Goal: Task Accomplishment & Management: Complete application form

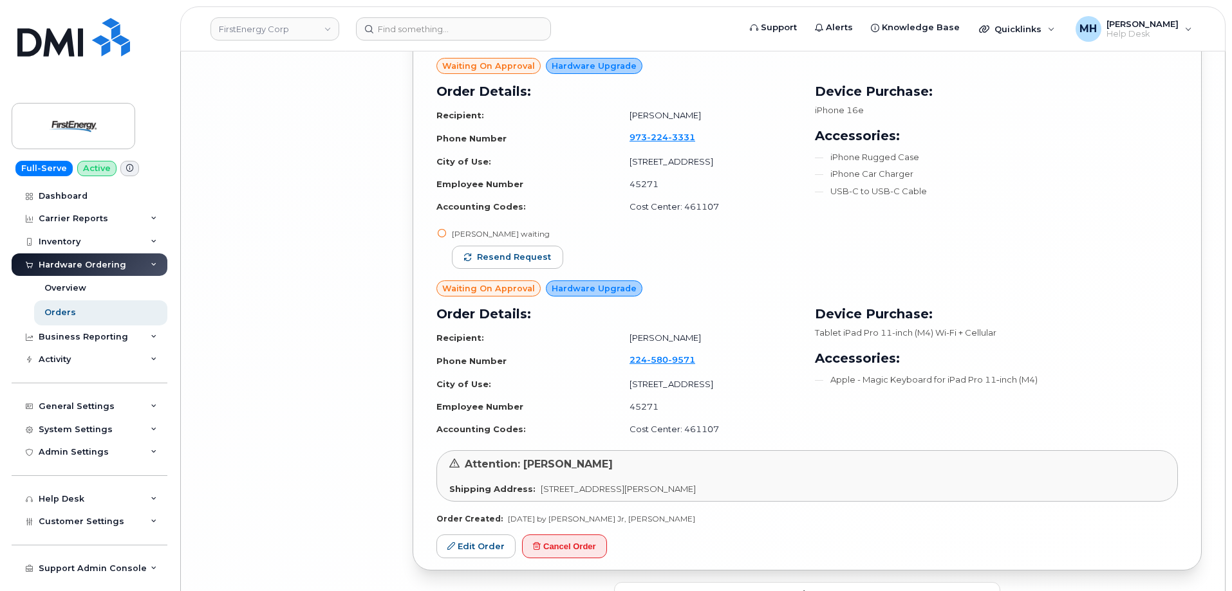
scroll to position [5713, 0]
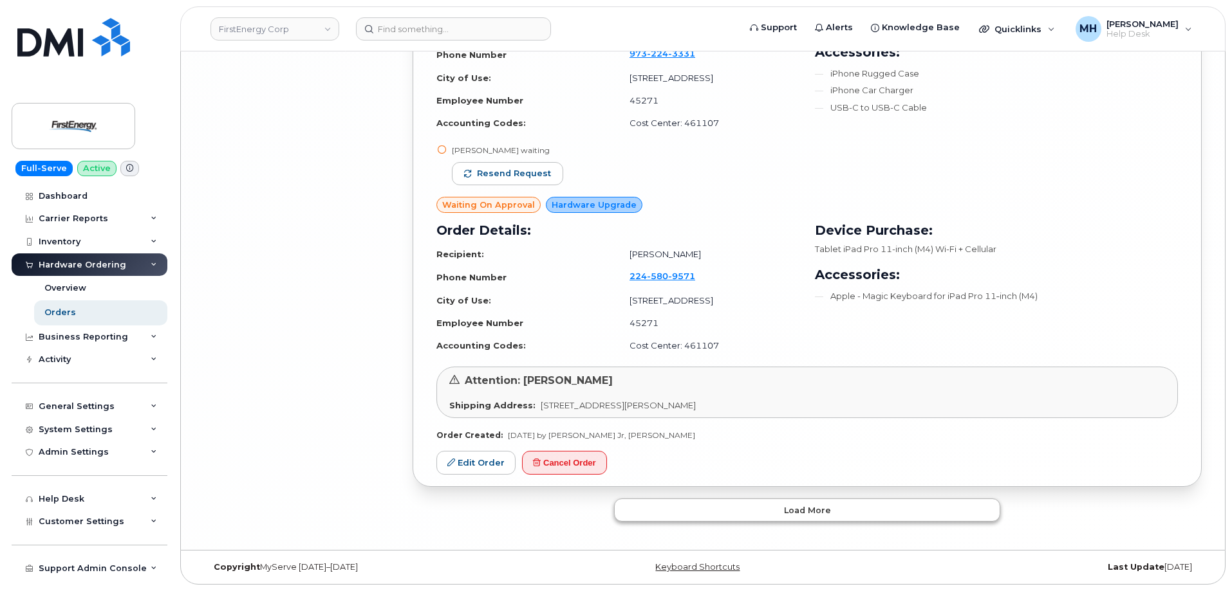
drag, startPoint x: 752, startPoint y: 494, endPoint x: 748, endPoint y: 501, distance: 7.5
click at [746, 504] on button "Load more" at bounding box center [807, 510] width 386 height 23
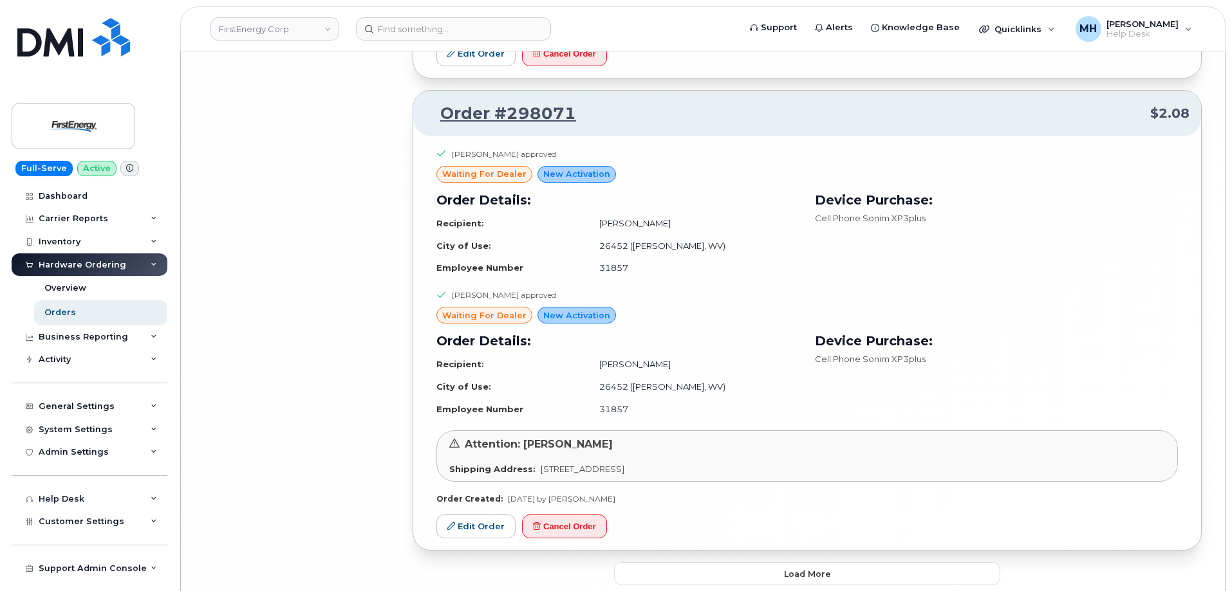
scroll to position [9058, 0]
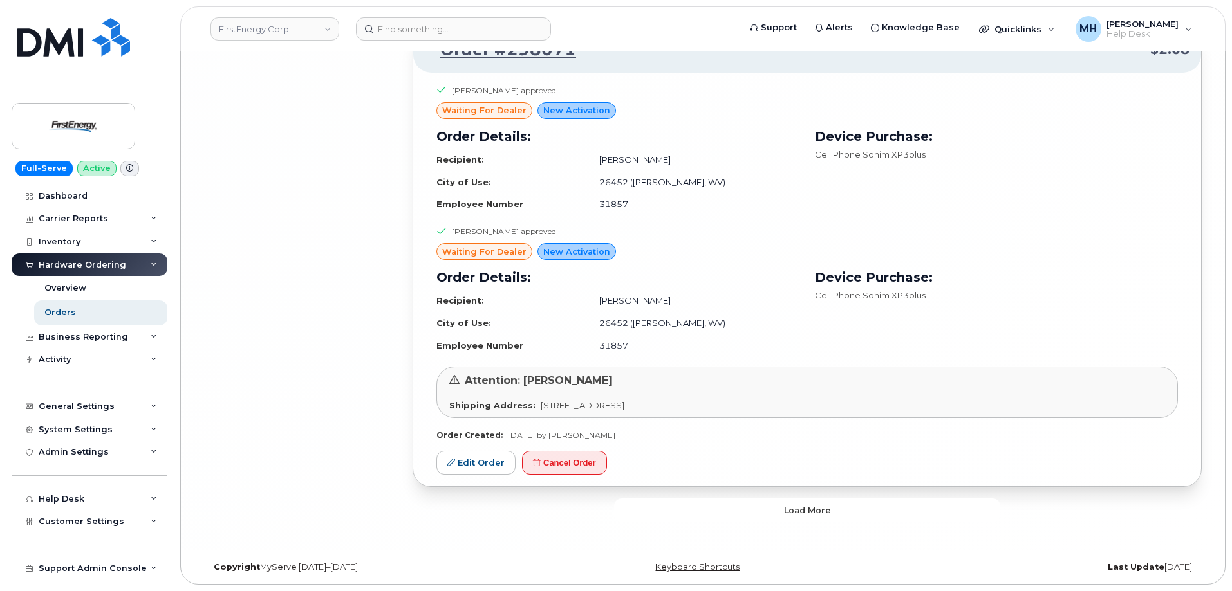
click at [754, 504] on button "Load more" at bounding box center [807, 510] width 386 height 23
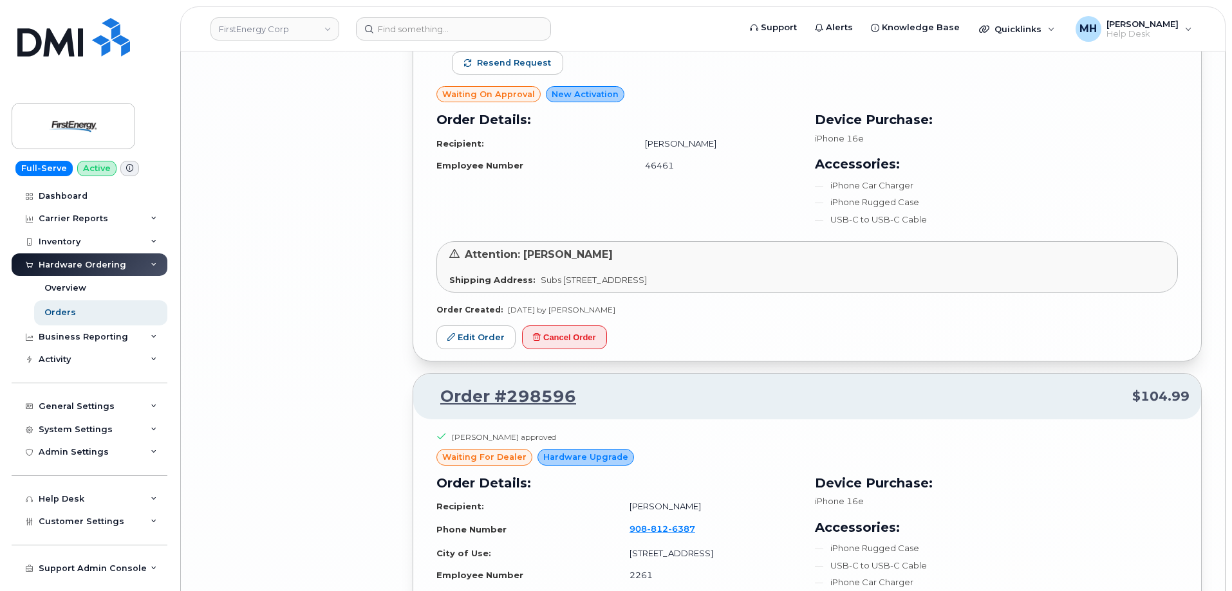
scroll to position [8193, 0]
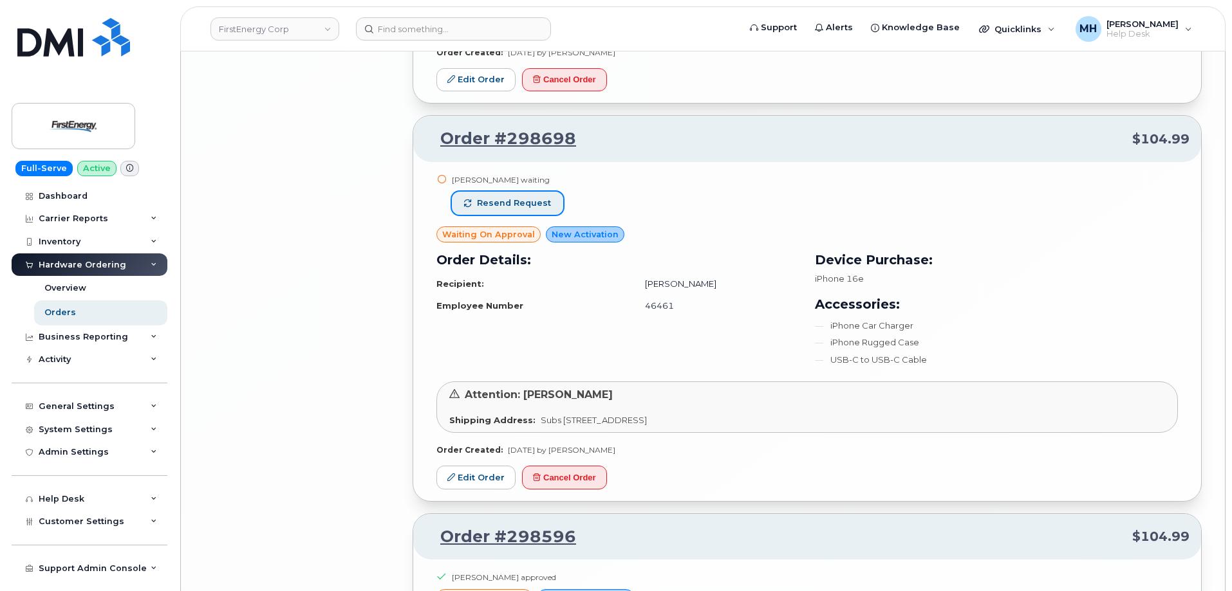
click at [526, 205] on span "Resend request" at bounding box center [514, 204] width 74 height 12
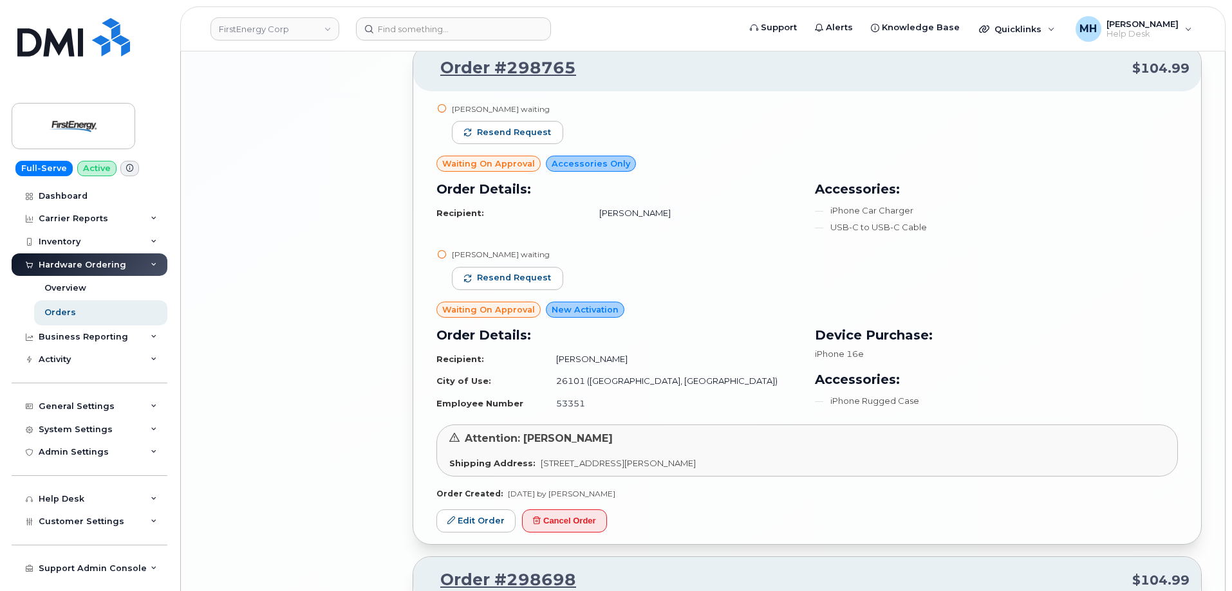
scroll to position [7614, 0]
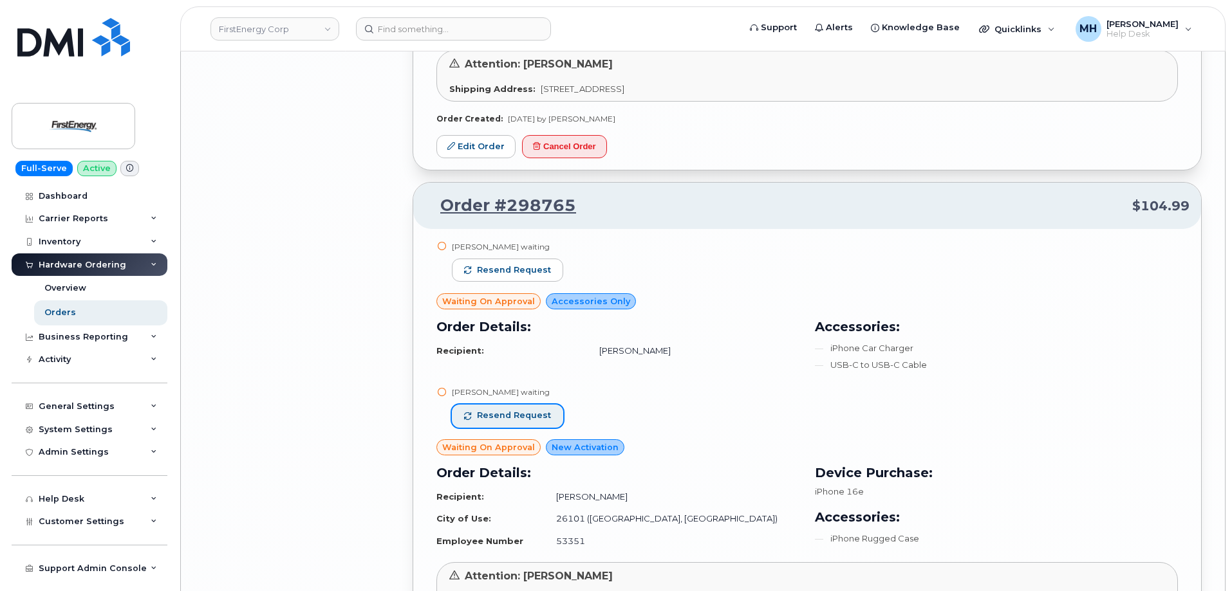
click at [526, 408] on button "Resend request" at bounding box center [507, 416] width 111 height 23
click at [495, 241] on div "Steven E Seabolt waiting" at bounding box center [507, 246] width 111 height 11
click at [495, 261] on button "Resend request" at bounding box center [507, 270] width 111 height 23
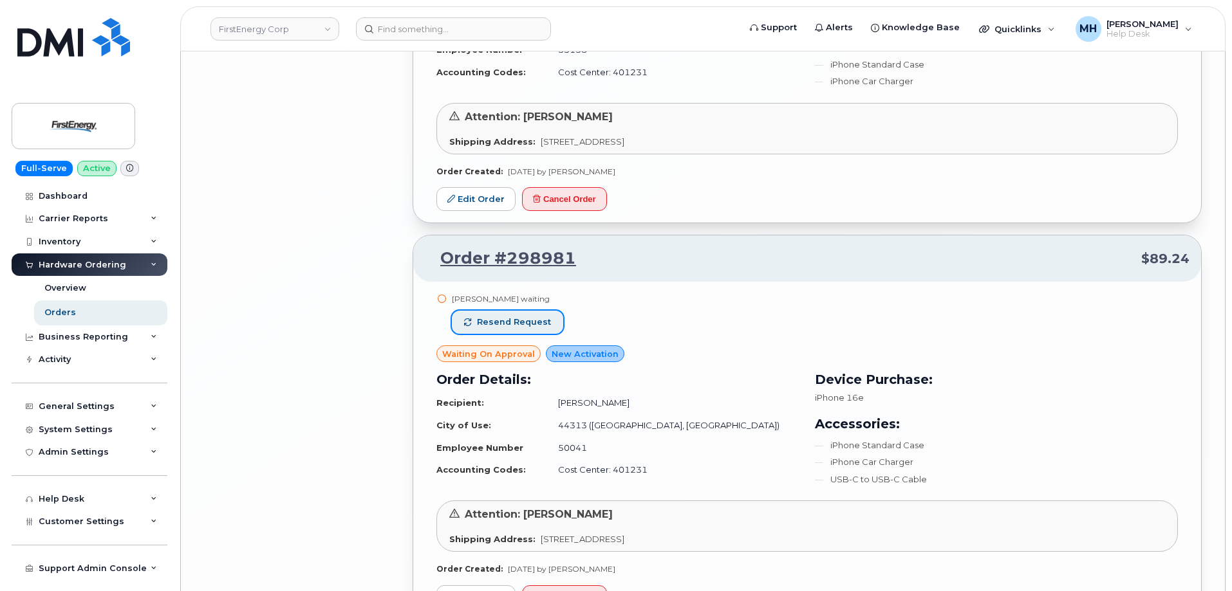
click at [513, 328] on span "Resend request" at bounding box center [514, 323] width 74 height 12
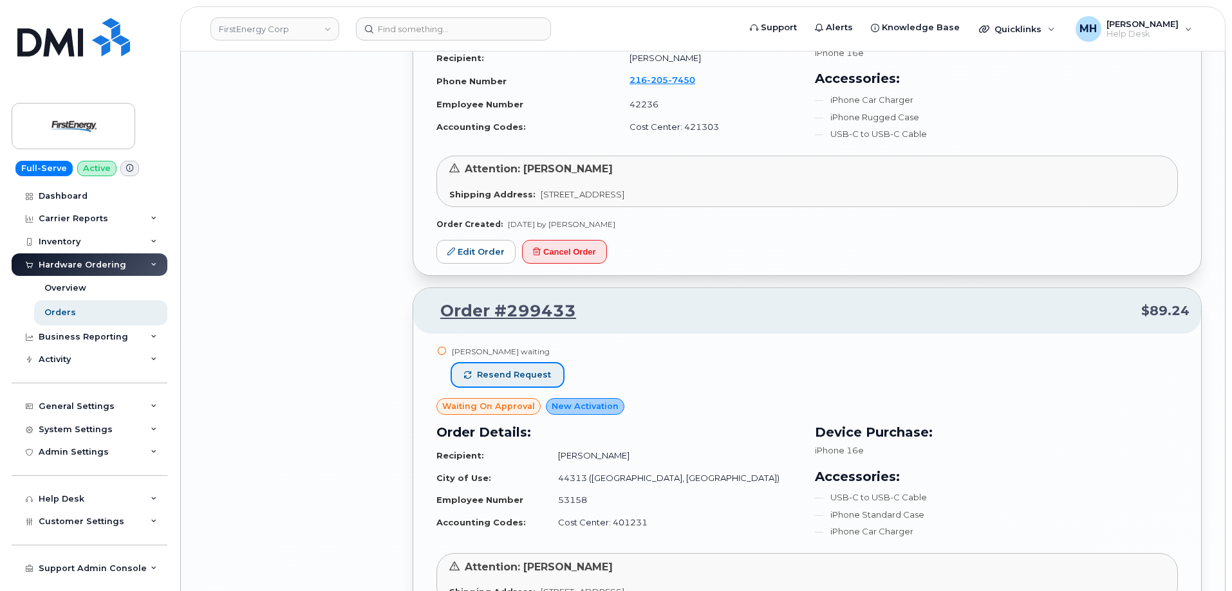
click at [524, 365] on button "Resend request" at bounding box center [507, 375] width 111 height 23
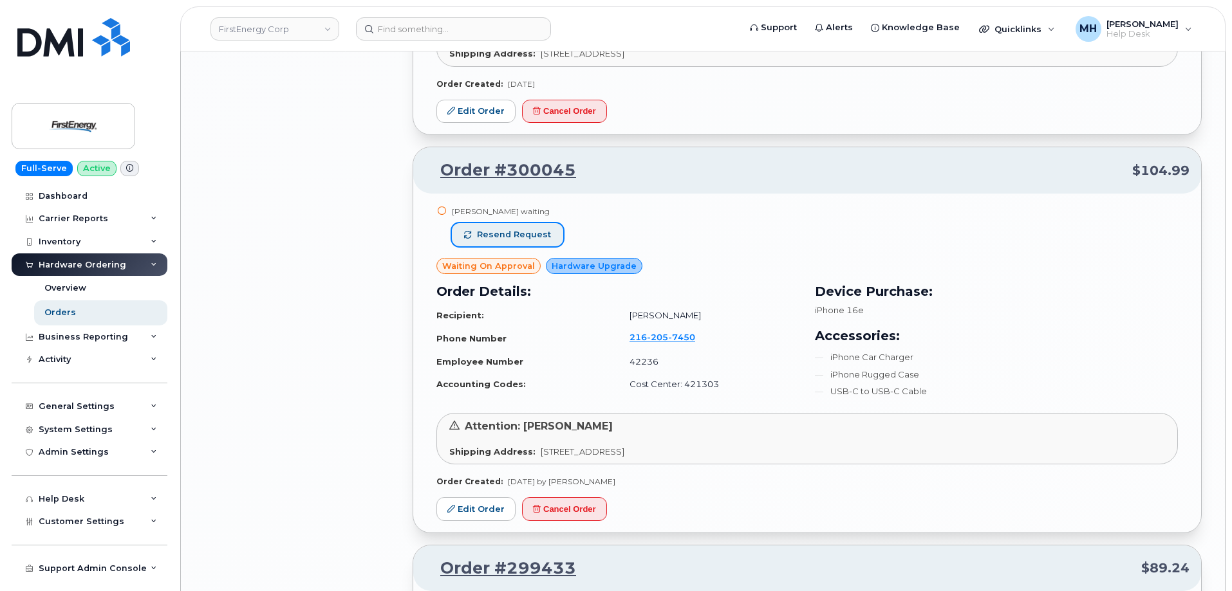
click at [519, 243] on button "Resend request" at bounding box center [507, 234] width 111 height 23
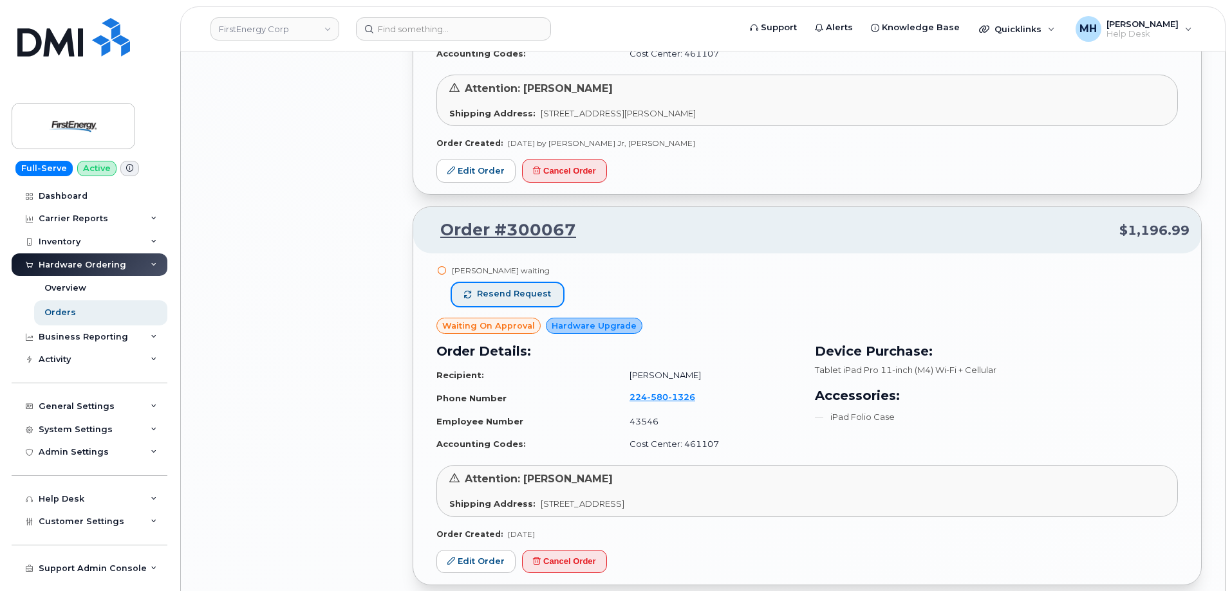
click at [509, 288] on span "Resend request" at bounding box center [514, 294] width 74 height 12
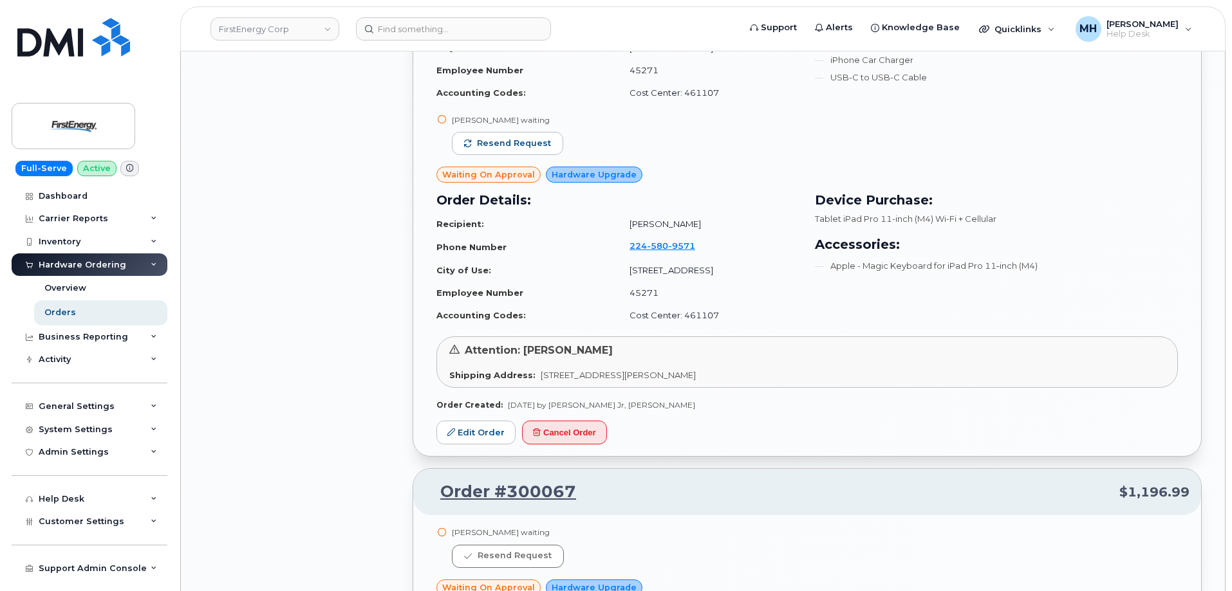
scroll to position [5683, 0]
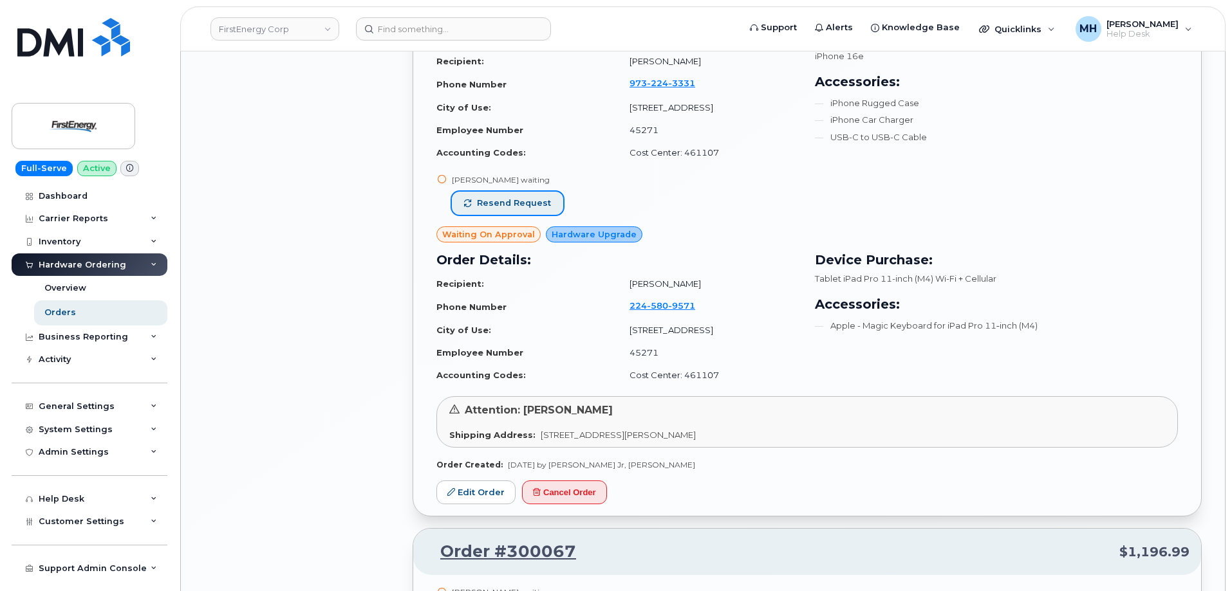
click at [520, 205] on span "Resend request" at bounding box center [514, 204] width 74 height 12
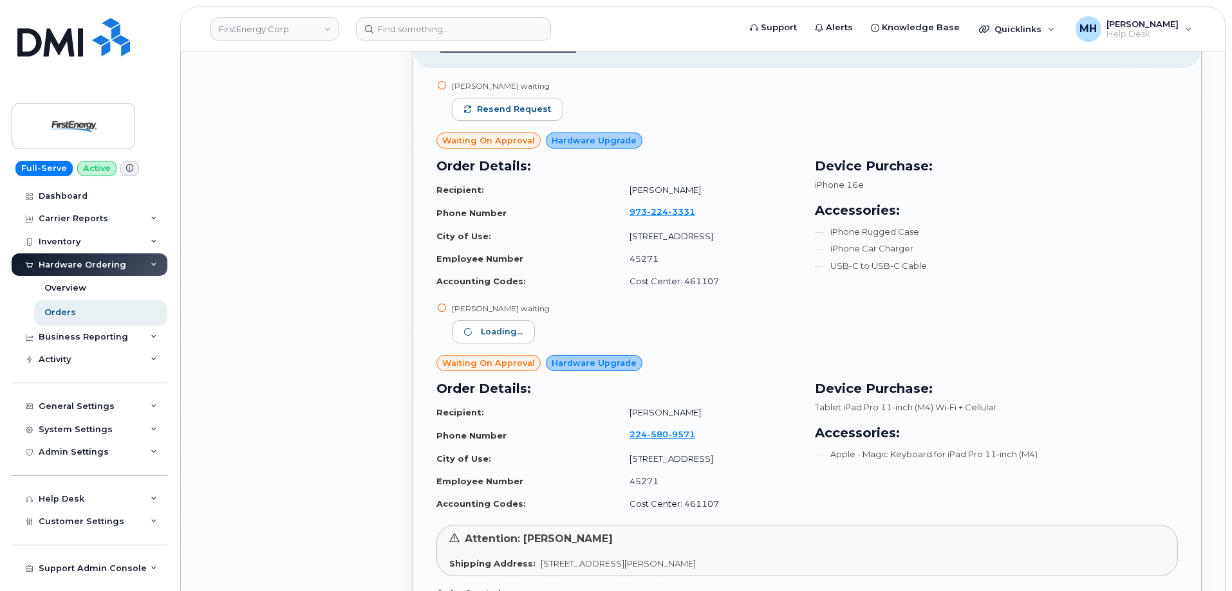
scroll to position [5362, 0]
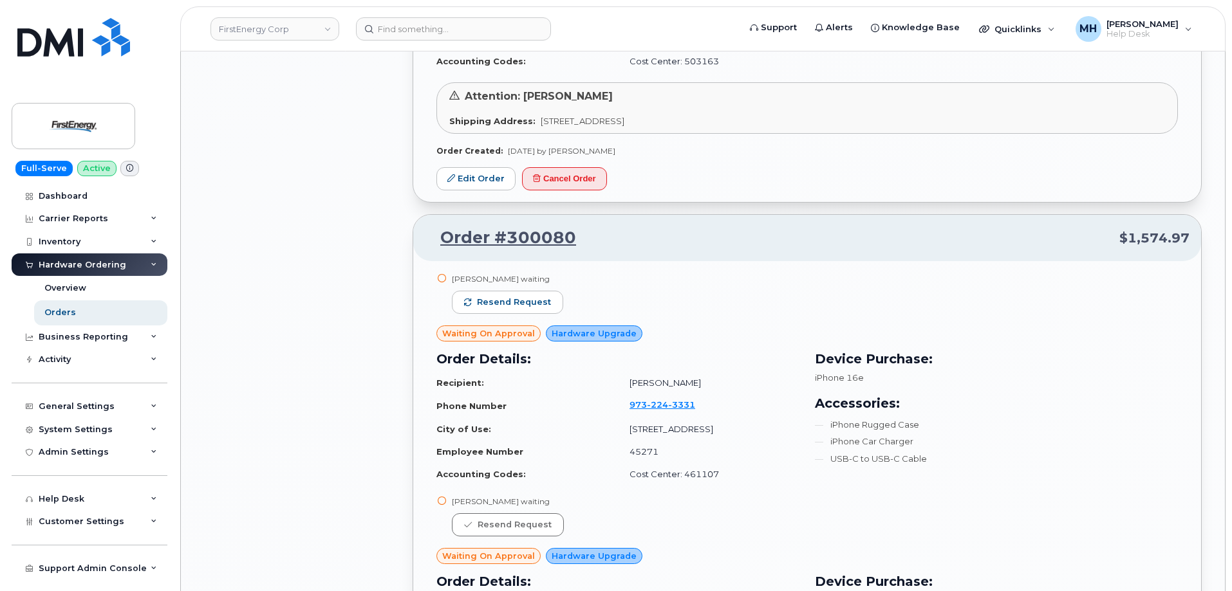
click at [515, 289] on div "Mark J Decaroli waiting Resend request" at bounding box center [507, 299] width 111 height 52
click at [515, 291] on button "Resend request" at bounding box center [507, 302] width 111 height 23
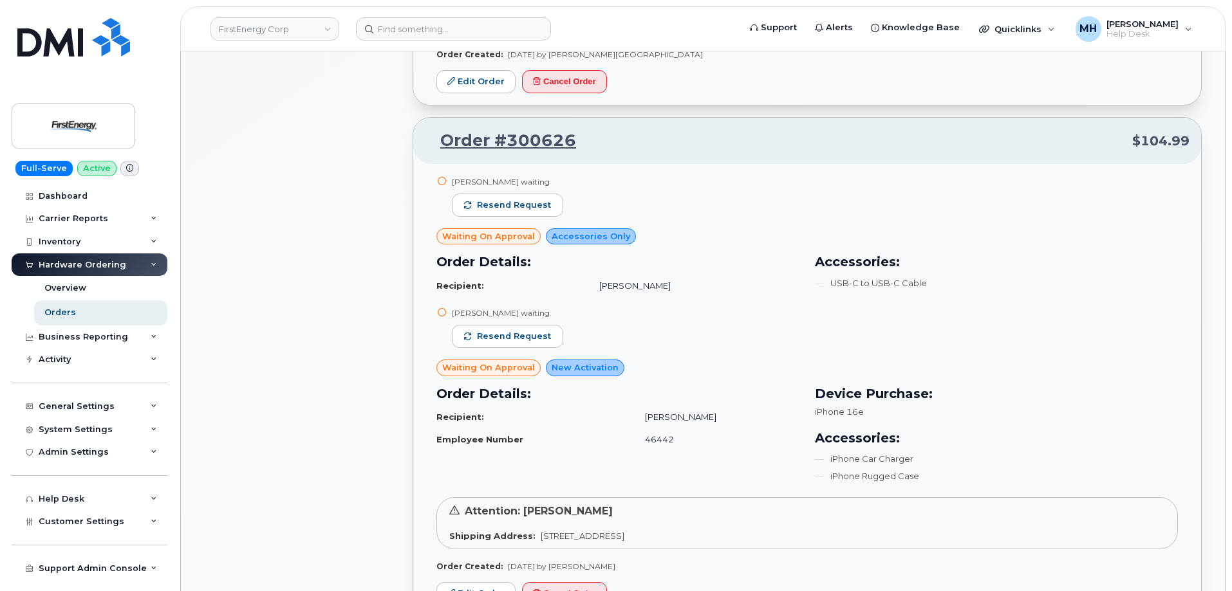
scroll to position [2531, 0]
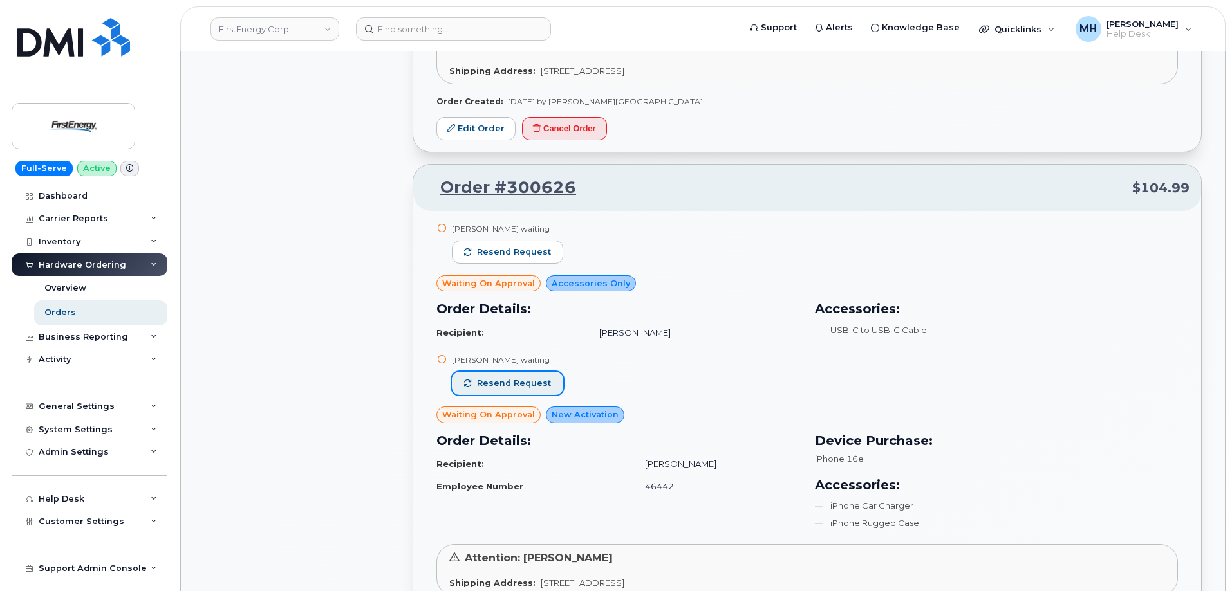
click at [524, 385] on span "Resend request" at bounding box center [514, 384] width 74 height 12
click at [539, 241] on button "Resend request" at bounding box center [507, 252] width 111 height 23
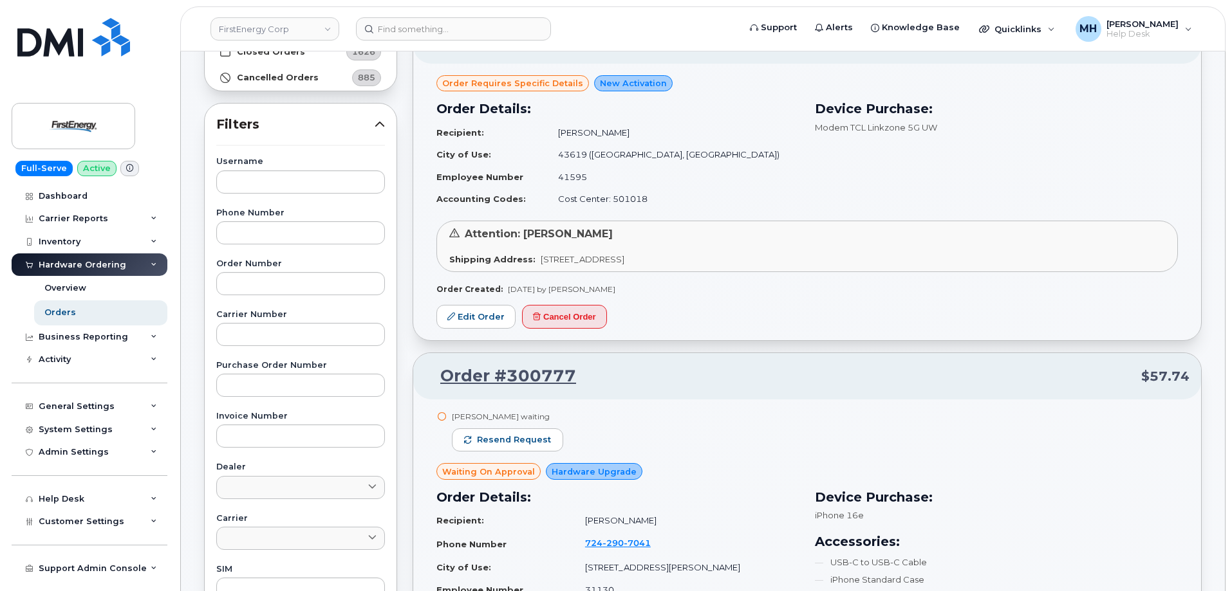
scroll to position [150, 0]
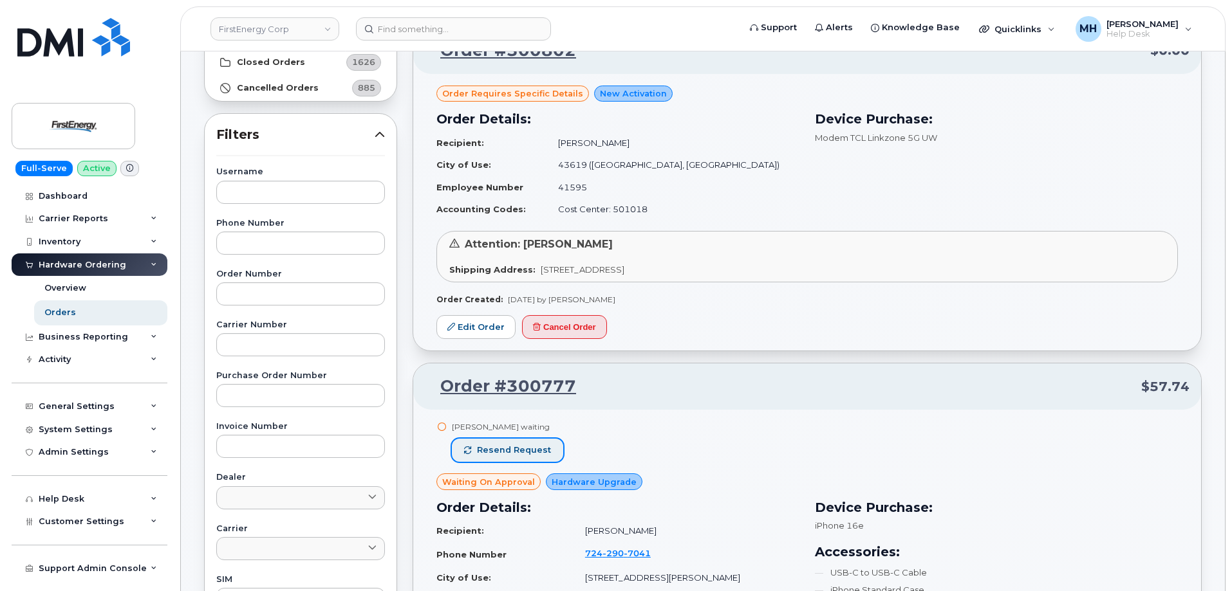
click at [527, 455] on span "Resend request" at bounding box center [514, 451] width 74 height 12
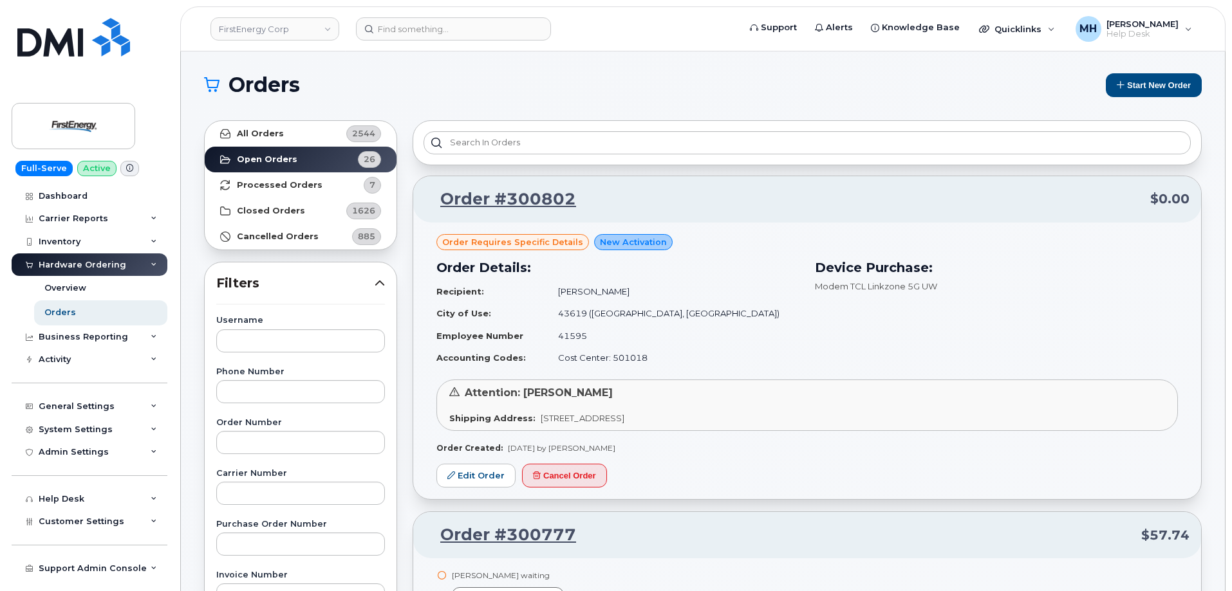
scroll to position [0, 0]
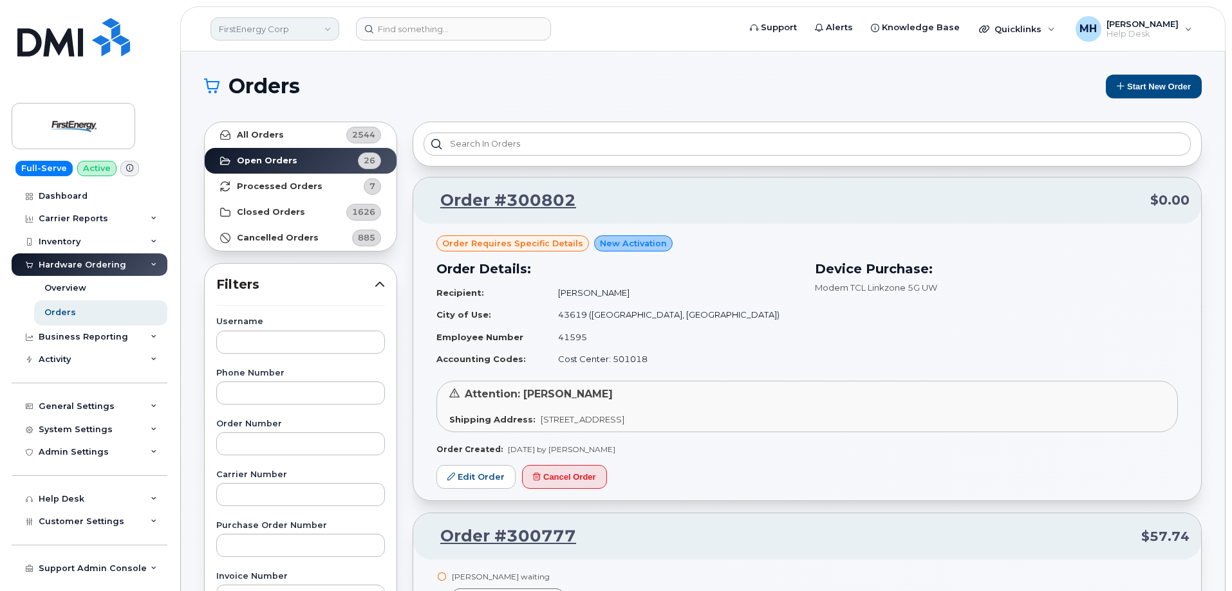
click at [272, 26] on link "FirstEnergy Corp" at bounding box center [274, 28] width 129 height 23
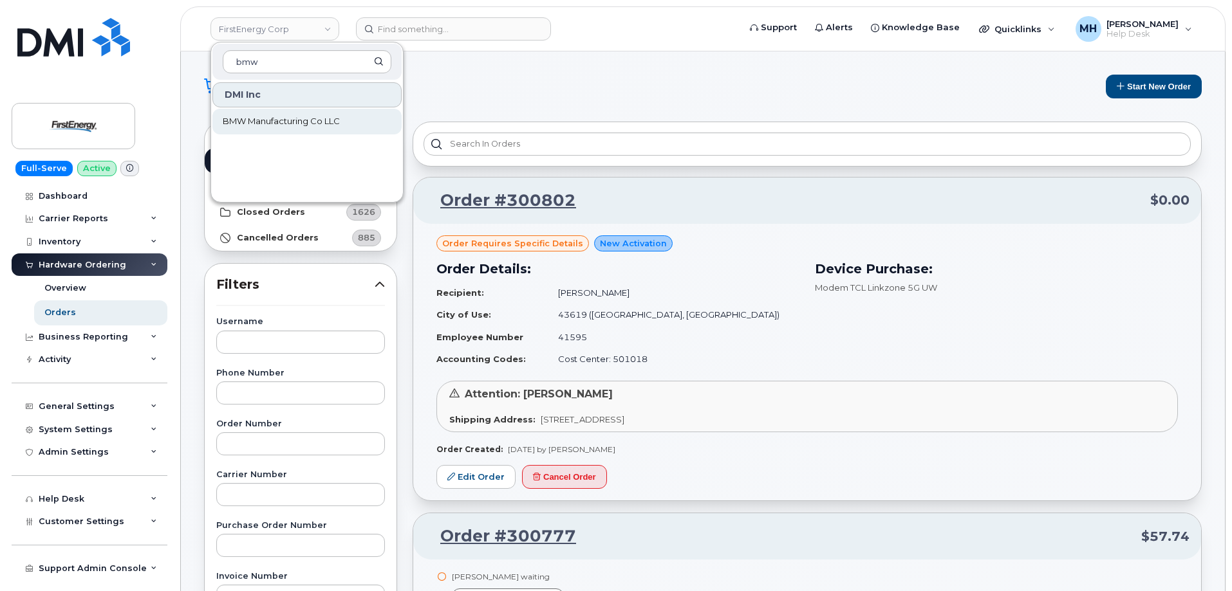
type input "bmw"
click at [292, 109] on link "BMW Manufacturing Co LLC" at bounding box center [306, 122] width 189 height 26
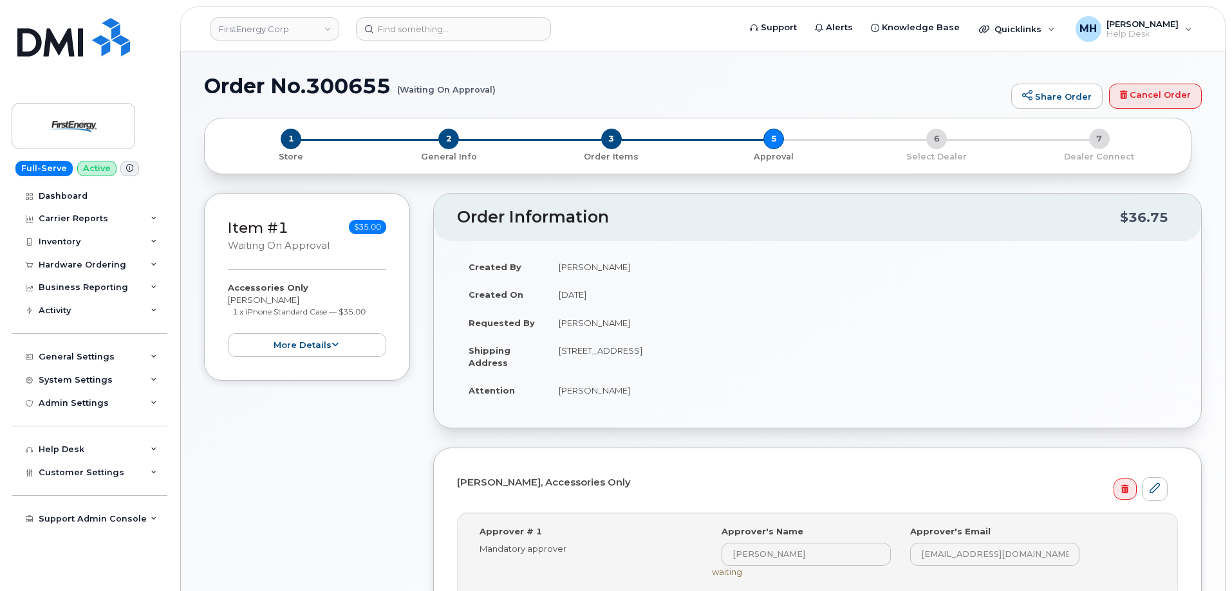
scroll to position [193, 0]
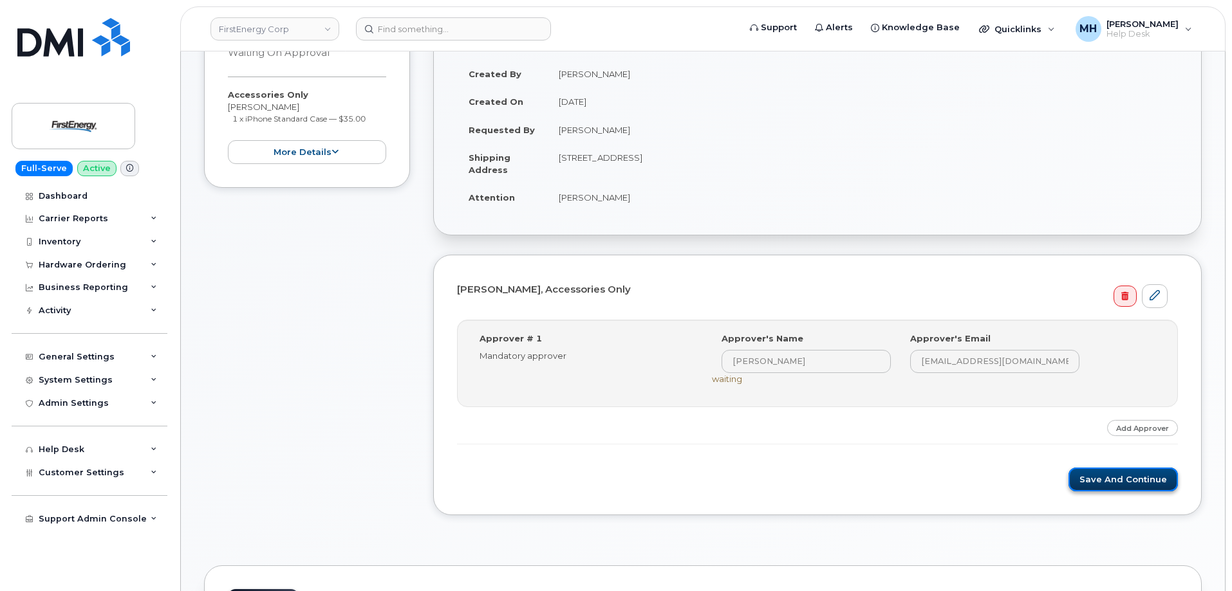
click at [1089, 483] on button "Save and Continue" at bounding box center [1122, 480] width 109 height 24
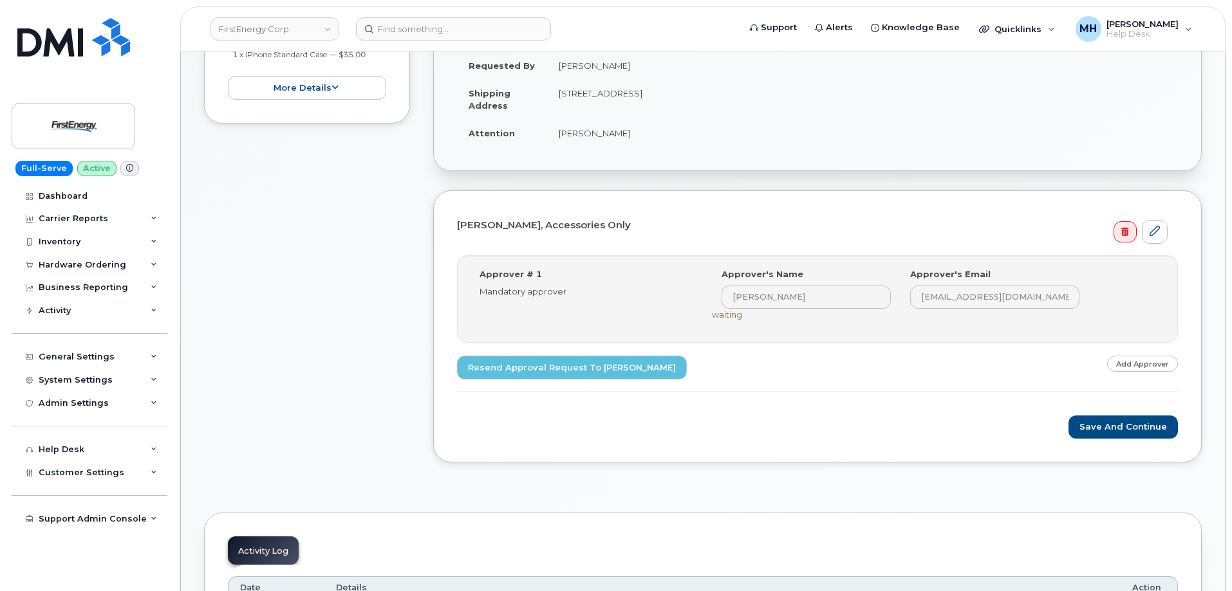
scroll to position [515, 0]
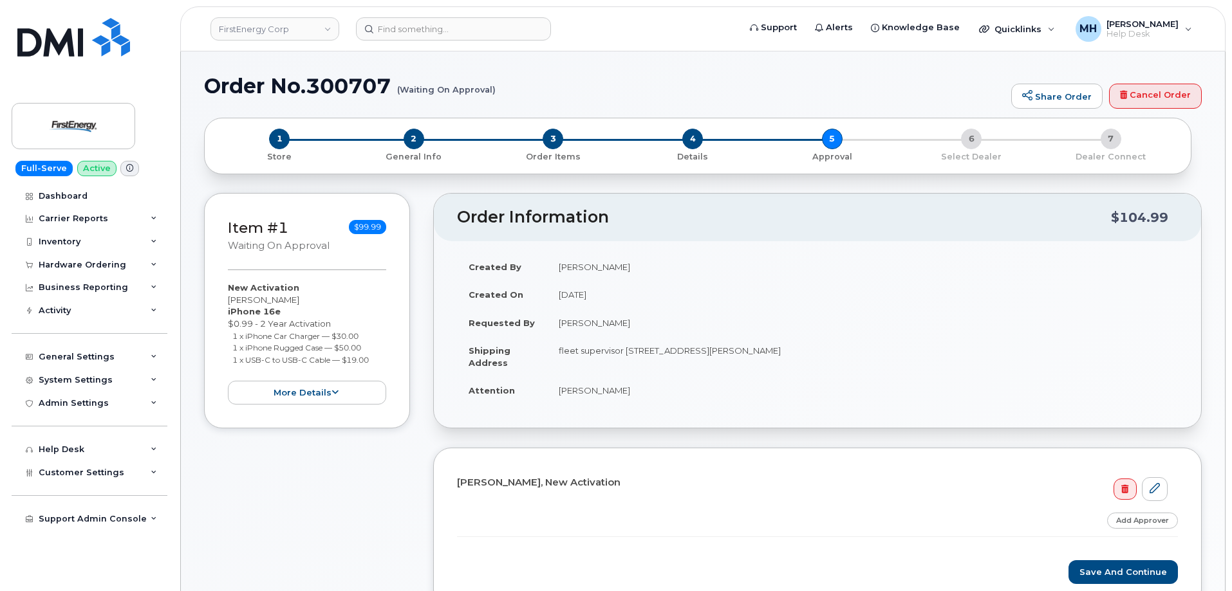
drag, startPoint x: 620, startPoint y: 318, endPoint x: 562, endPoint y: 321, distance: 58.6
click at [562, 321] on td "Richard Heller" at bounding box center [862, 323] width 631 height 28
click at [610, 324] on td "Richard Heller" at bounding box center [862, 323] width 631 height 28
drag, startPoint x: 642, startPoint y: 326, endPoint x: 559, endPoint y: 328, distance: 83.0
click at [559, 328] on td "Richard Heller" at bounding box center [862, 323] width 631 height 28
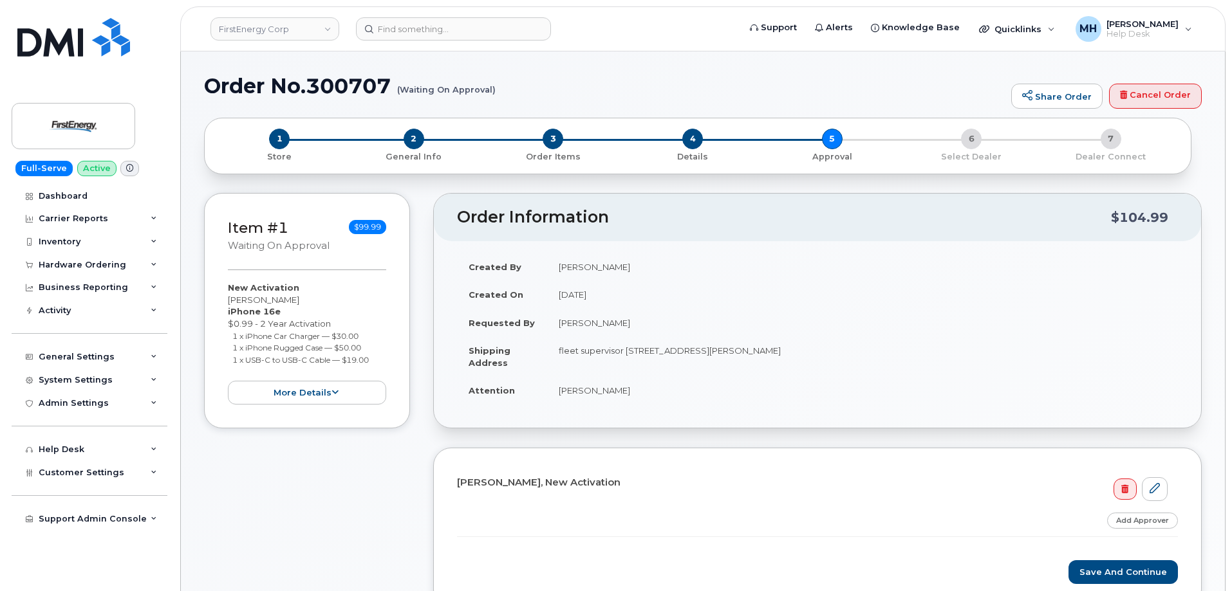
copy td "Richard Heller"
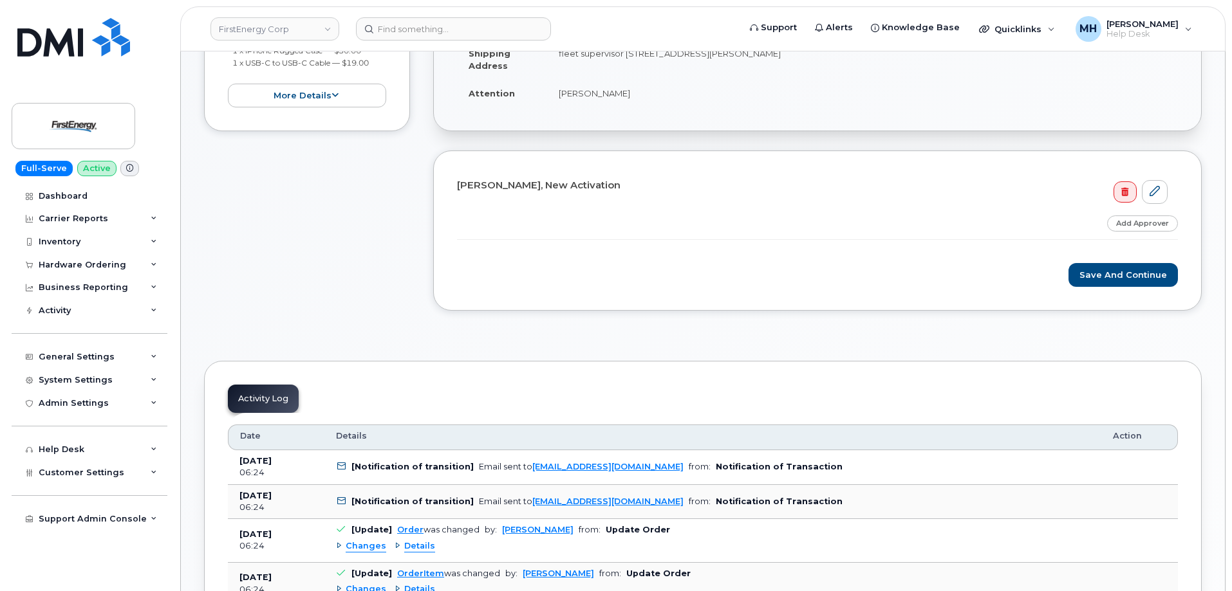
scroll to position [322, 0]
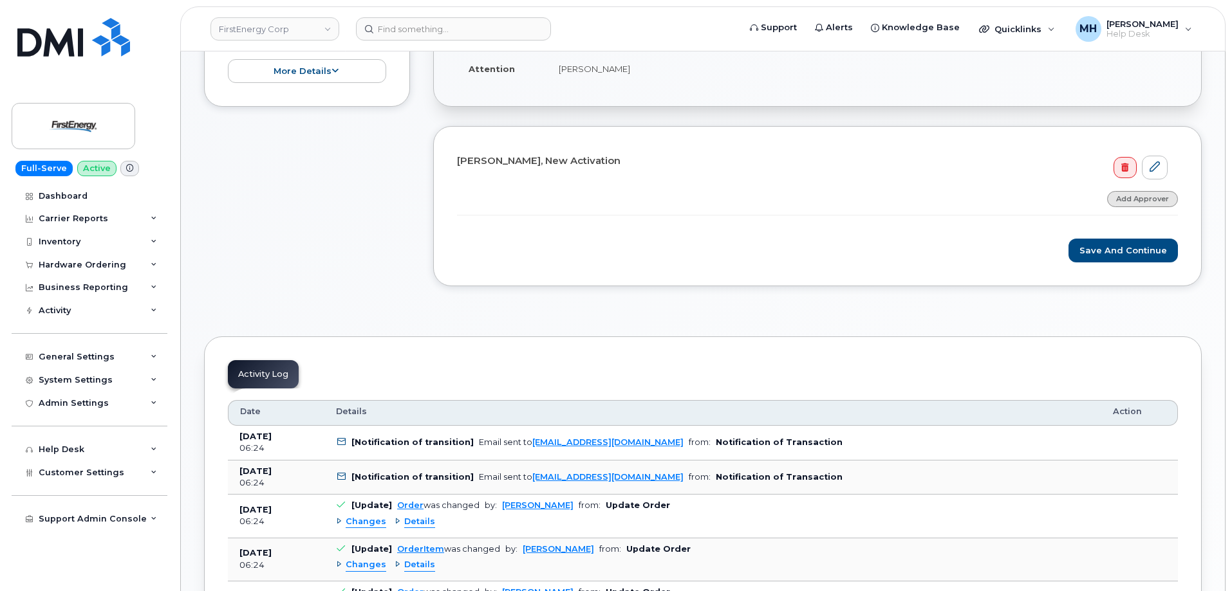
click at [1163, 199] on link "Add Approver" at bounding box center [1142, 199] width 71 height 16
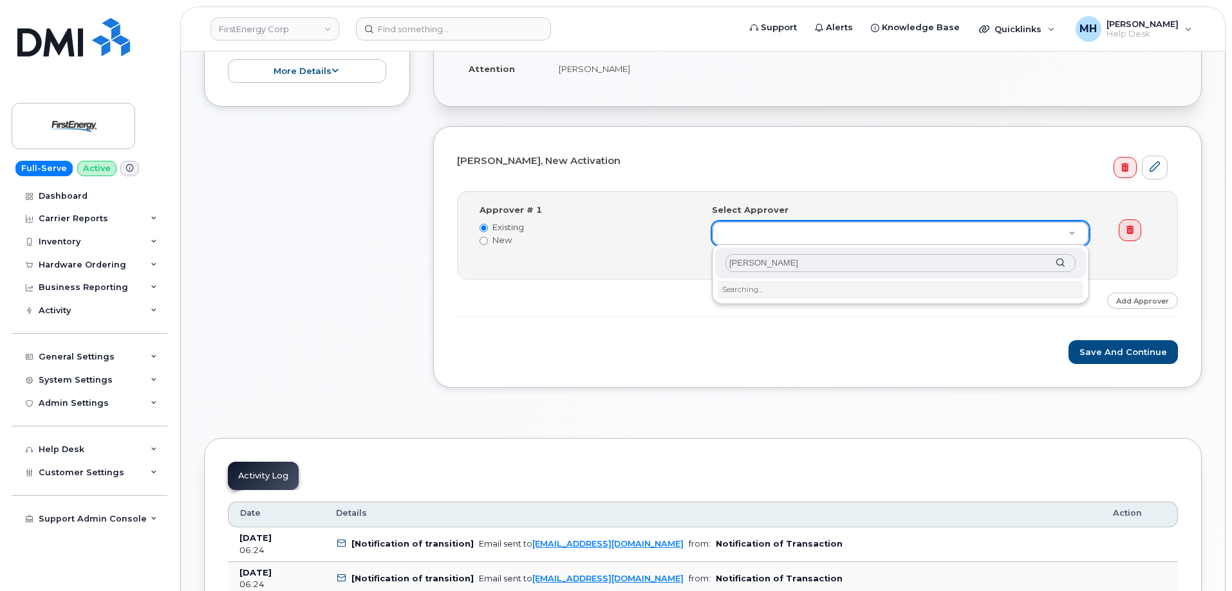
click at [764, 263] on input "Richard Heller" at bounding box center [900, 263] width 350 height 19
click at [800, 260] on input "Richard J Heller" at bounding box center [900, 263] width 350 height 19
type input "Richard J Heller"
type input "2068313"
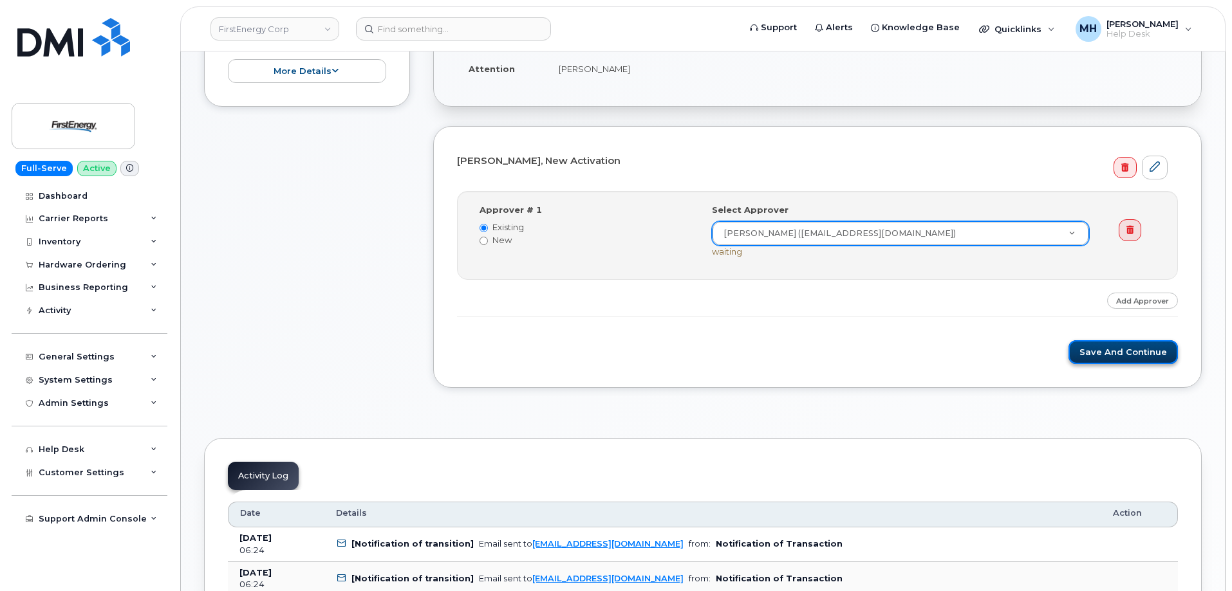
click at [1100, 362] on button "Save and Continue" at bounding box center [1122, 352] width 109 height 24
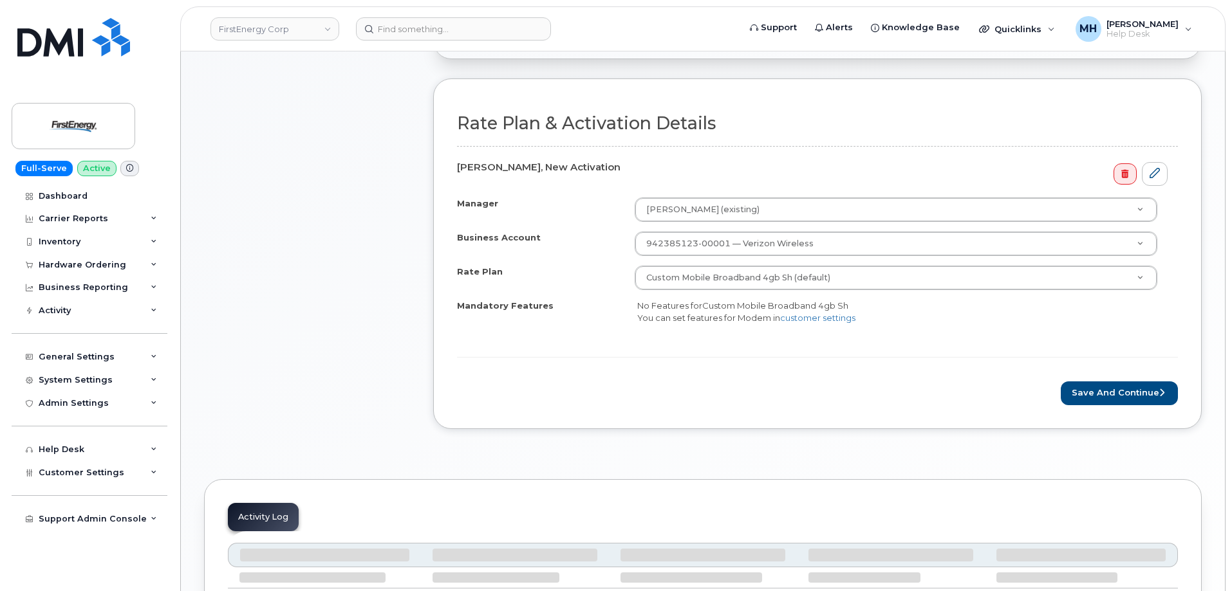
scroll to position [386, 0]
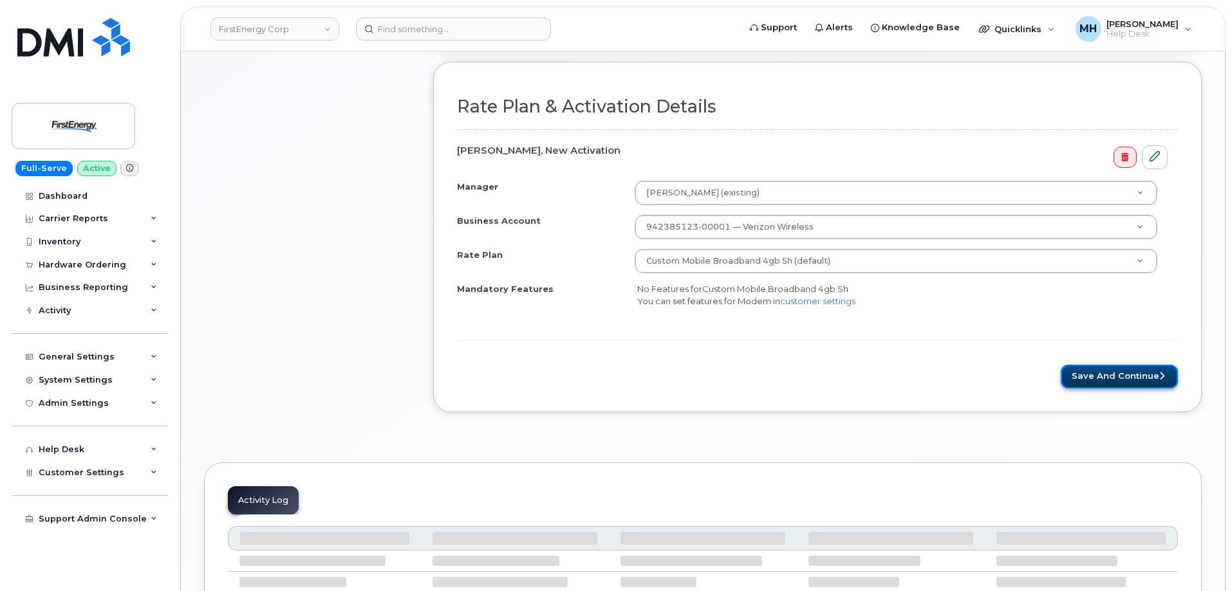
click at [1094, 369] on button "Save and Continue" at bounding box center [1118, 377] width 117 height 24
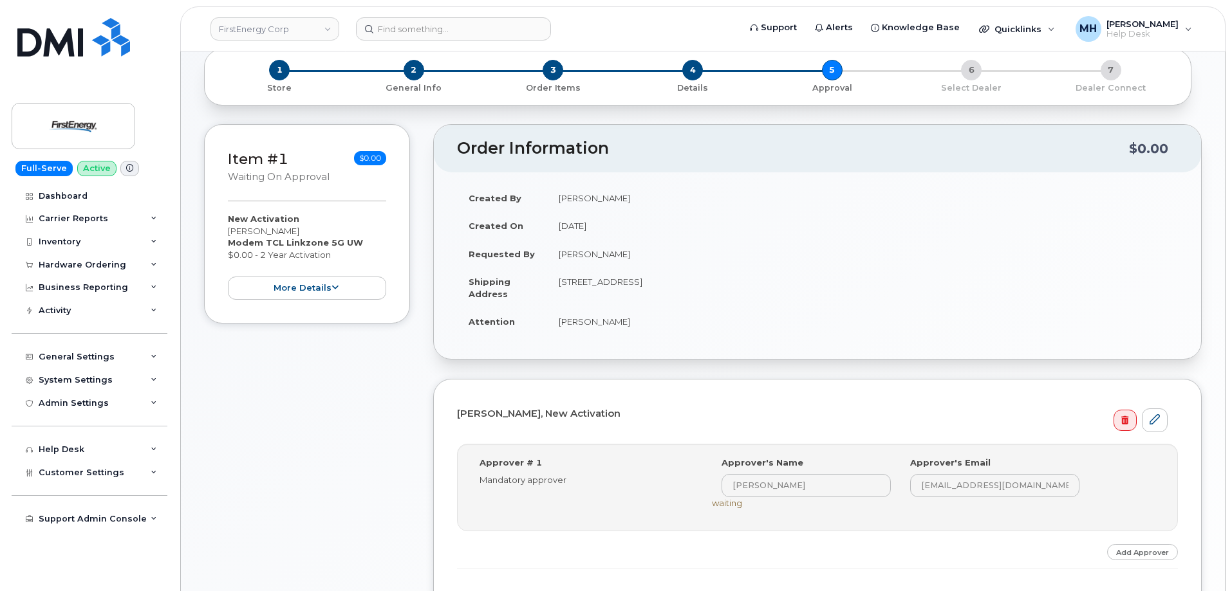
scroll to position [193, 0]
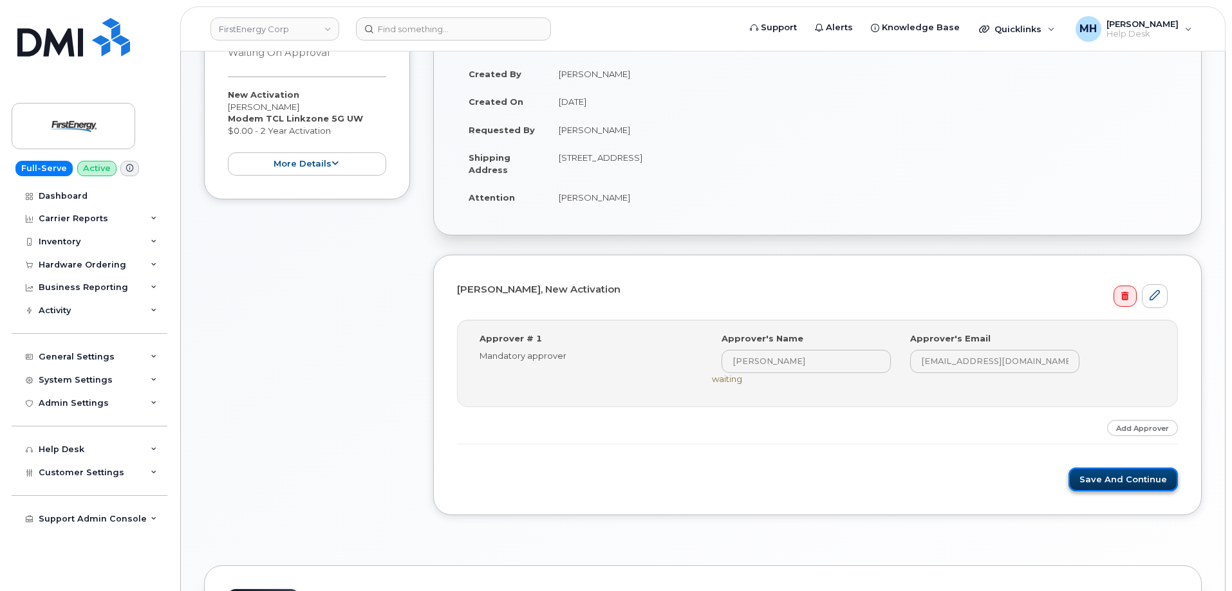
click at [1104, 475] on button "Save and Continue" at bounding box center [1122, 480] width 109 height 24
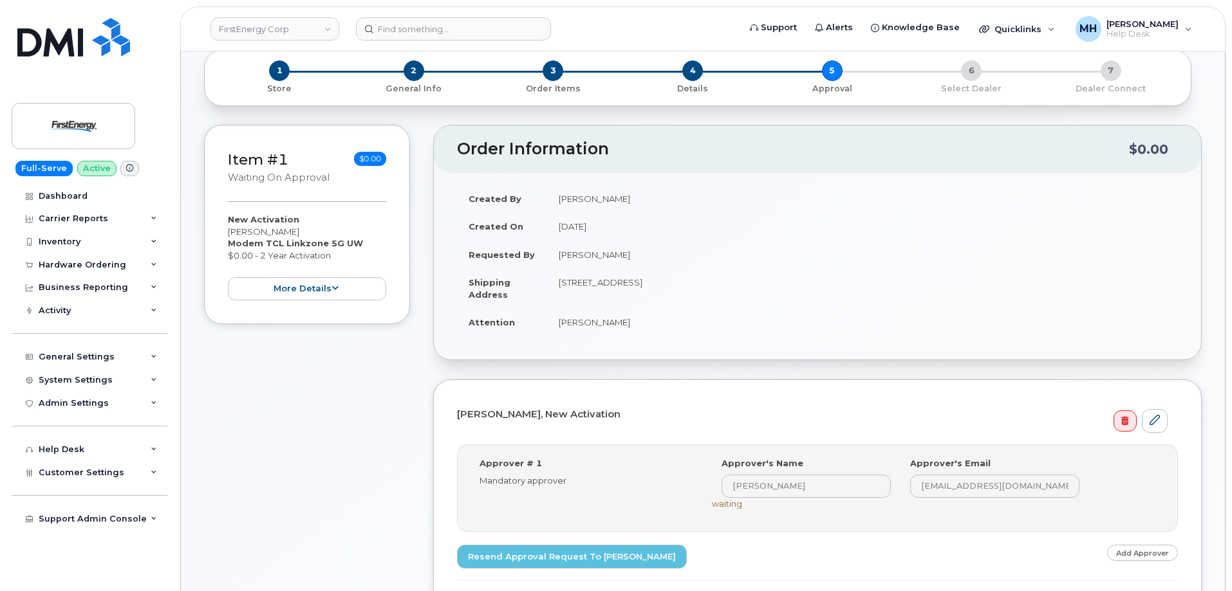
scroll to position [65, 0]
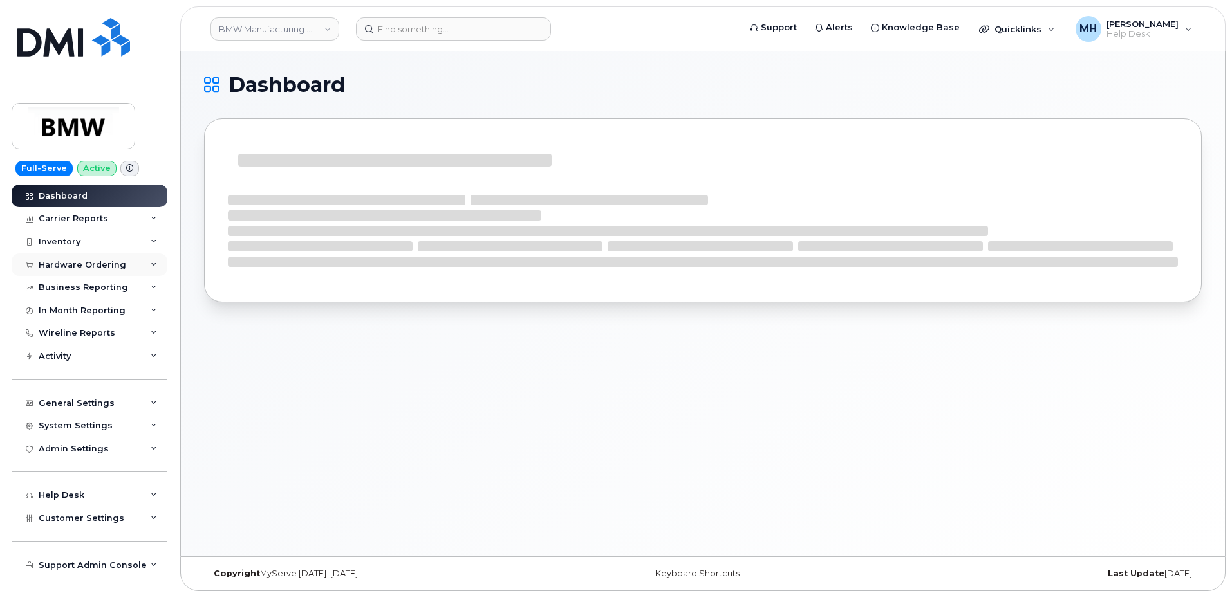
click at [109, 268] on div "Hardware Ordering" at bounding box center [83, 265] width 88 height 10
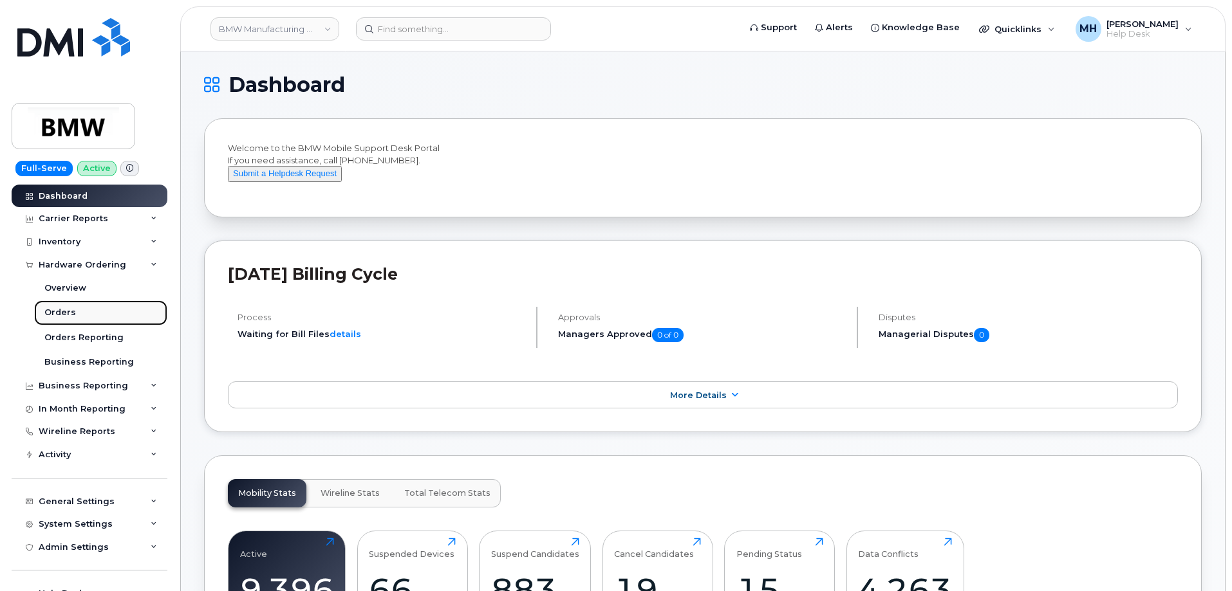
click at [91, 315] on link "Orders" at bounding box center [100, 312] width 133 height 24
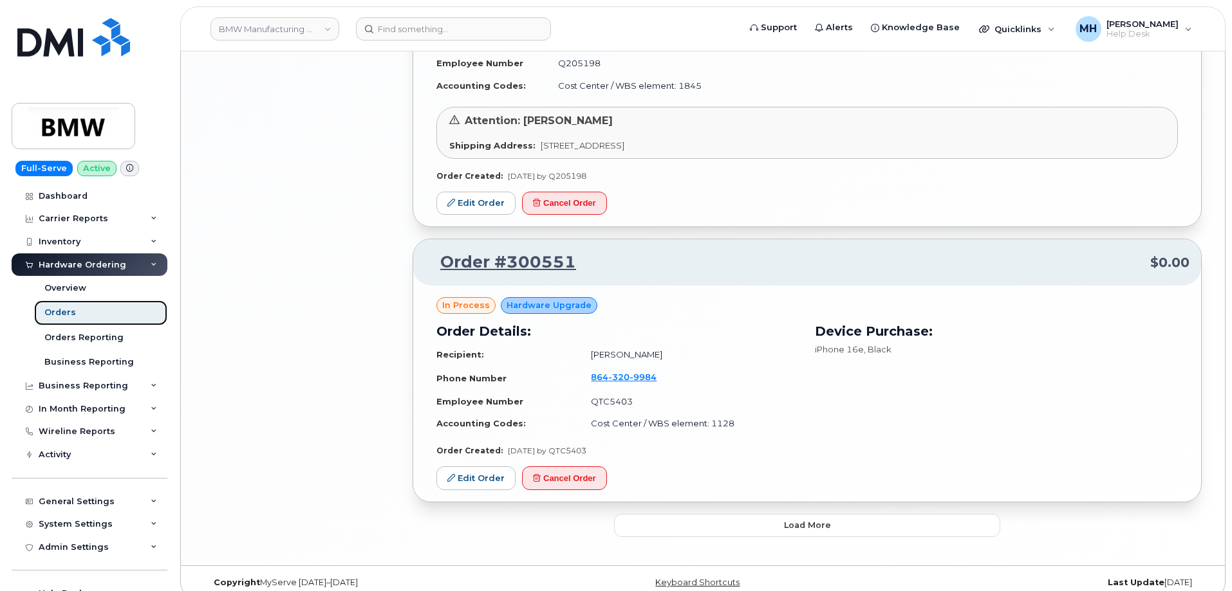
scroll to position [2103, 0]
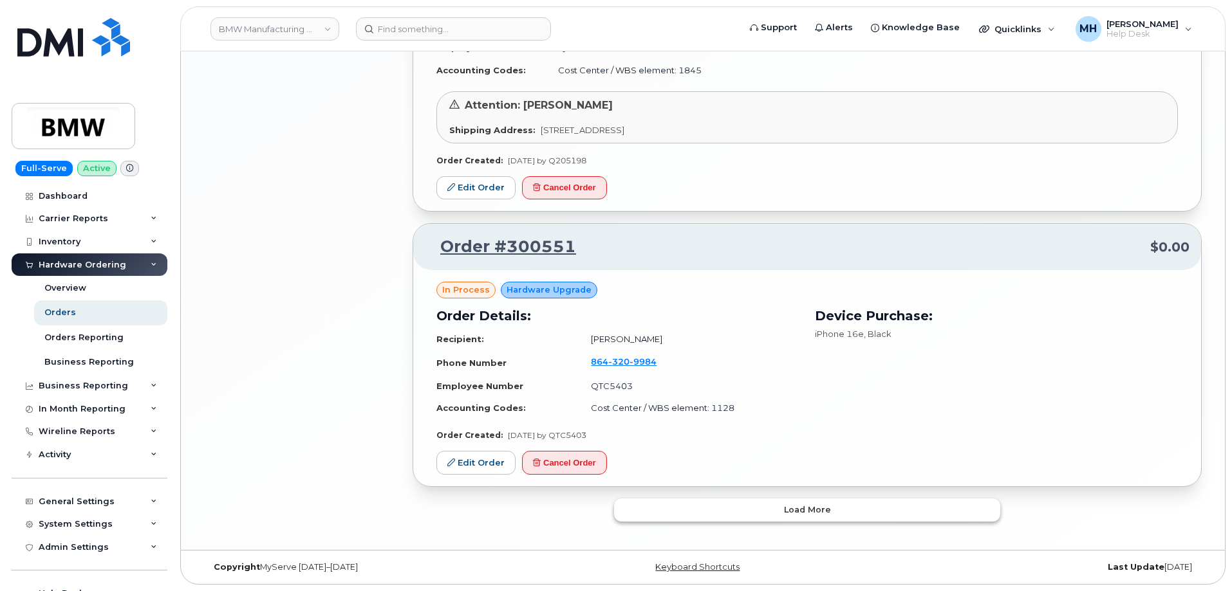
click at [651, 521] on button "Load more" at bounding box center [807, 510] width 386 height 23
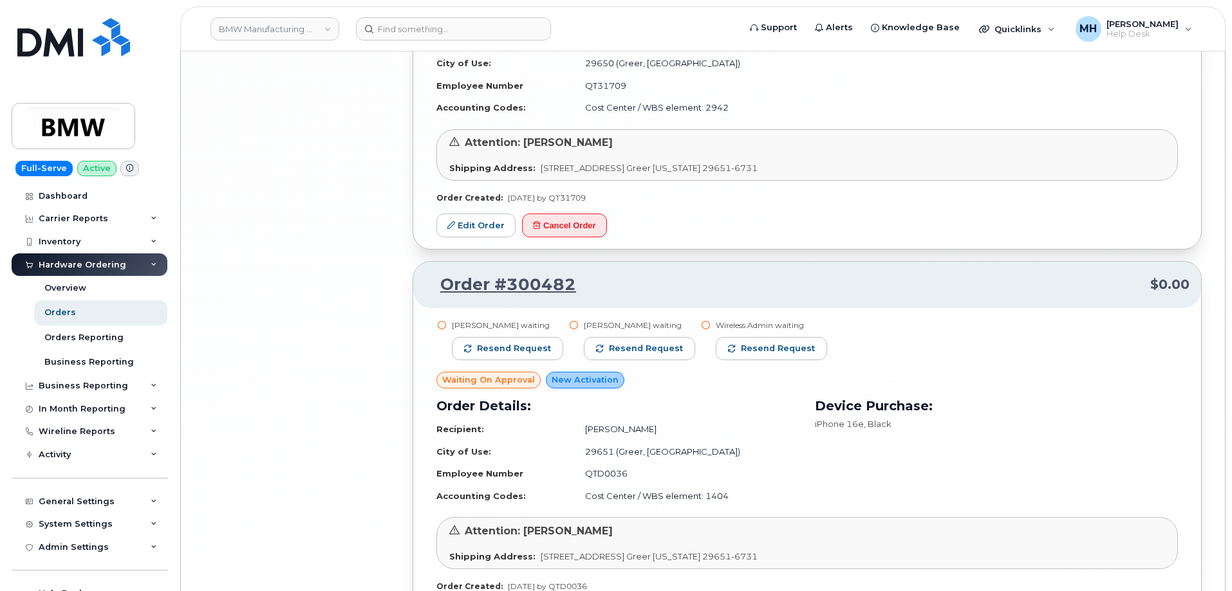
scroll to position [5187, 0]
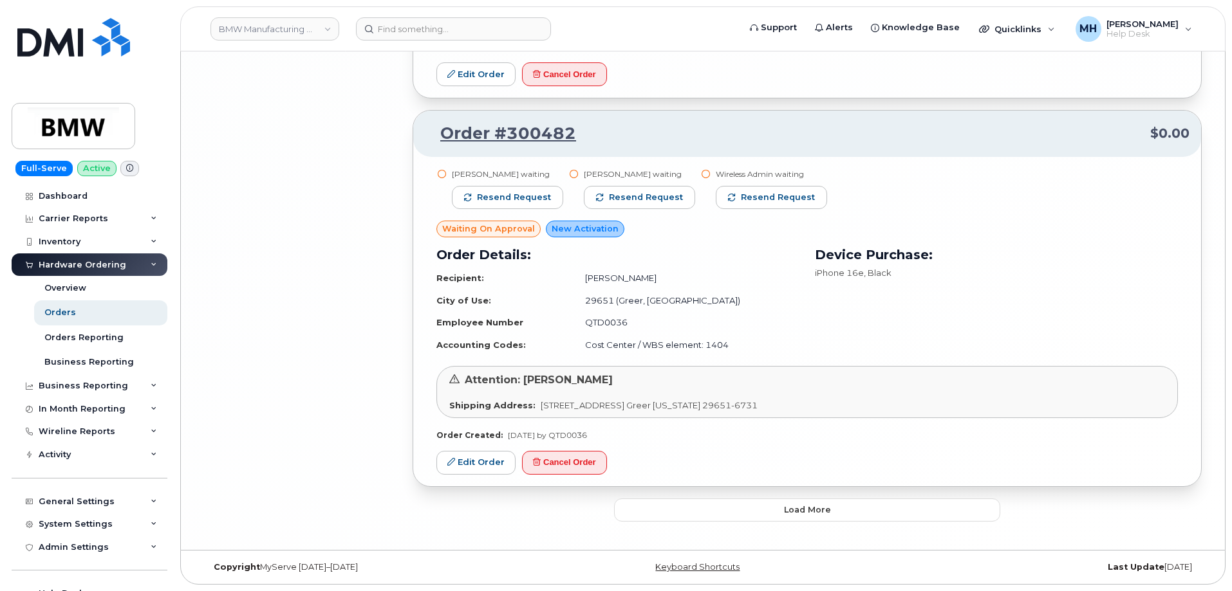
click at [730, 501] on button "Load more" at bounding box center [807, 510] width 386 height 23
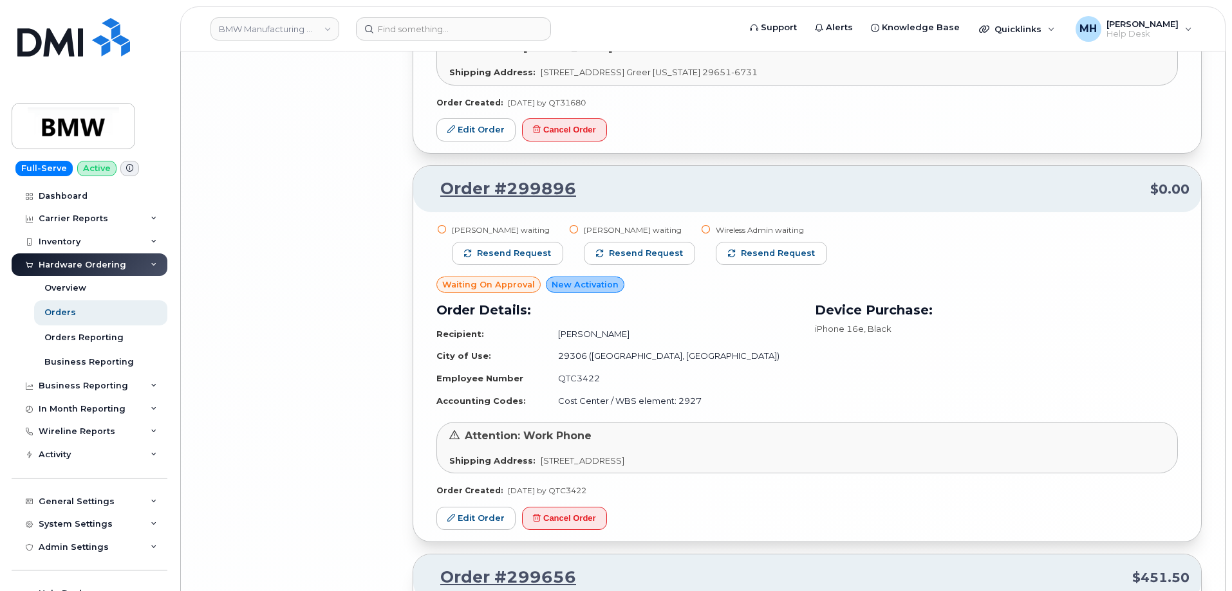
scroll to position [6522, 0]
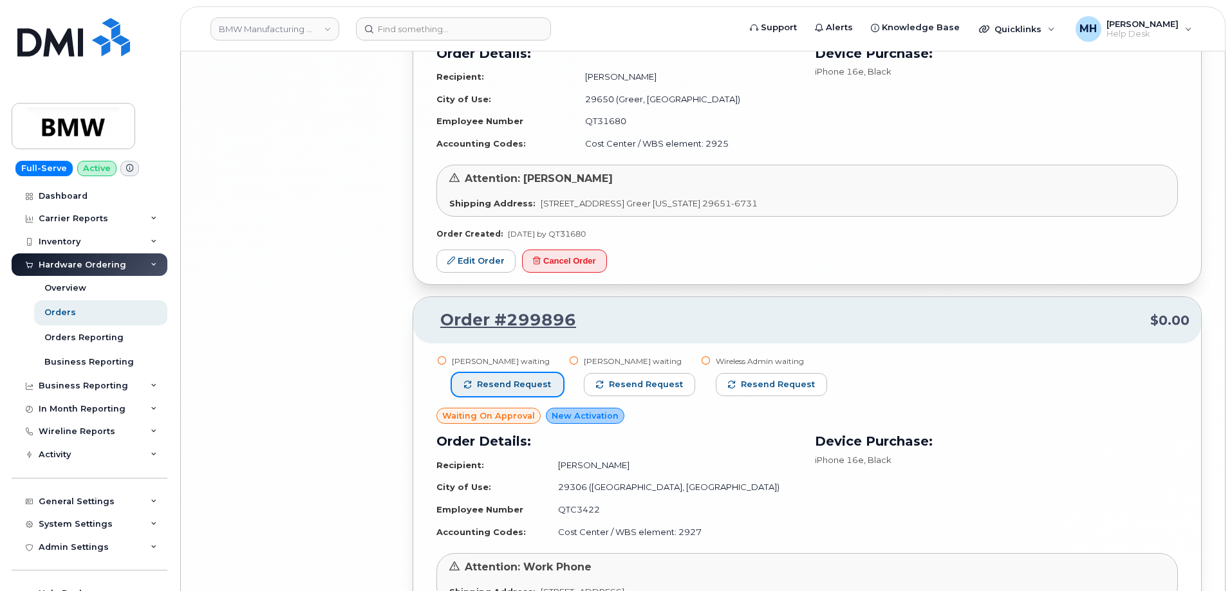
click at [543, 388] on span "Resend request" at bounding box center [514, 385] width 74 height 12
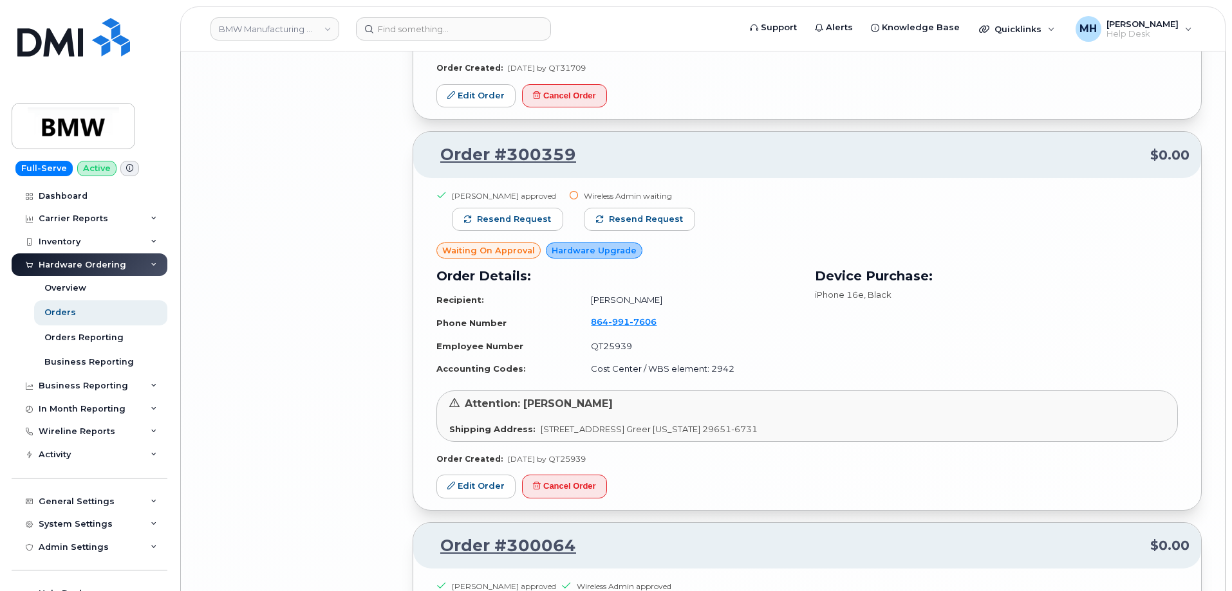
scroll to position [5750, 0]
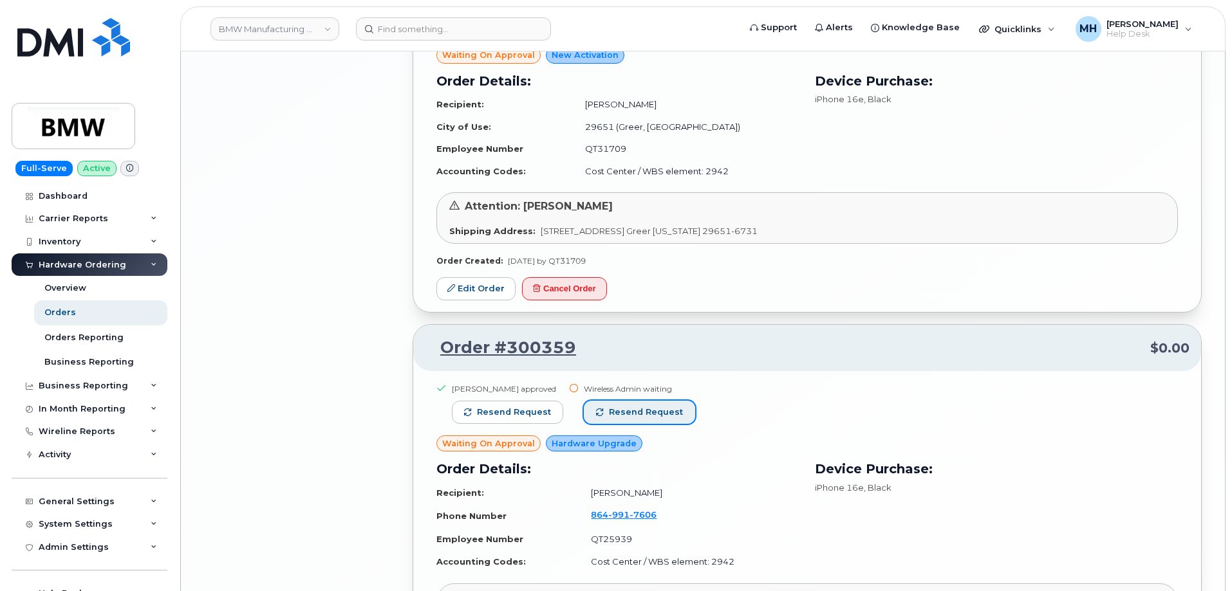
click at [616, 407] on span "Resend request" at bounding box center [646, 413] width 74 height 12
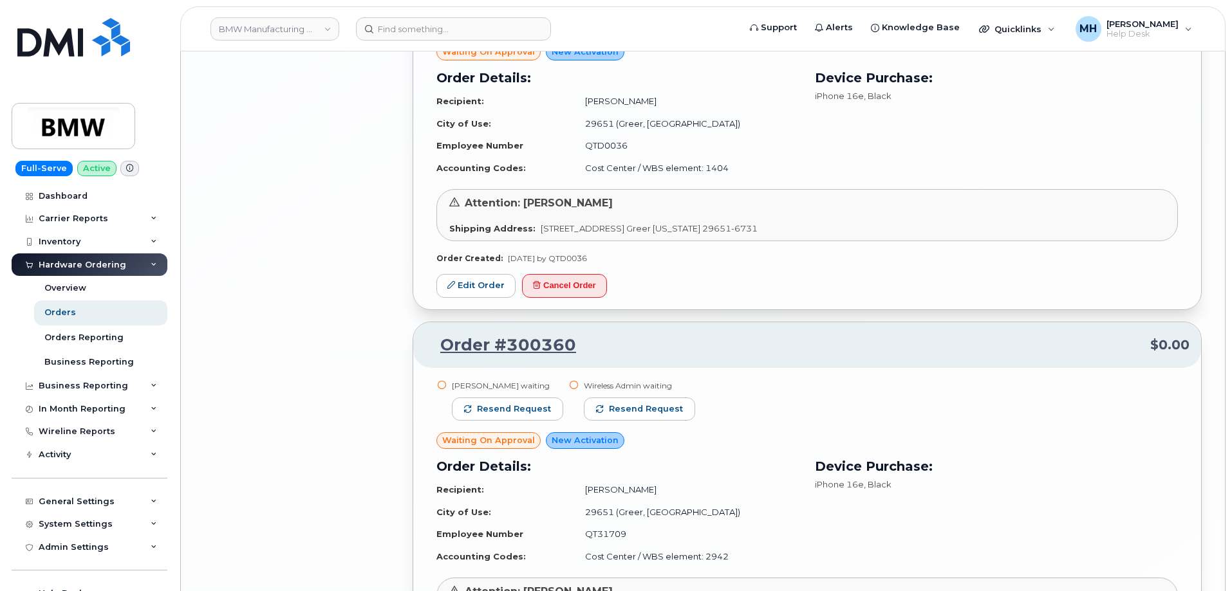
scroll to position [5364, 0]
click at [516, 409] on span "Resend request" at bounding box center [514, 410] width 74 height 12
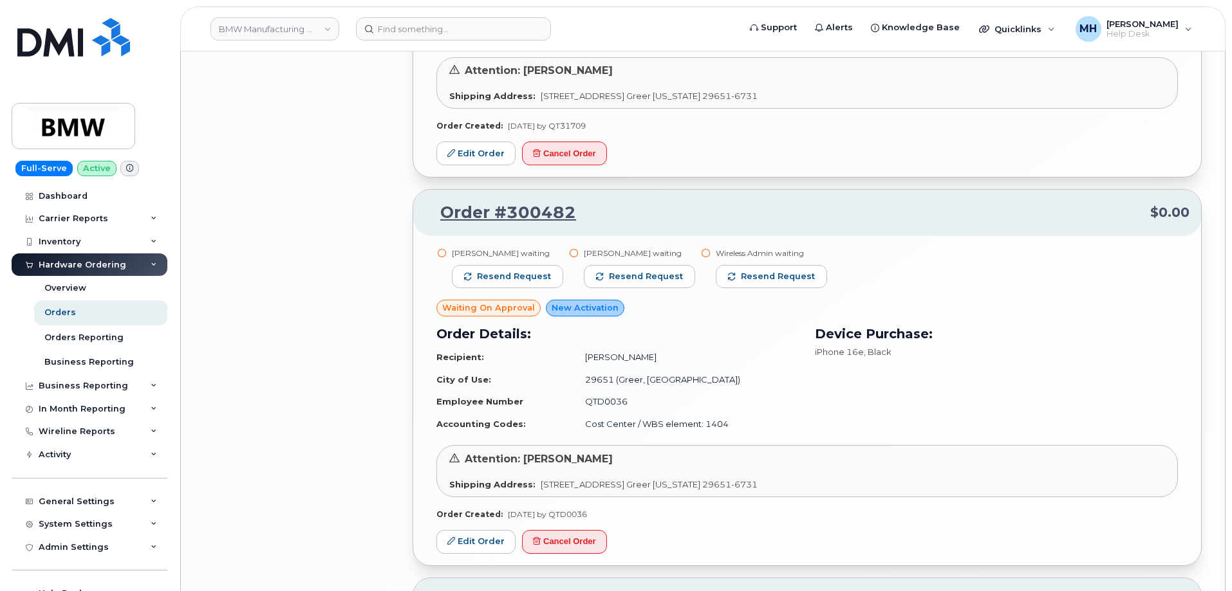
scroll to position [5106, 0]
click at [533, 282] on span "Resend request" at bounding box center [514, 279] width 74 height 12
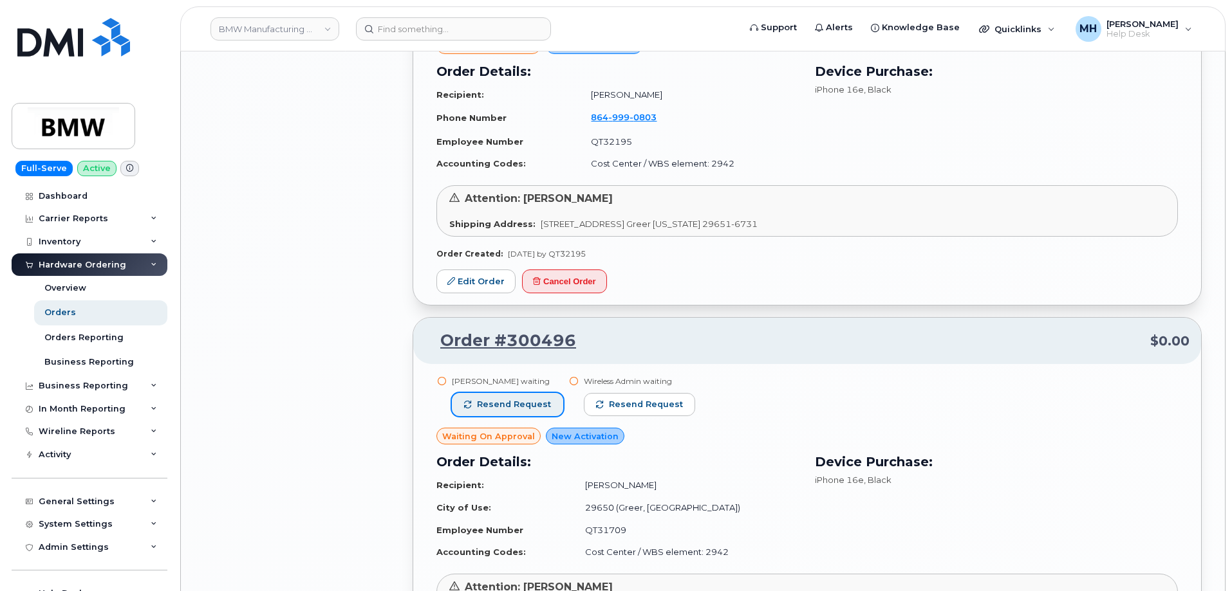
click at [526, 408] on span "Resend request" at bounding box center [514, 405] width 74 height 12
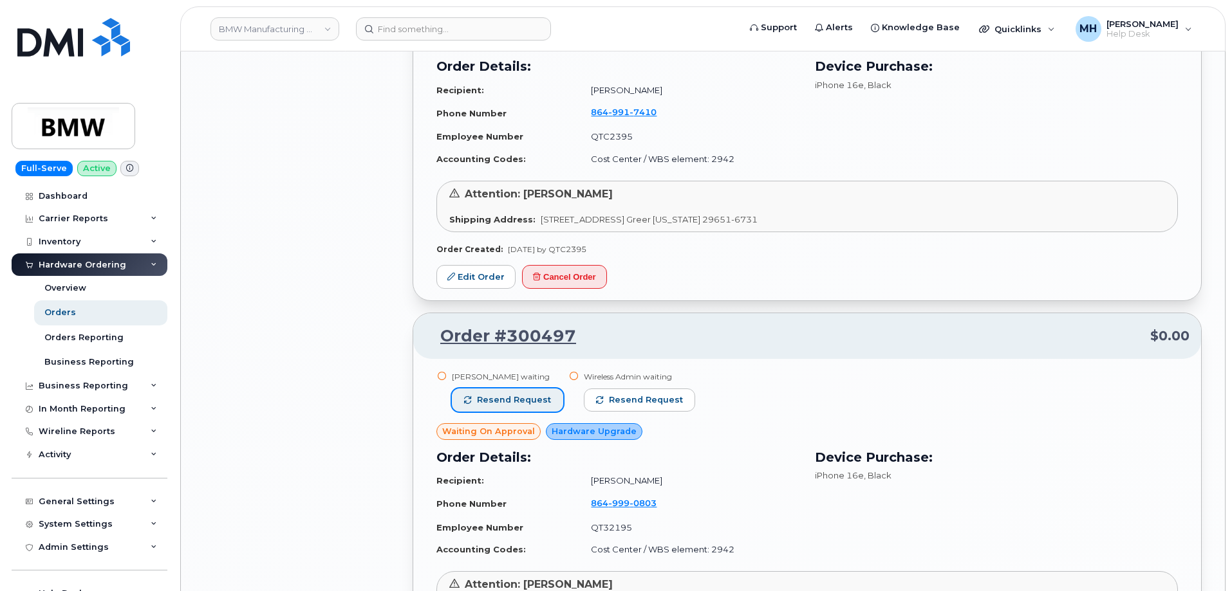
click at [513, 403] on span "Resend request" at bounding box center [514, 400] width 74 height 12
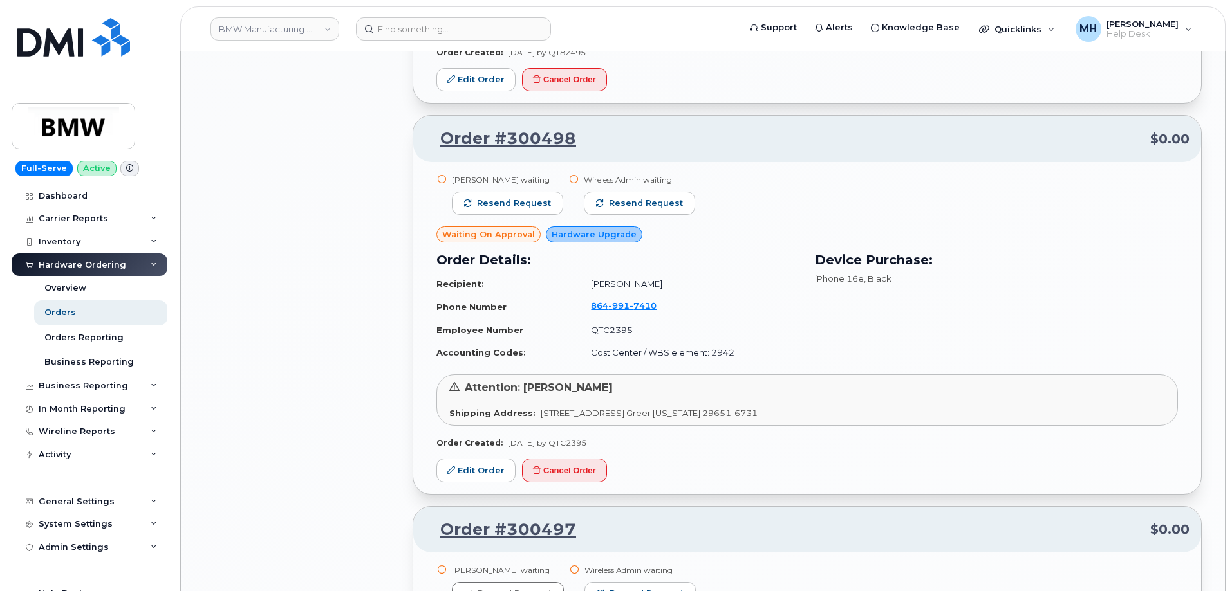
scroll to position [3819, 0]
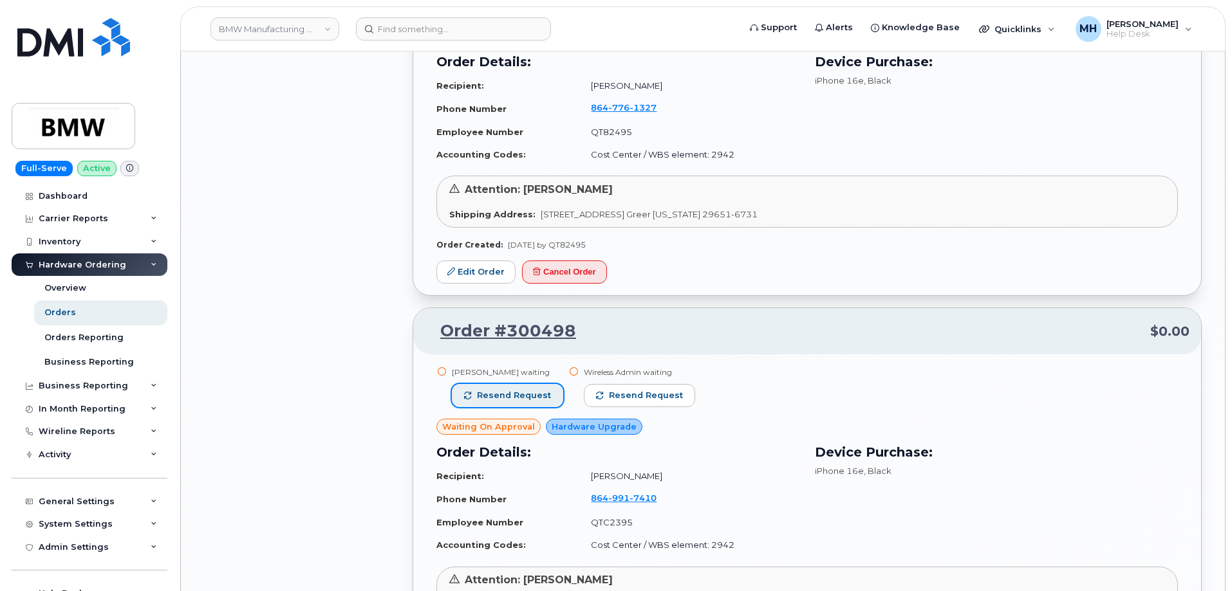
click at [476, 390] on button "Resend request" at bounding box center [507, 395] width 111 height 23
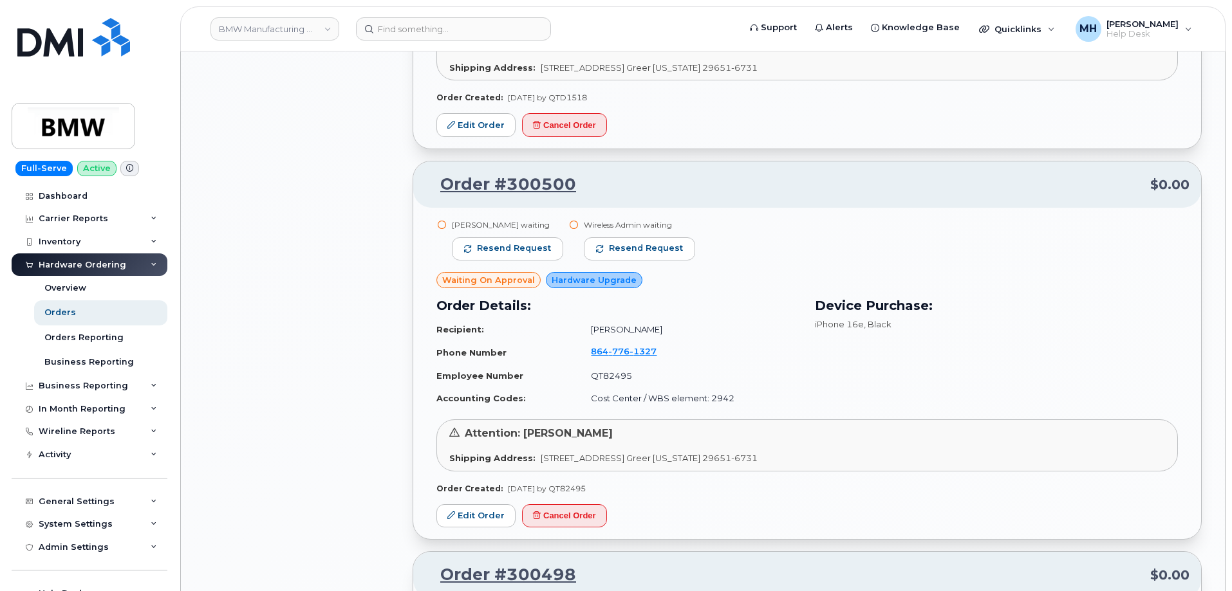
scroll to position [3433, 0]
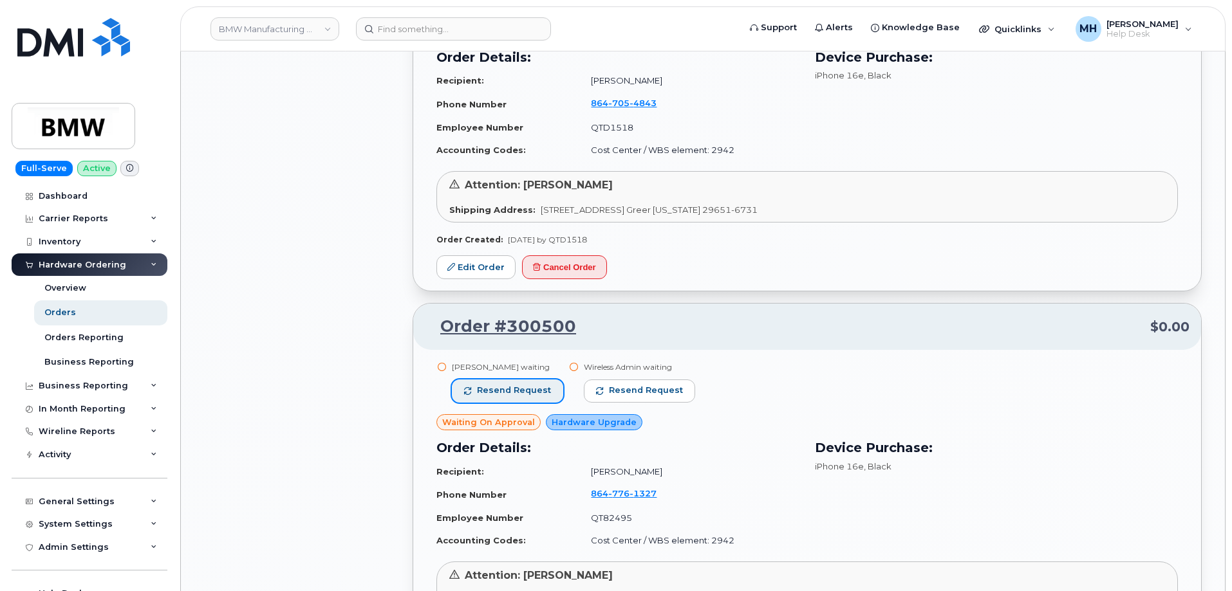
click at [511, 389] on span "Resend request" at bounding box center [514, 391] width 74 height 12
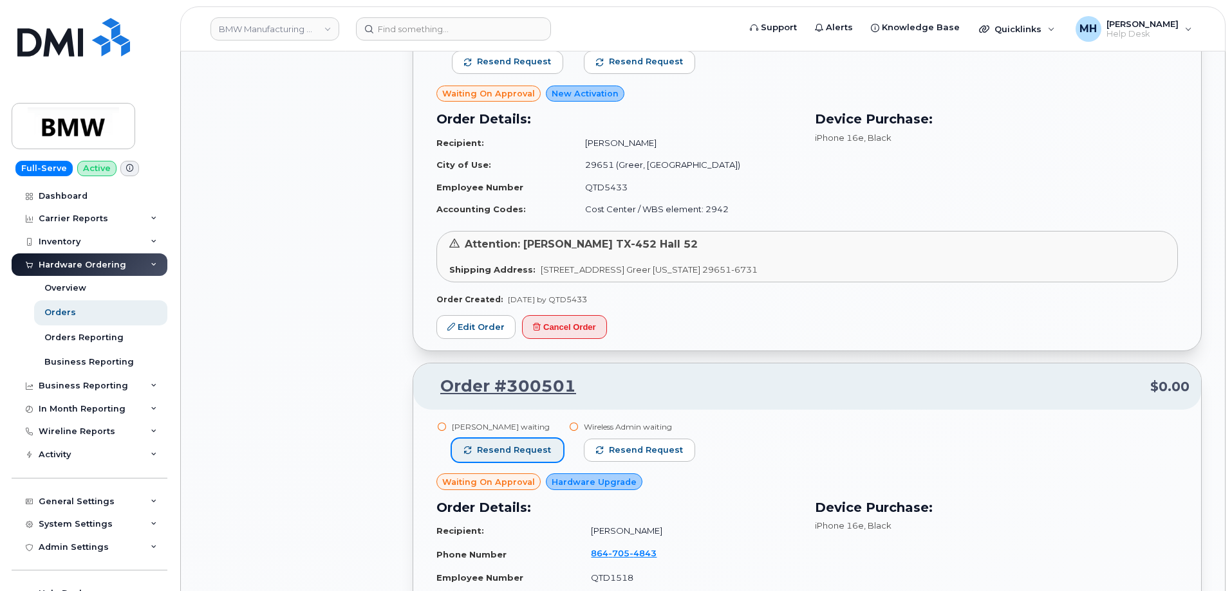
click at [507, 445] on span "Resend request" at bounding box center [514, 451] width 74 height 12
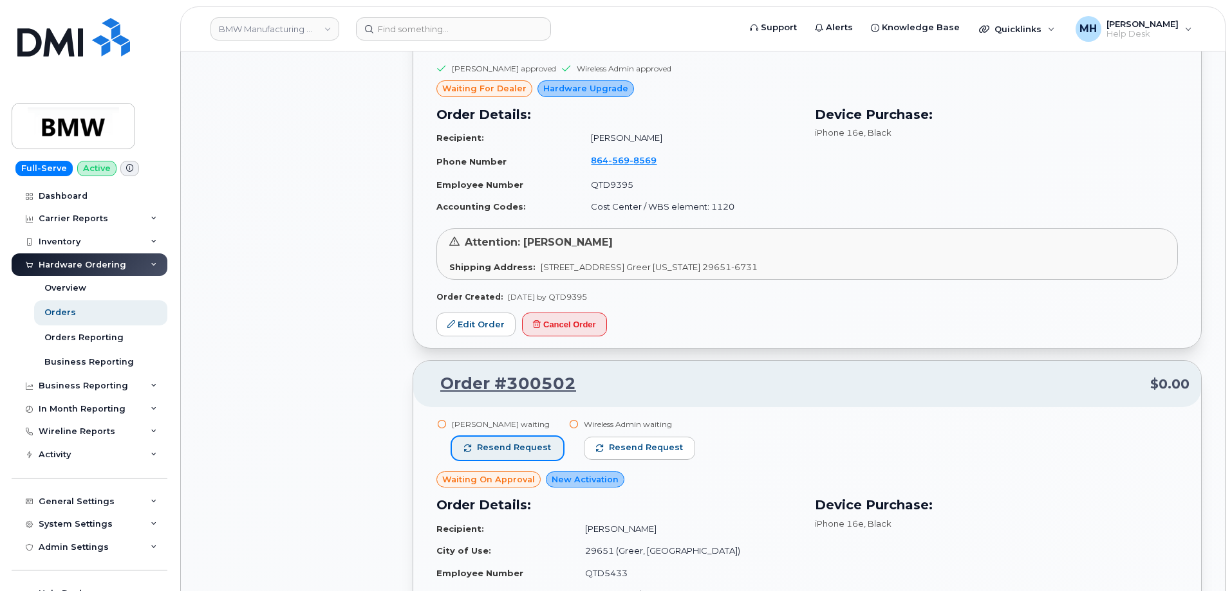
click at [510, 450] on span "Resend request" at bounding box center [514, 448] width 74 height 12
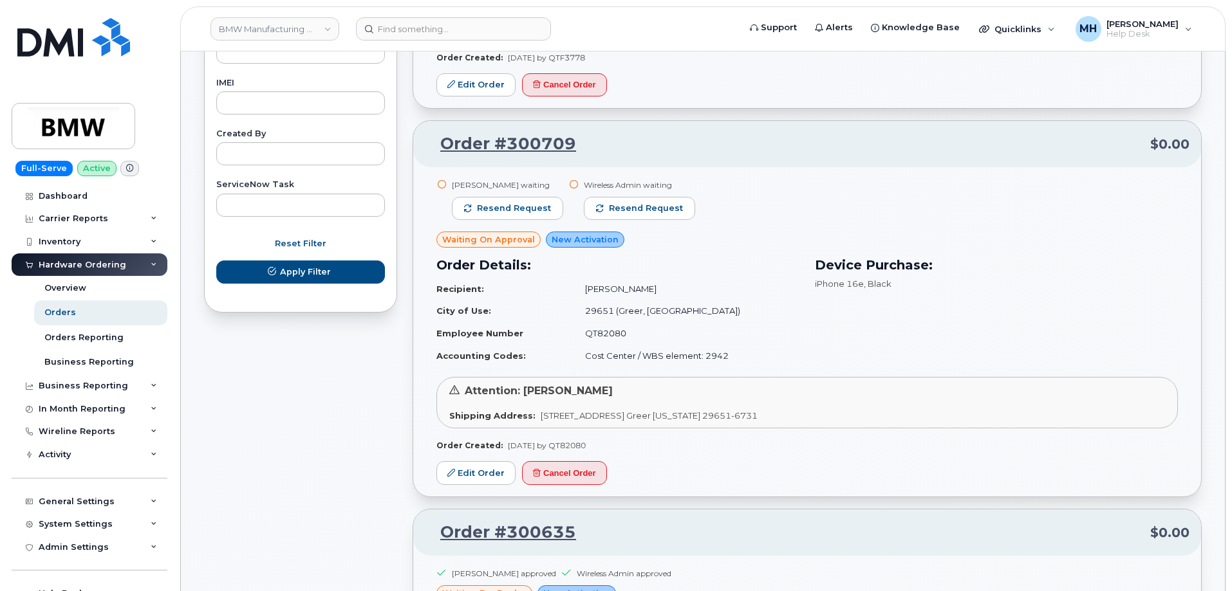
scroll to position [538, 0]
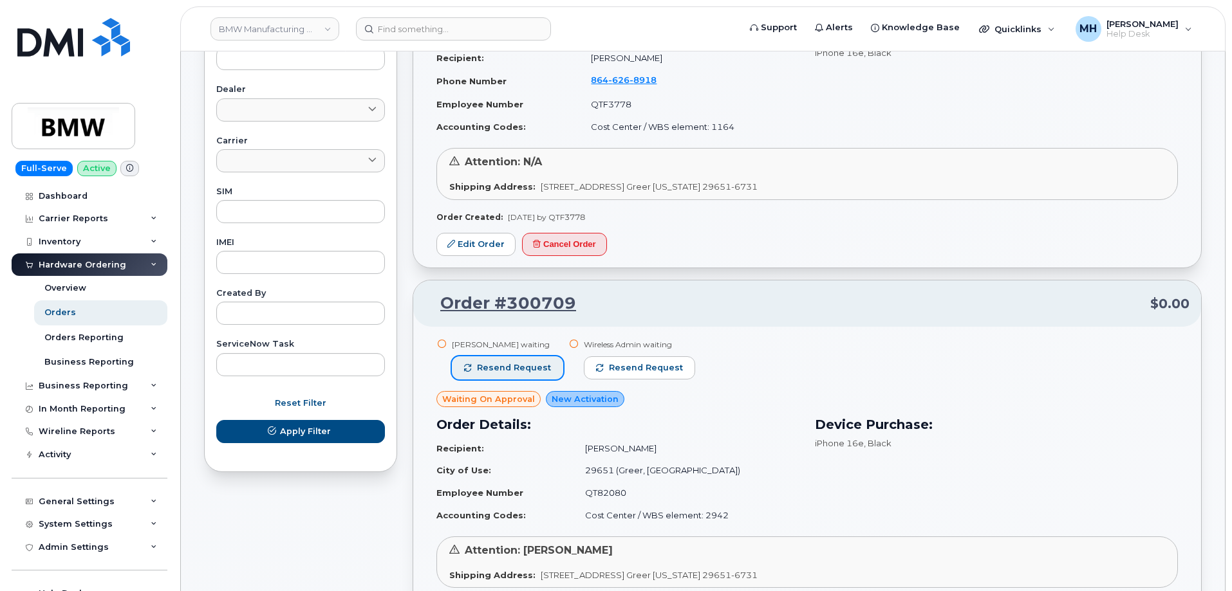
click at [512, 362] on span "Resend request" at bounding box center [514, 368] width 74 height 12
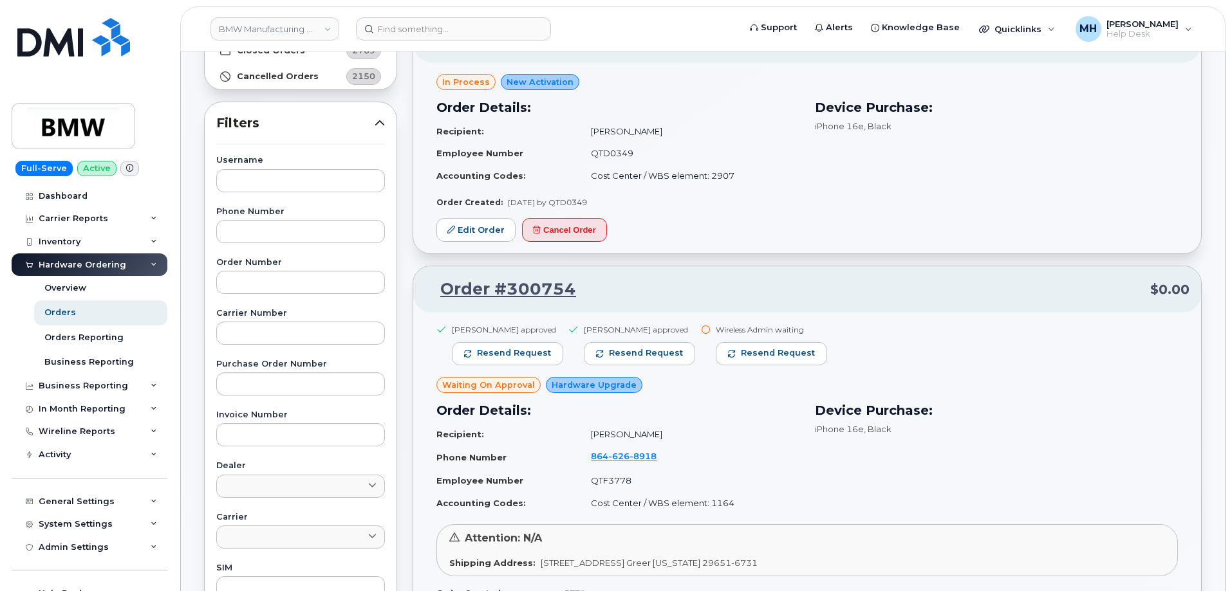
scroll to position [152, 0]
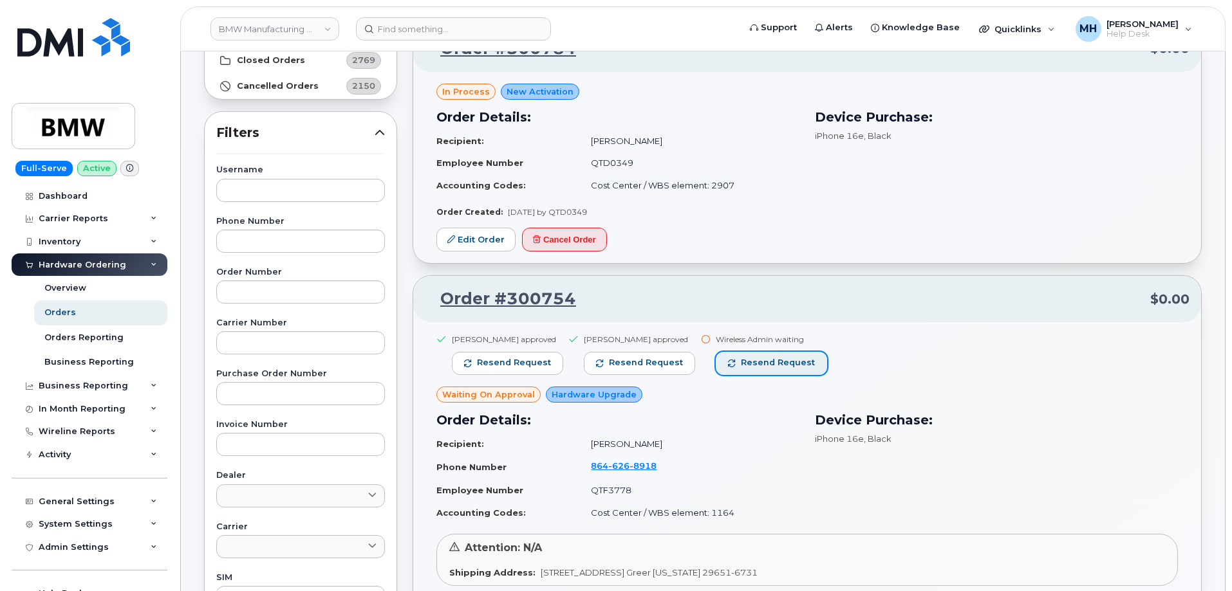
click at [761, 357] on span "Resend request" at bounding box center [778, 363] width 74 height 12
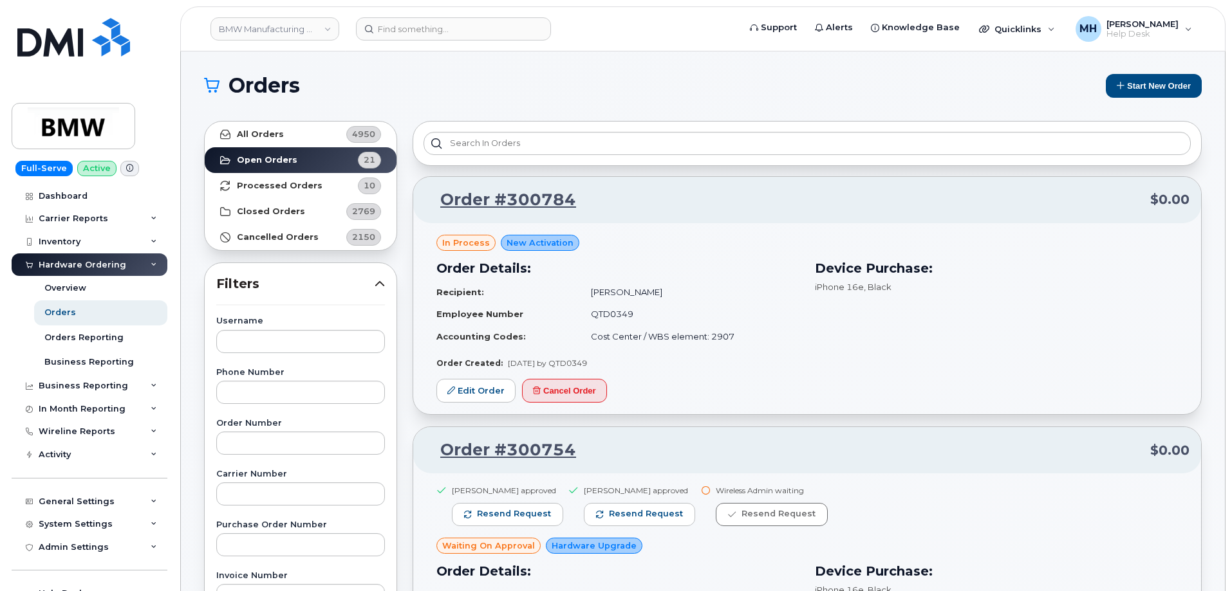
scroll to position [0, 0]
click at [277, 30] on link "BMW Manufacturing Co LLC" at bounding box center [274, 28] width 129 height 23
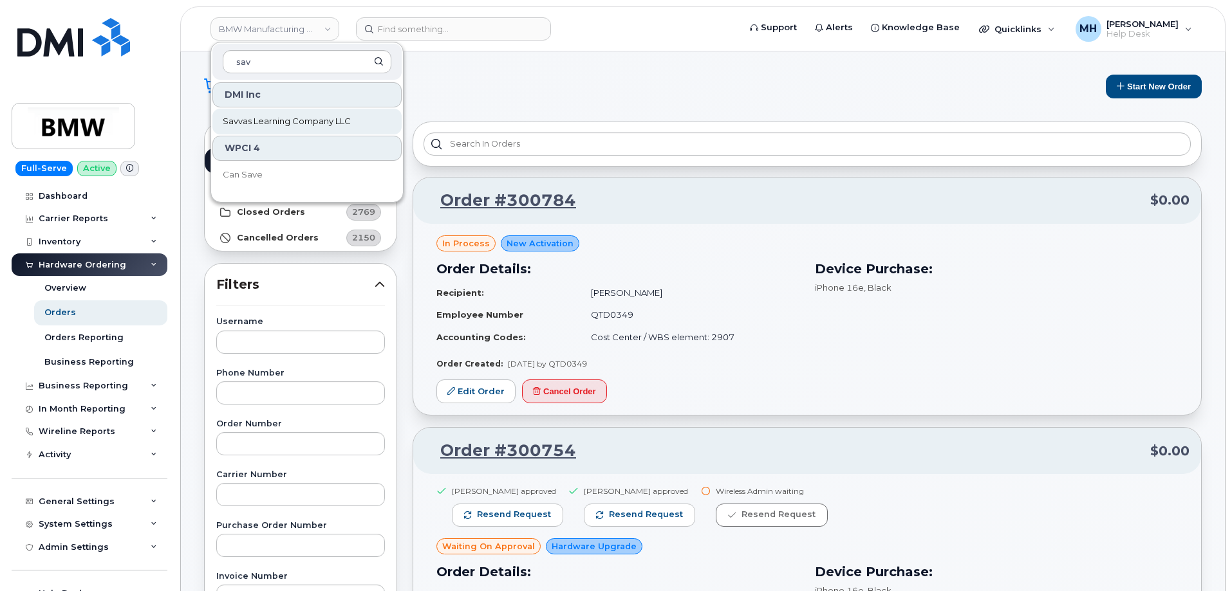
type input "sav"
click at [281, 126] on span "Savvas Learning Company LLC" at bounding box center [287, 121] width 128 height 13
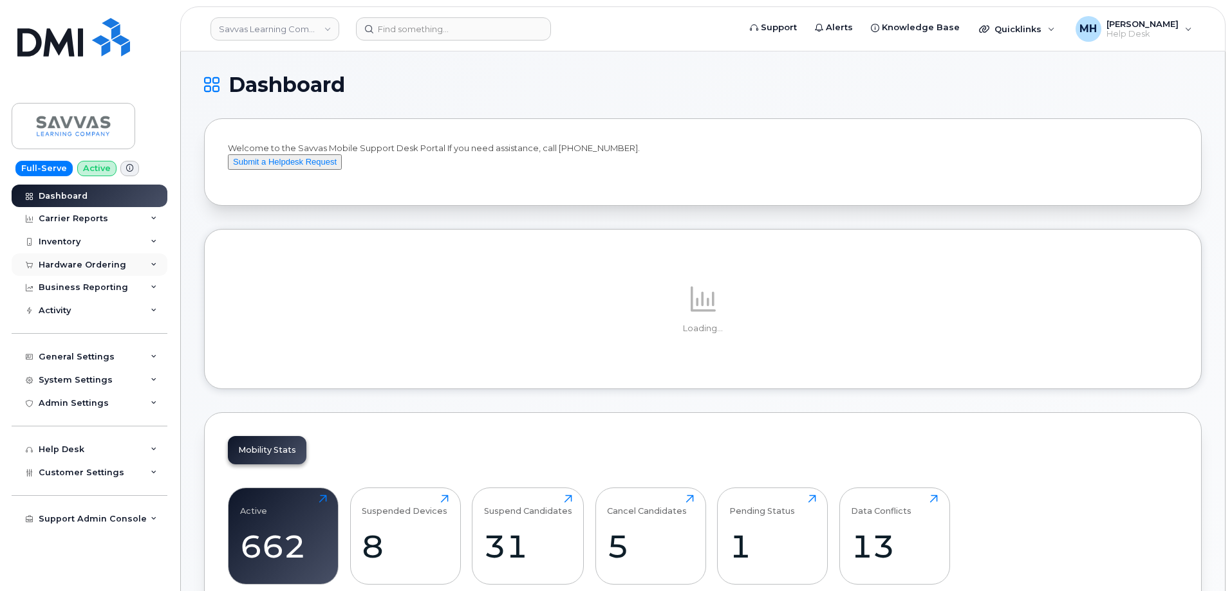
click at [88, 263] on div "Hardware Ordering" at bounding box center [83, 265] width 88 height 10
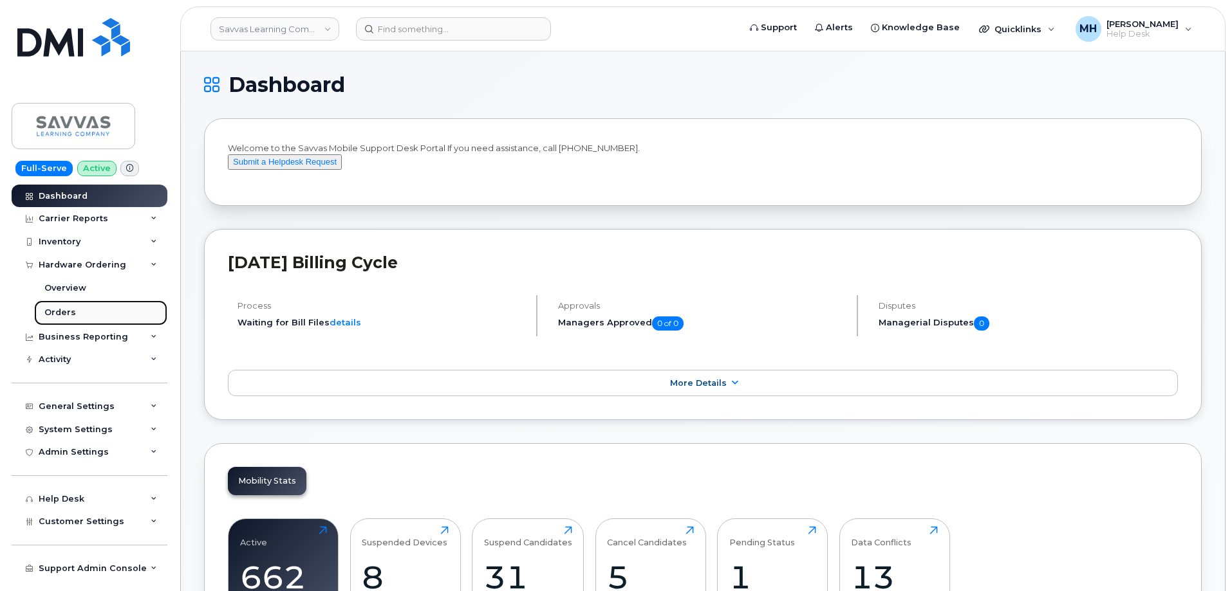
click at [77, 311] on link "Orders" at bounding box center [100, 312] width 133 height 24
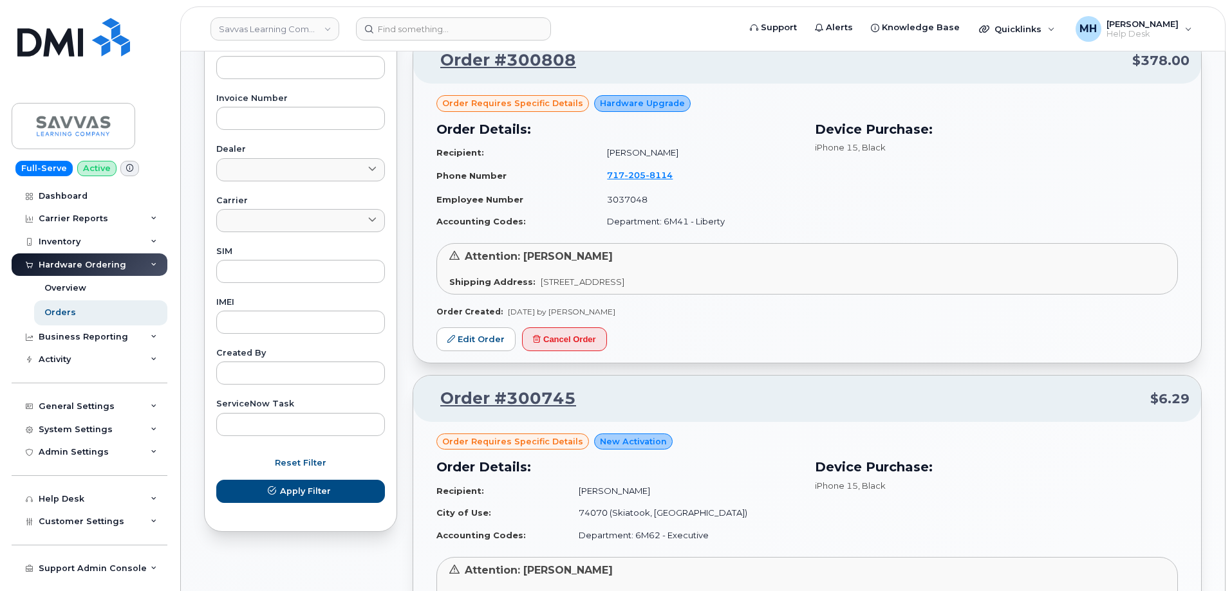
scroll to position [302, 0]
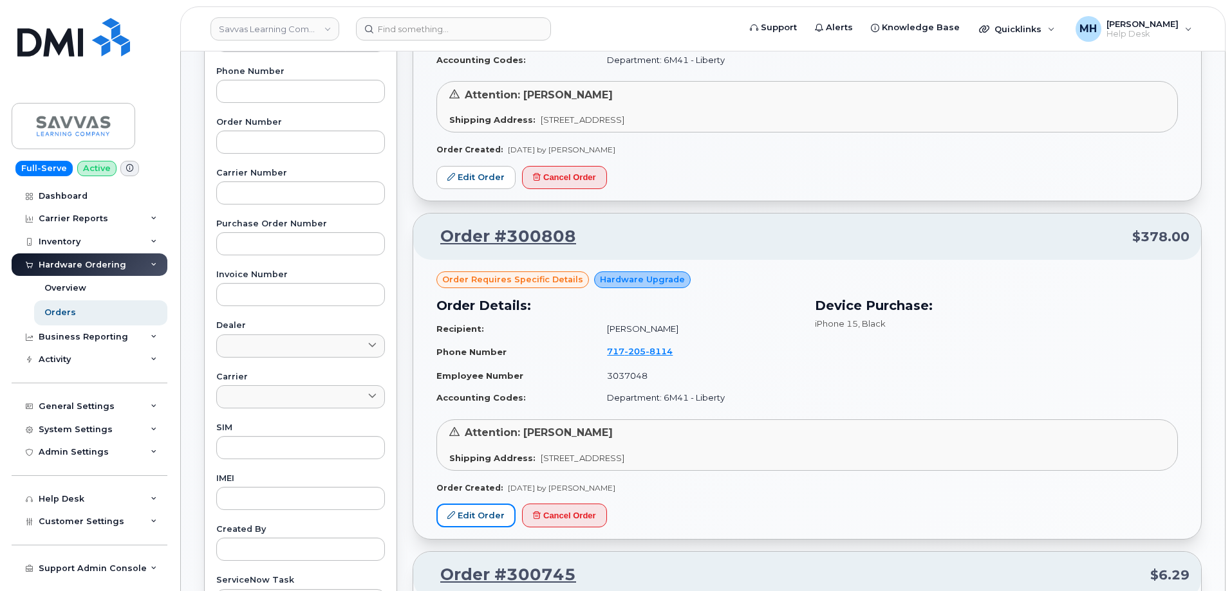
drag, startPoint x: 492, startPoint y: 512, endPoint x: 466, endPoint y: 386, distance: 128.6
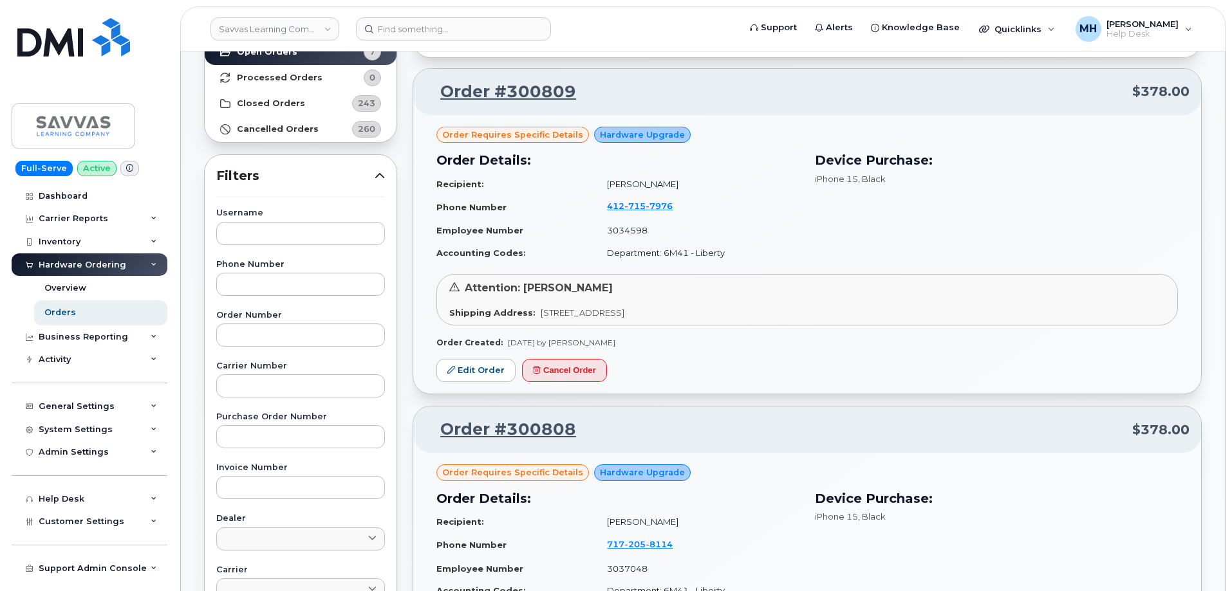
scroll to position [0, 0]
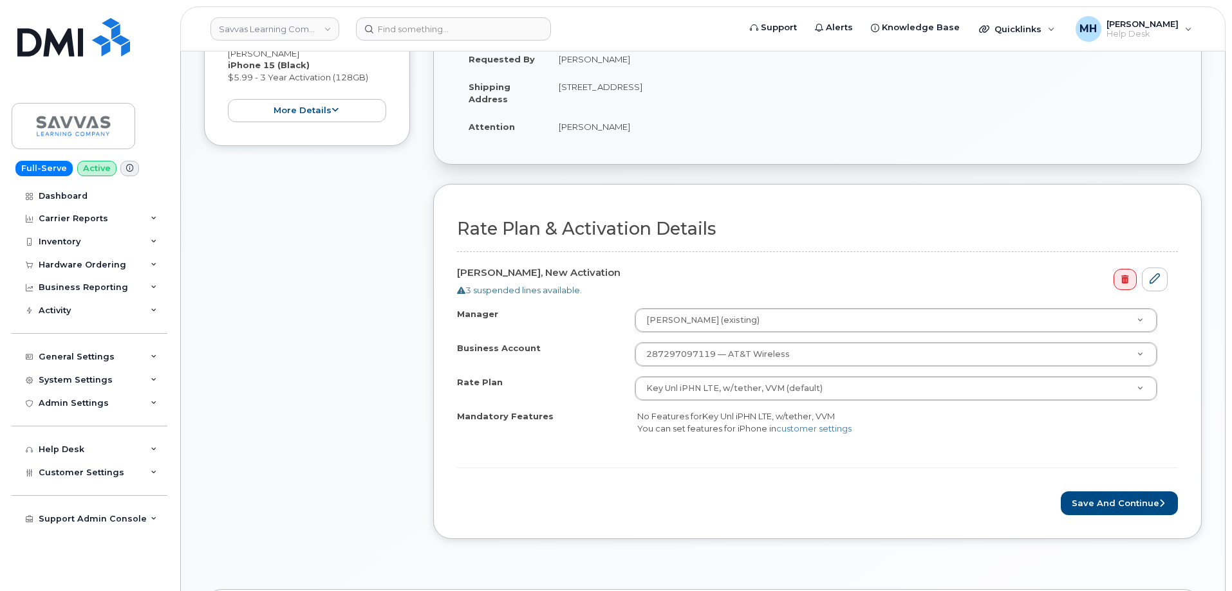
scroll to position [386, 0]
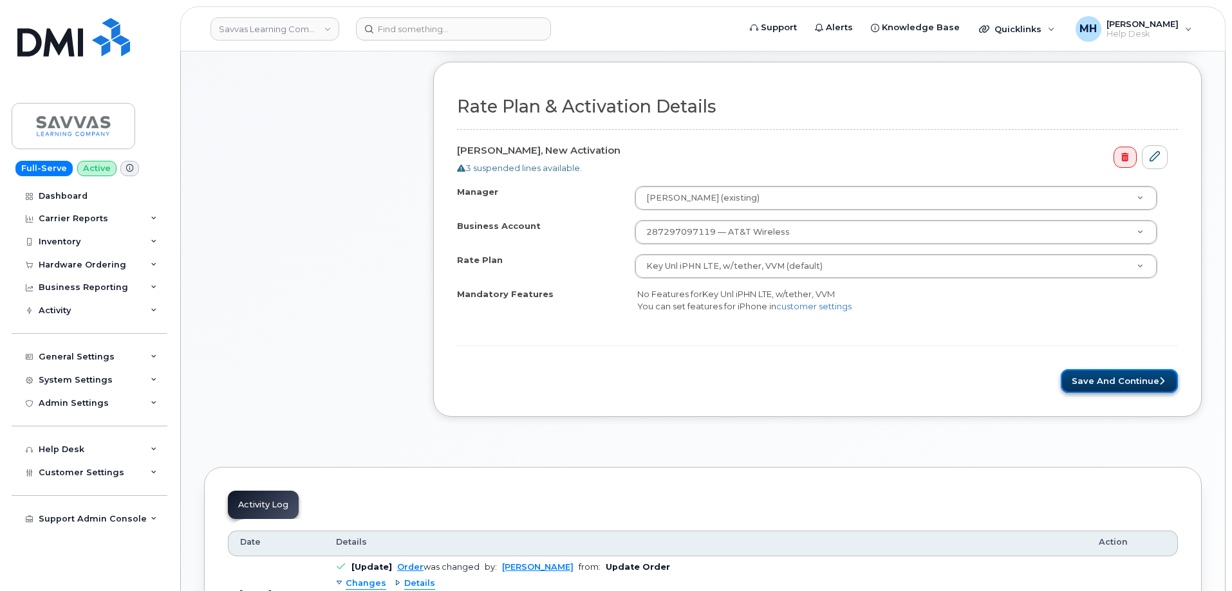
click at [1115, 377] on button "Save and Continue" at bounding box center [1118, 381] width 117 height 24
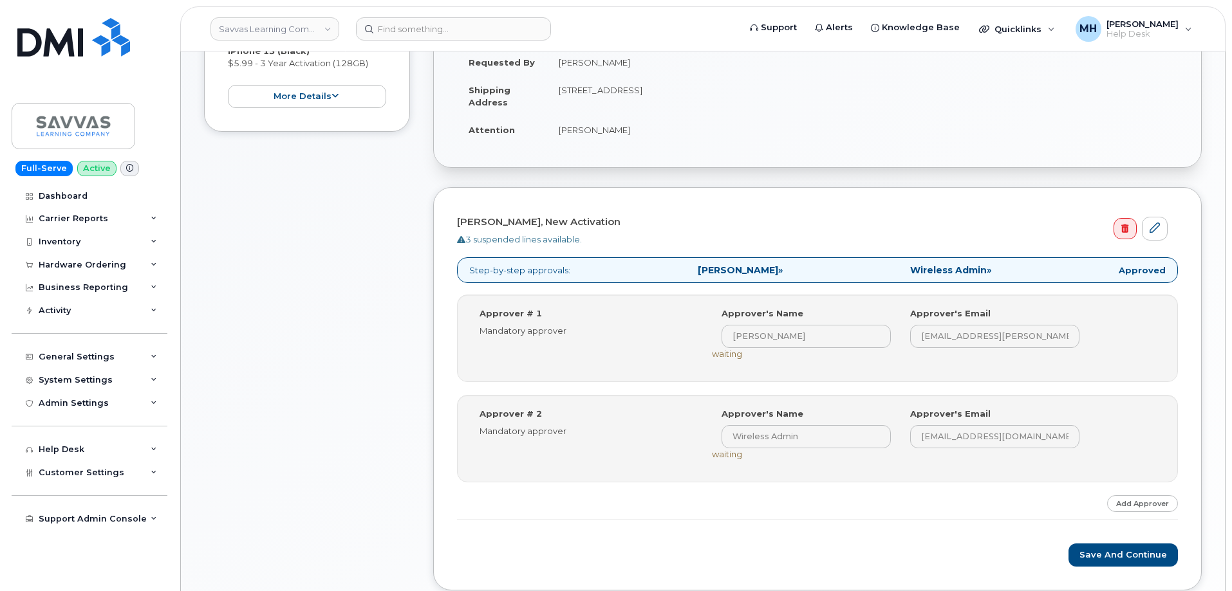
scroll to position [450, 0]
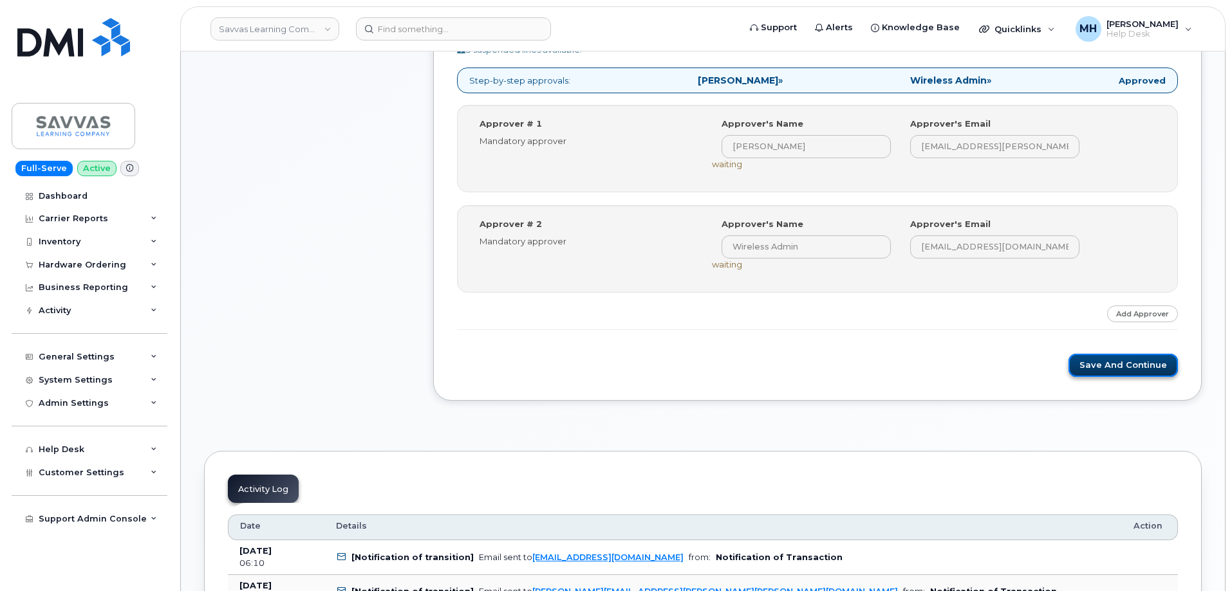
click at [1089, 374] on button "Save and Continue" at bounding box center [1122, 366] width 109 height 24
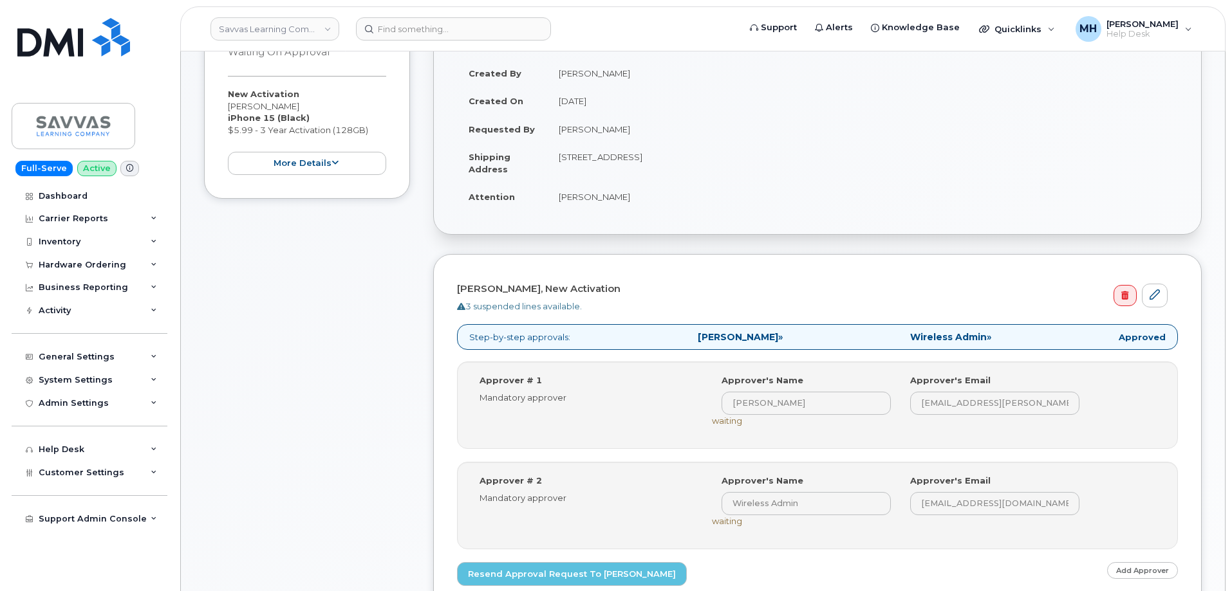
scroll to position [193, 0]
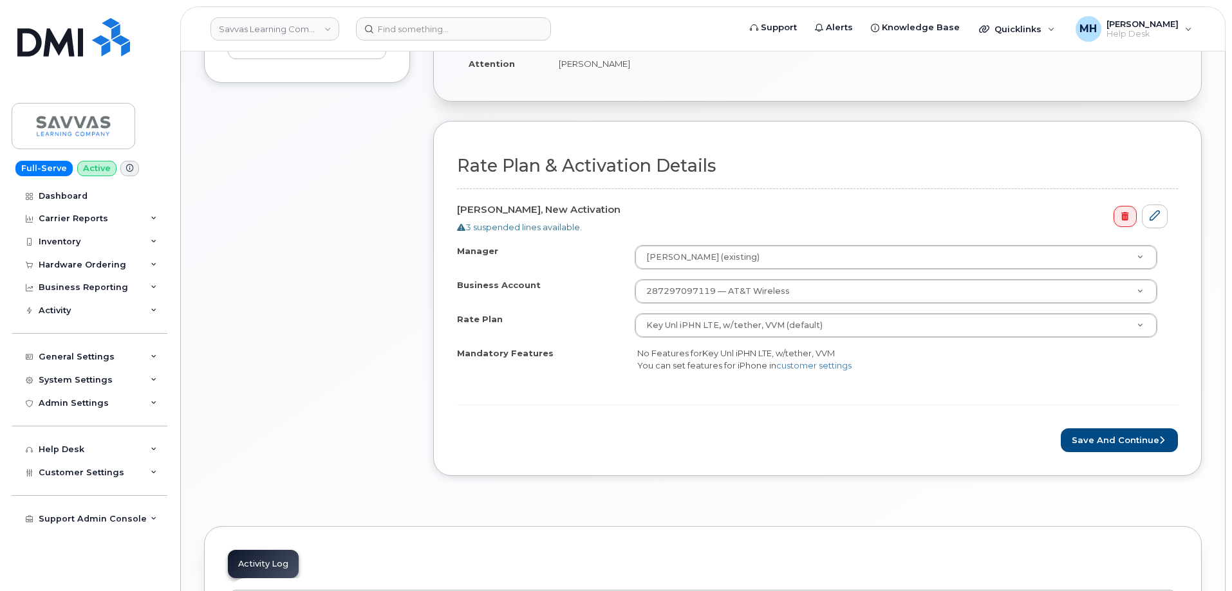
scroll to position [386, 0]
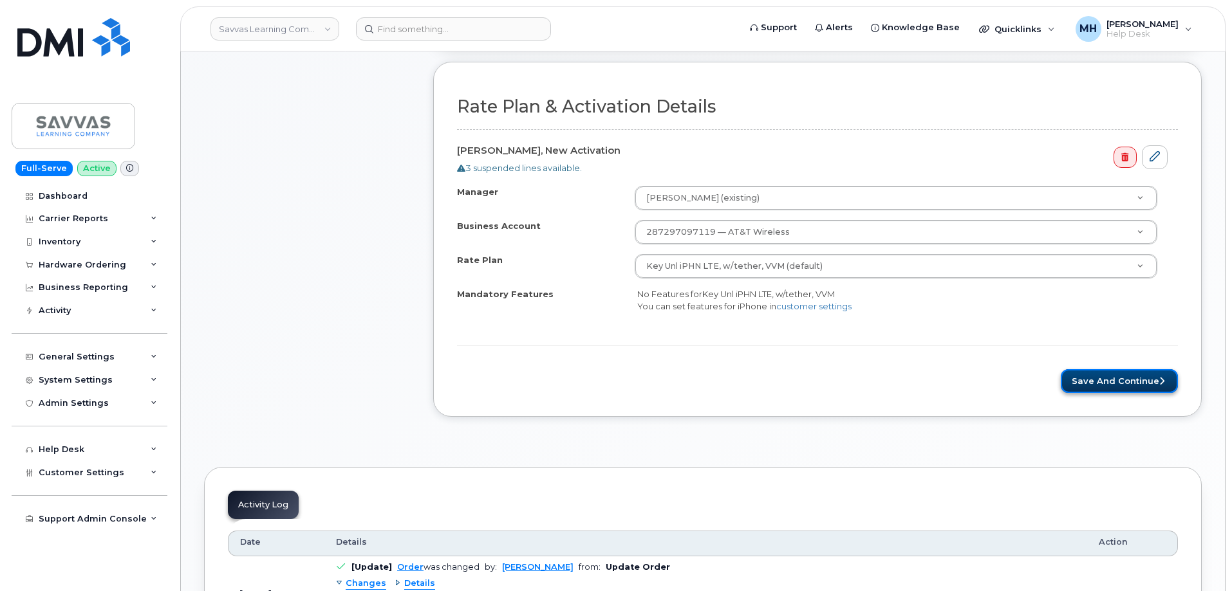
click at [1102, 389] on button "Save and Continue" at bounding box center [1118, 381] width 117 height 24
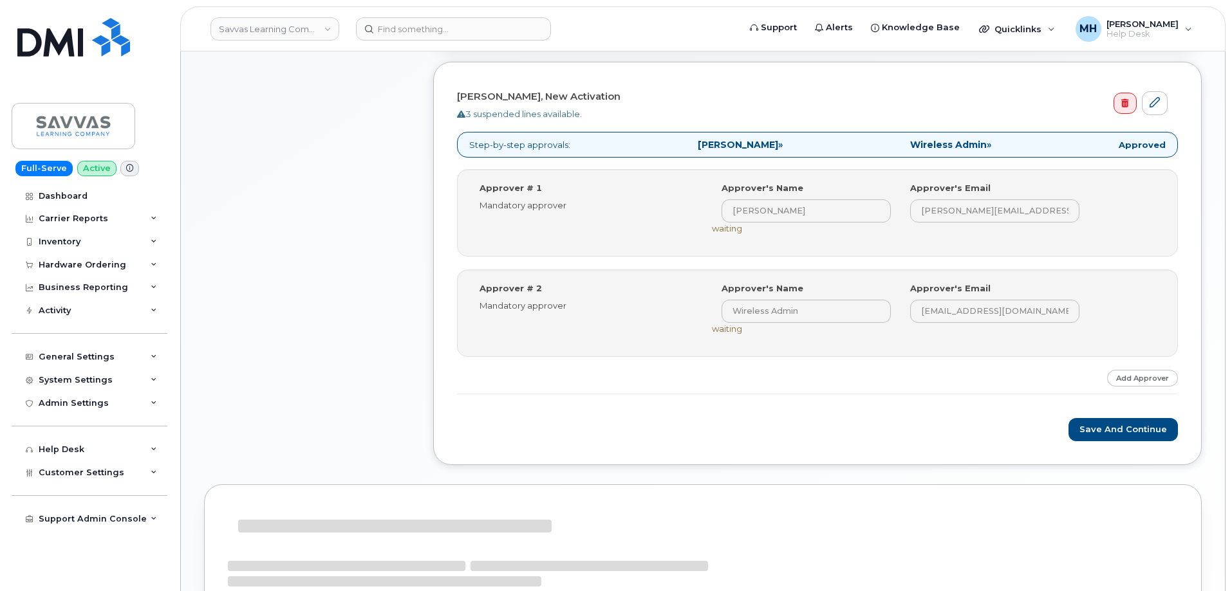
scroll to position [450, 0]
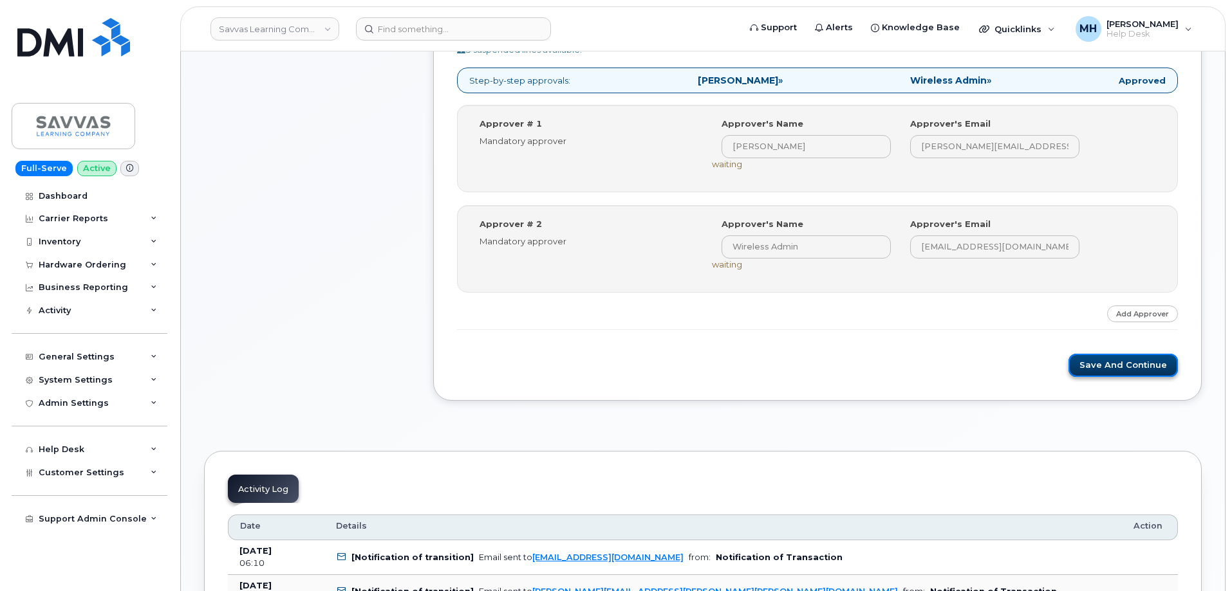
click at [1103, 367] on button "Save and Continue" at bounding box center [1122, 366] width 109 height 24
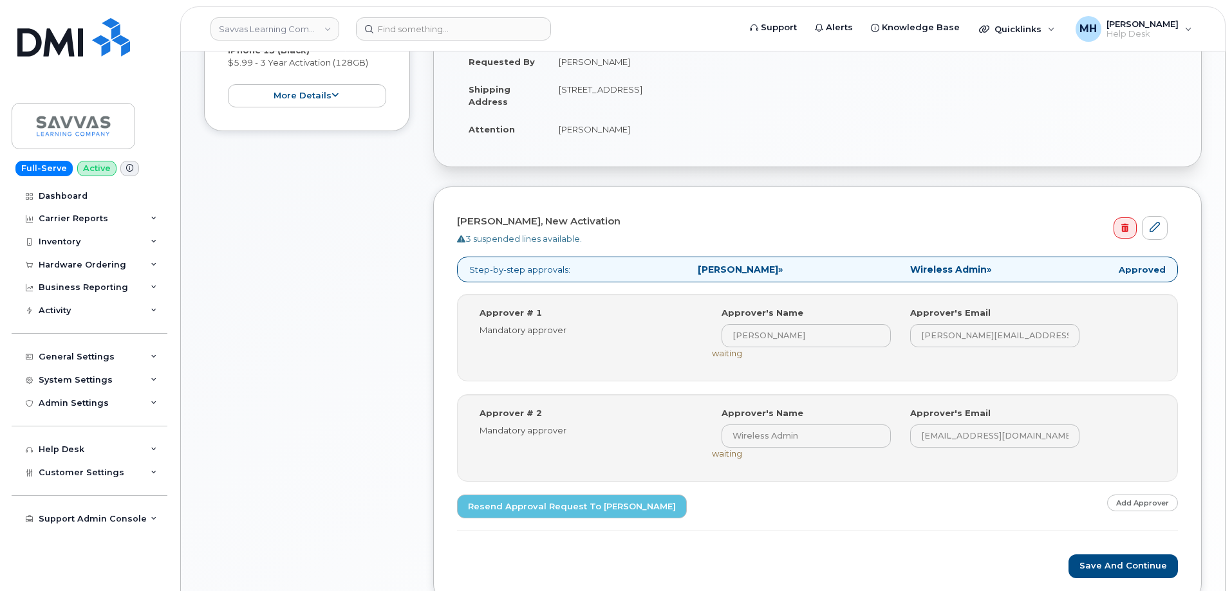
scroll to position [515, 0]
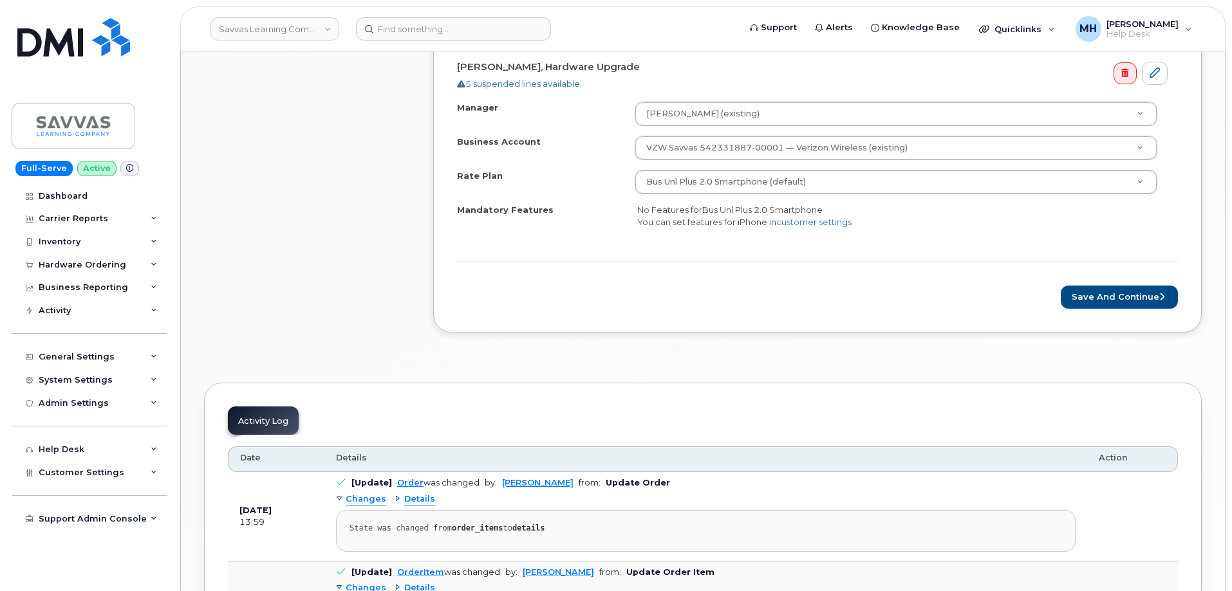
scroll to position [450, 0]
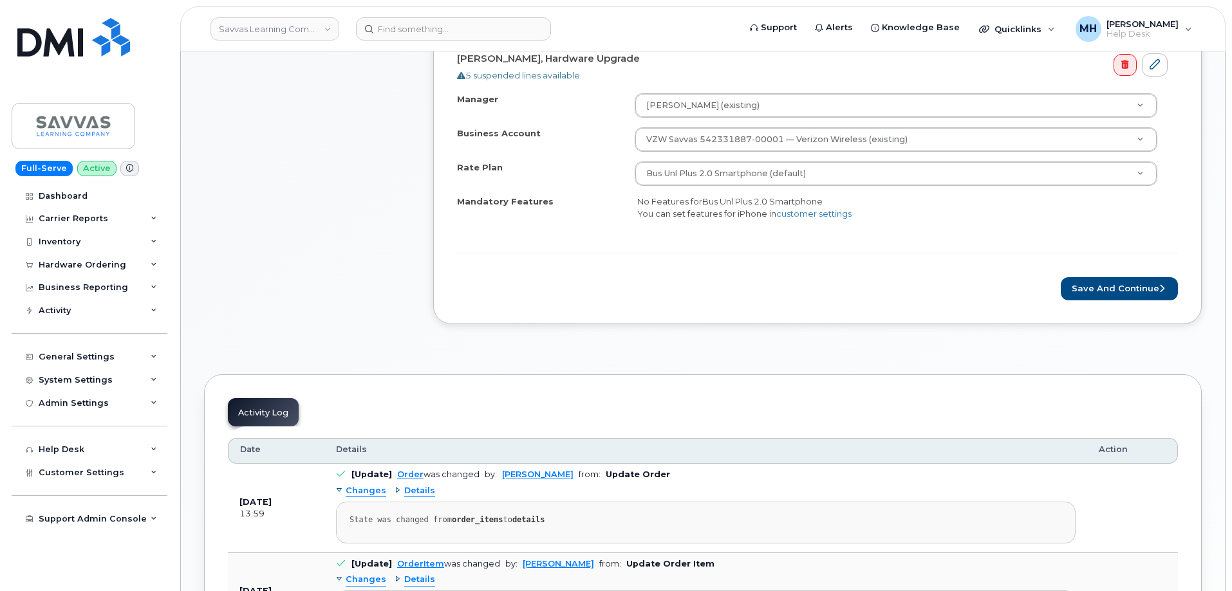
click at [1101, 329] on div "Order Information $378.00 Created By [PERSON_NAME] Created On [DATE] Shipping A…" at bounding box center [817, 44] width 768 height 602
click at [1105, 290] on button "Save and Continue" at bounding box center [1118, 289] width 117 height 24
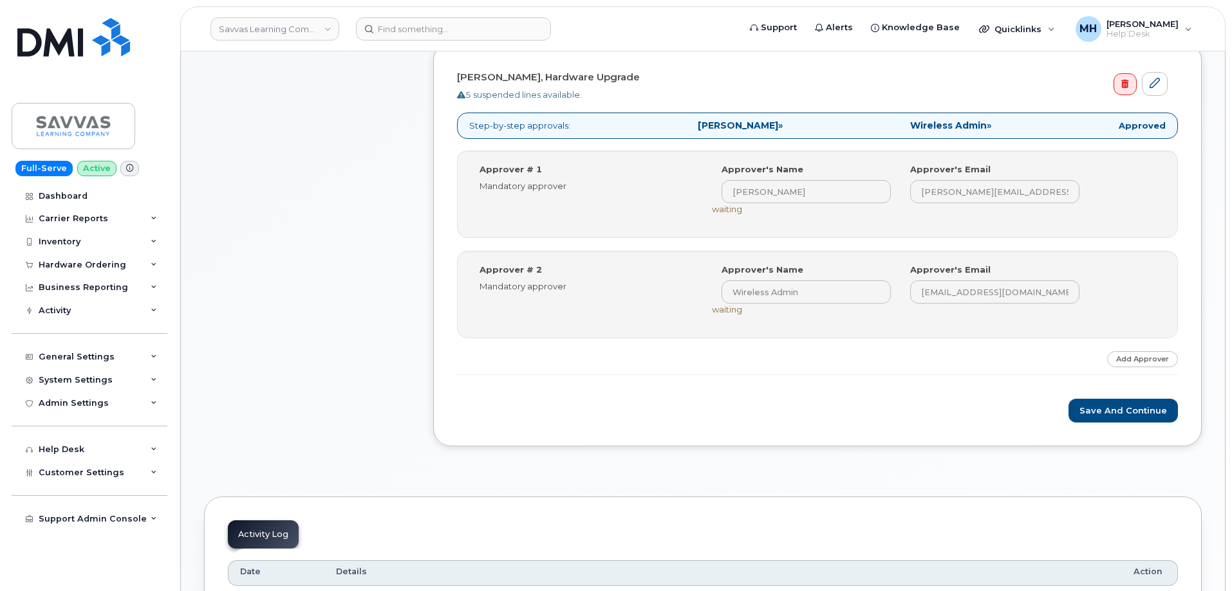
scroll to position [515, 0]
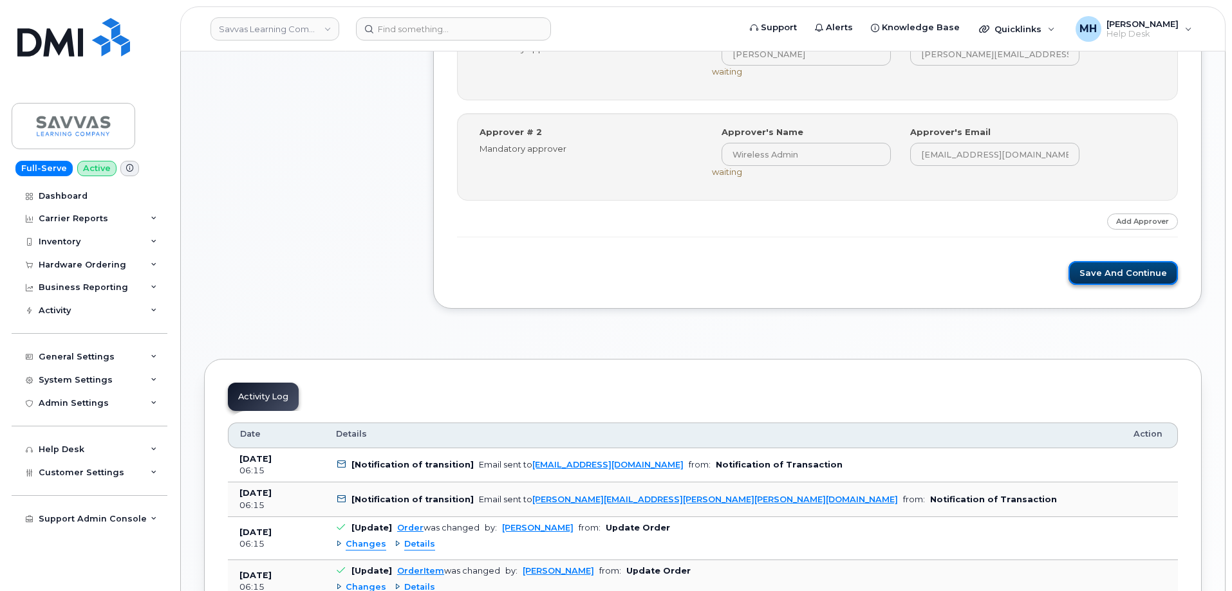
click at [1095, 276] on button "Save and Continue" at bounding box center [1122, 273] width 109 height 24
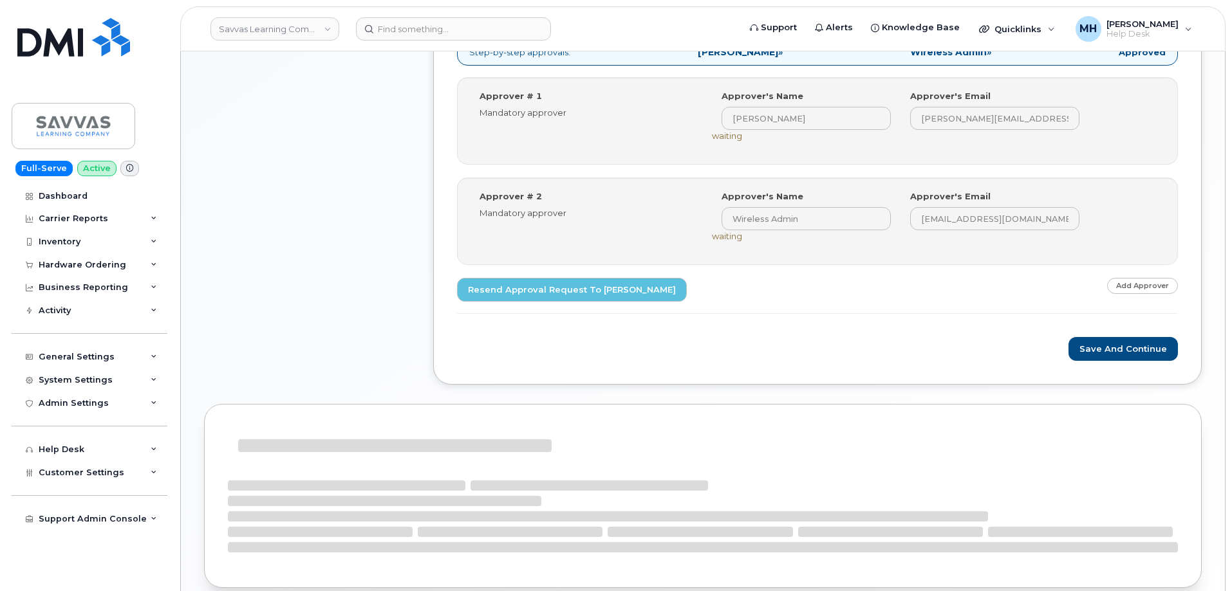
scroll to position [531, 0]
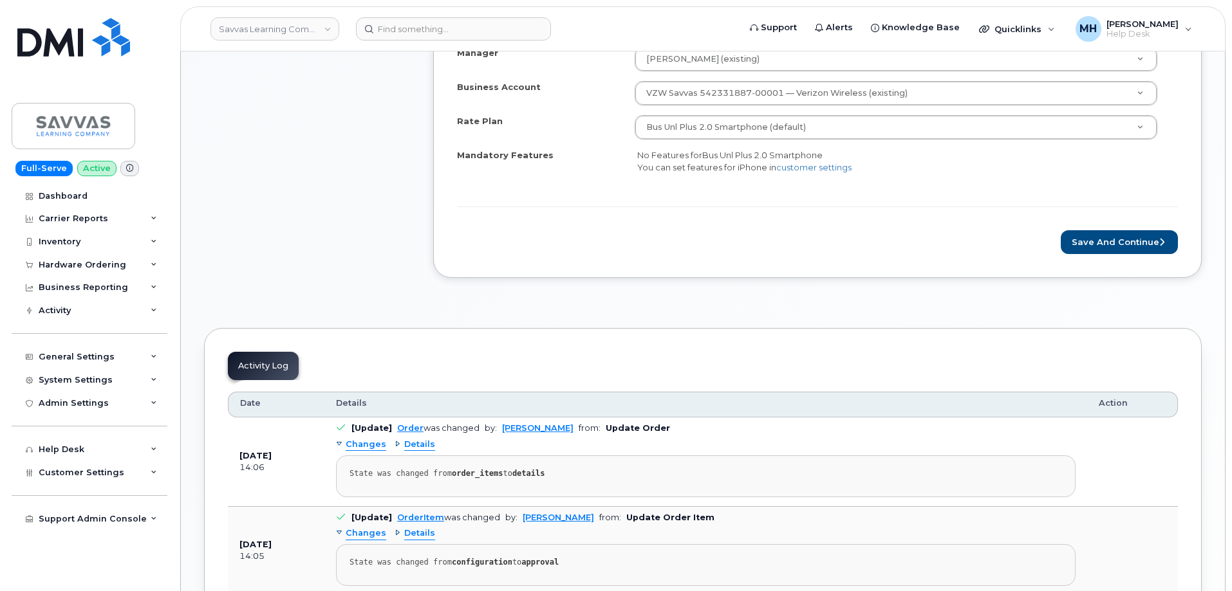
scroll to position [708, 0]
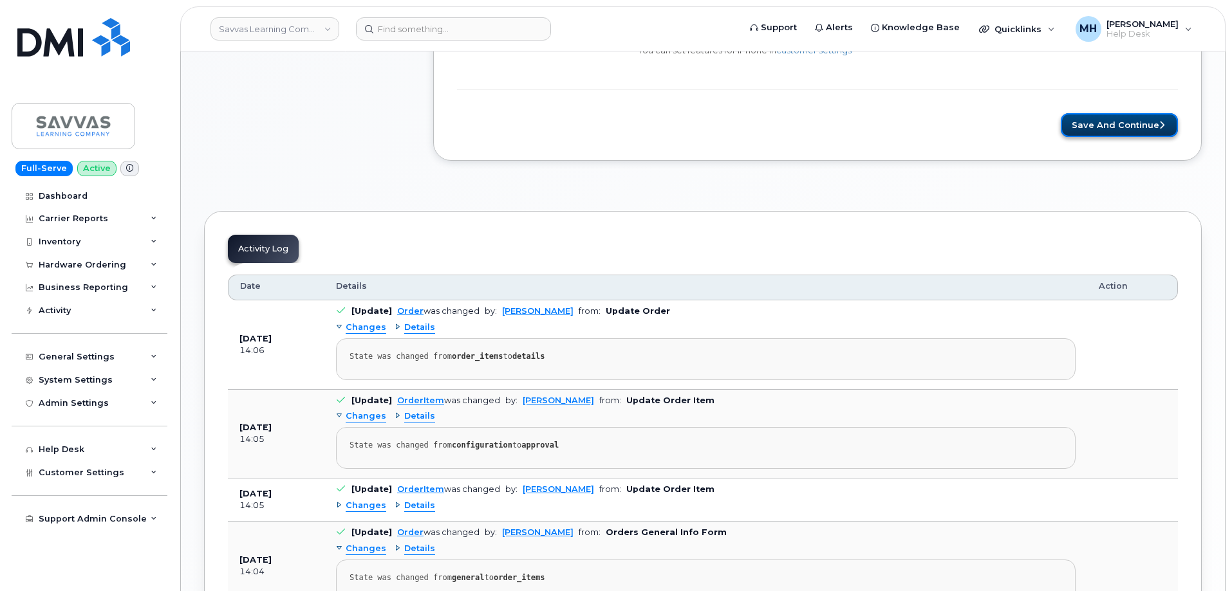
click at [1079, 134] on button "Save and Continue" at bounding box center [1118, 125] width 117 height 24
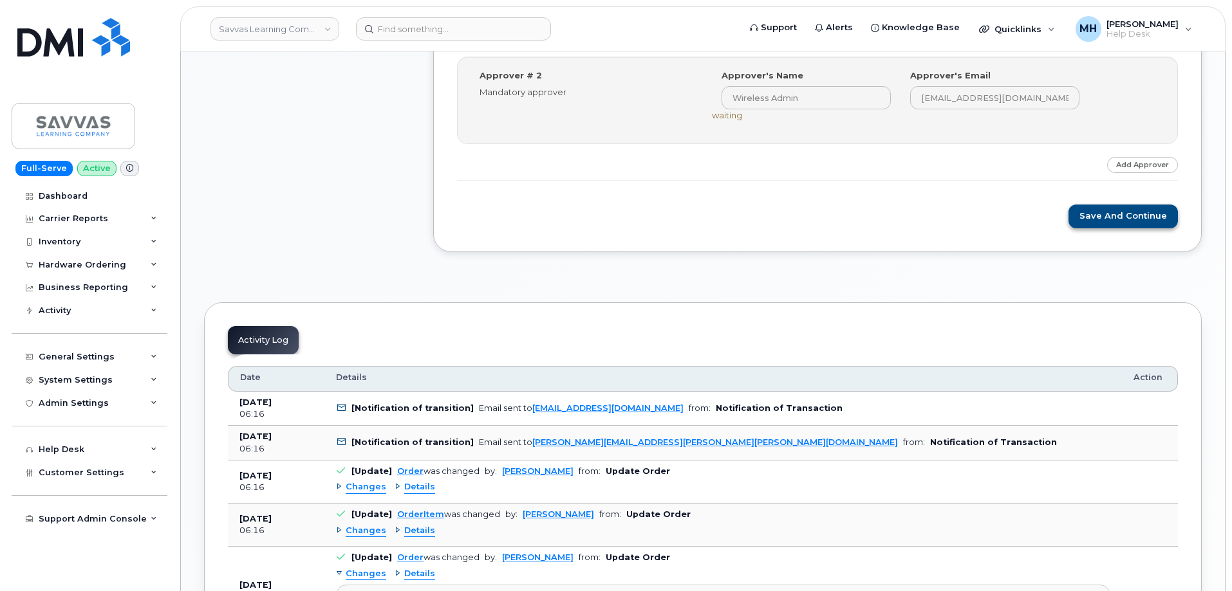
scroll to position [643, 0]
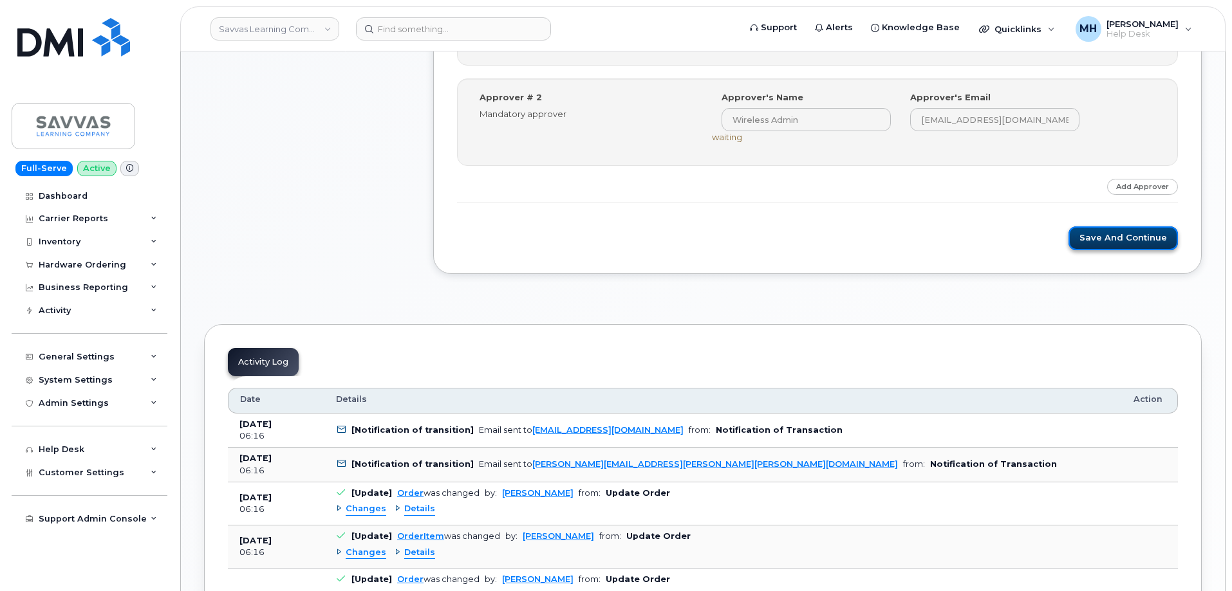
click at [1131, 232] on button "Save and Continue" at bounding box center [1122, 238] width 109 height 24
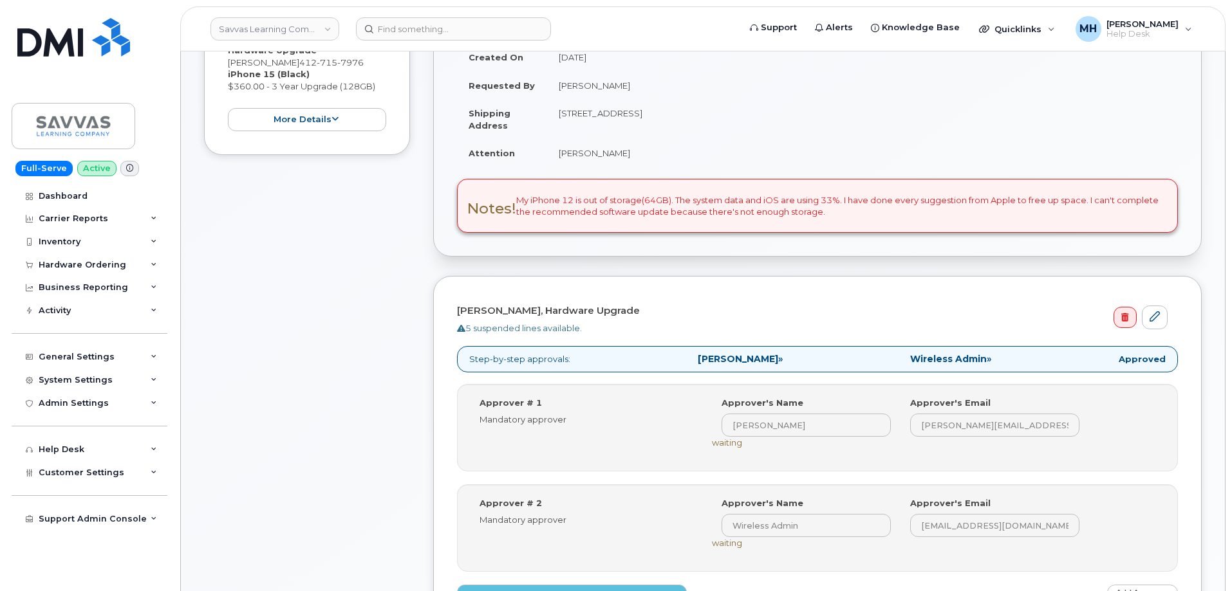
scroll to position [174, 0]
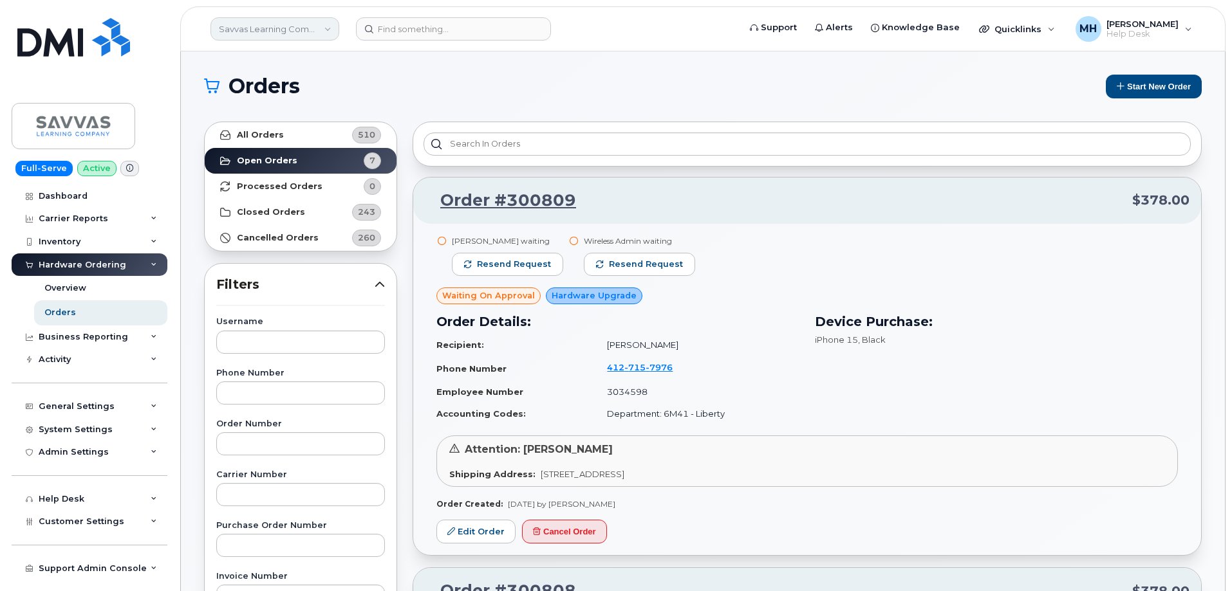
click at [231, 37] on link "Savvas Learning Company LLC" at bounding box center [274, 28] width 129 height 23
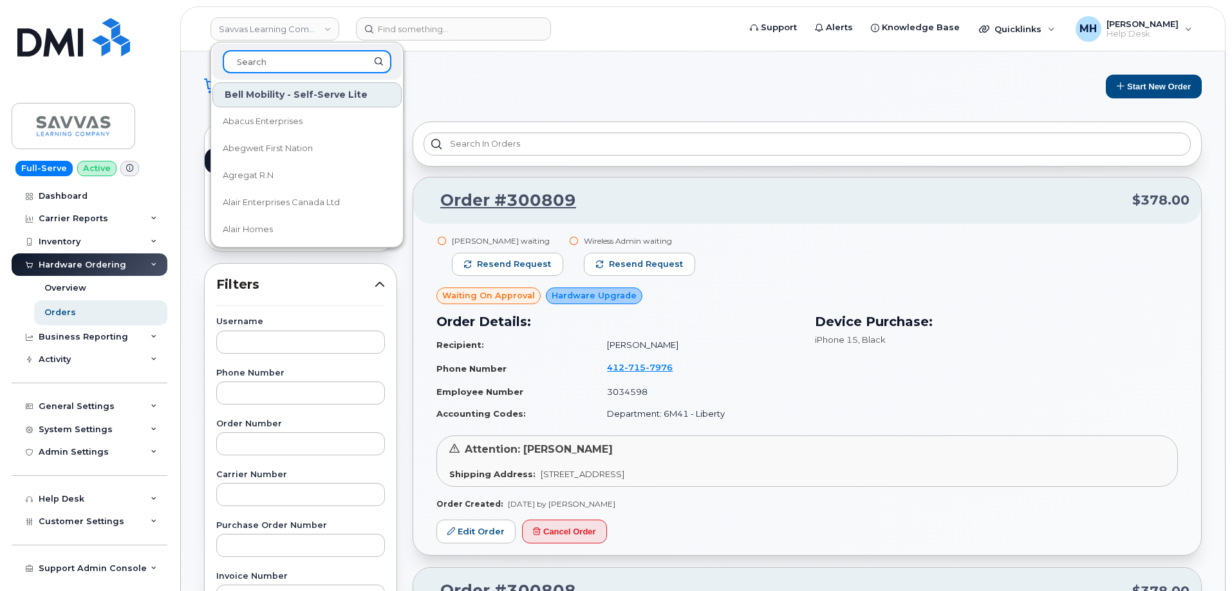
click at [293, 64] on input at bounding box center [307, 61] width 169 height 23
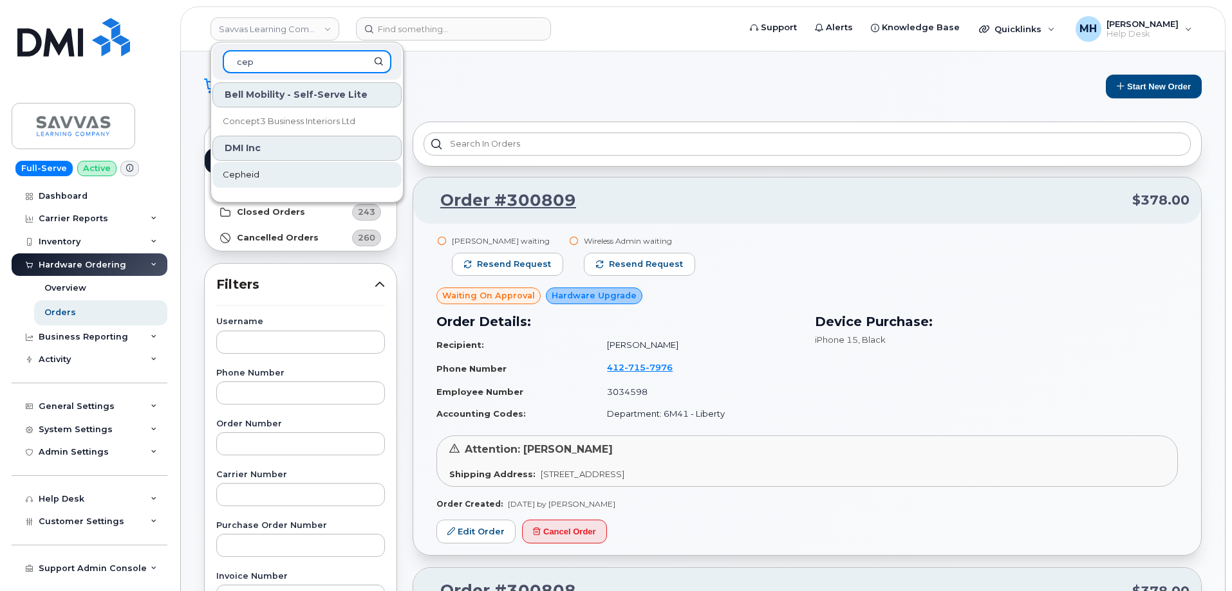
type input "cep"
click at [268, 171] on link "Cepheid" at bounding box center [306, 175] width 189 height 26
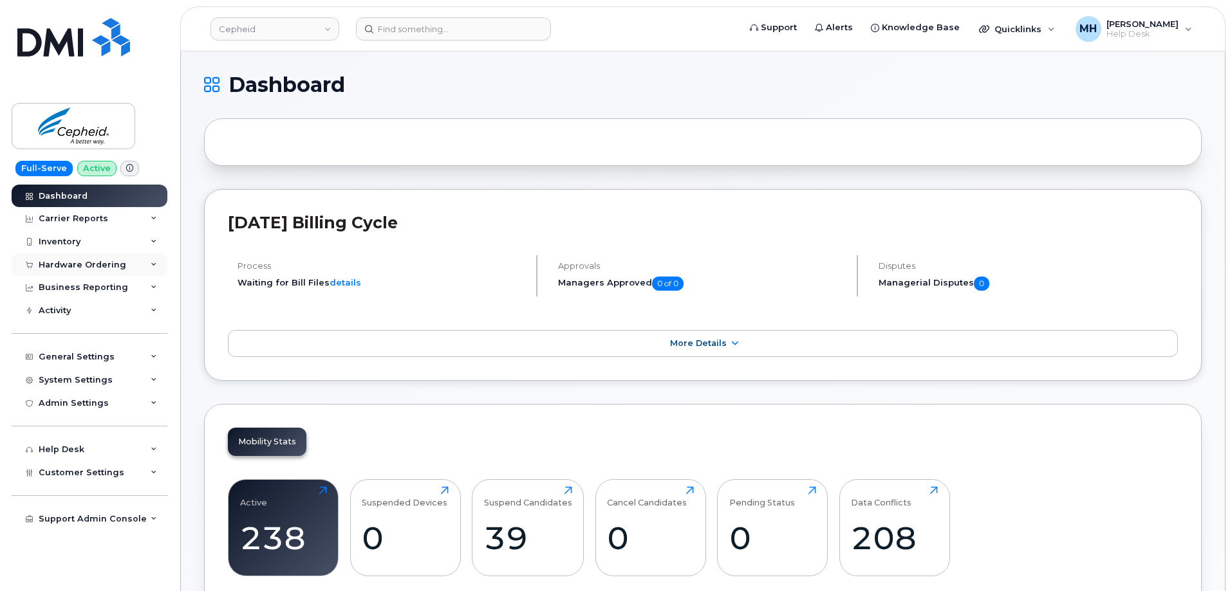
click at [71, 270] on div "Hardware Ordering" at bounding box center [83, 265] width 88 height 10
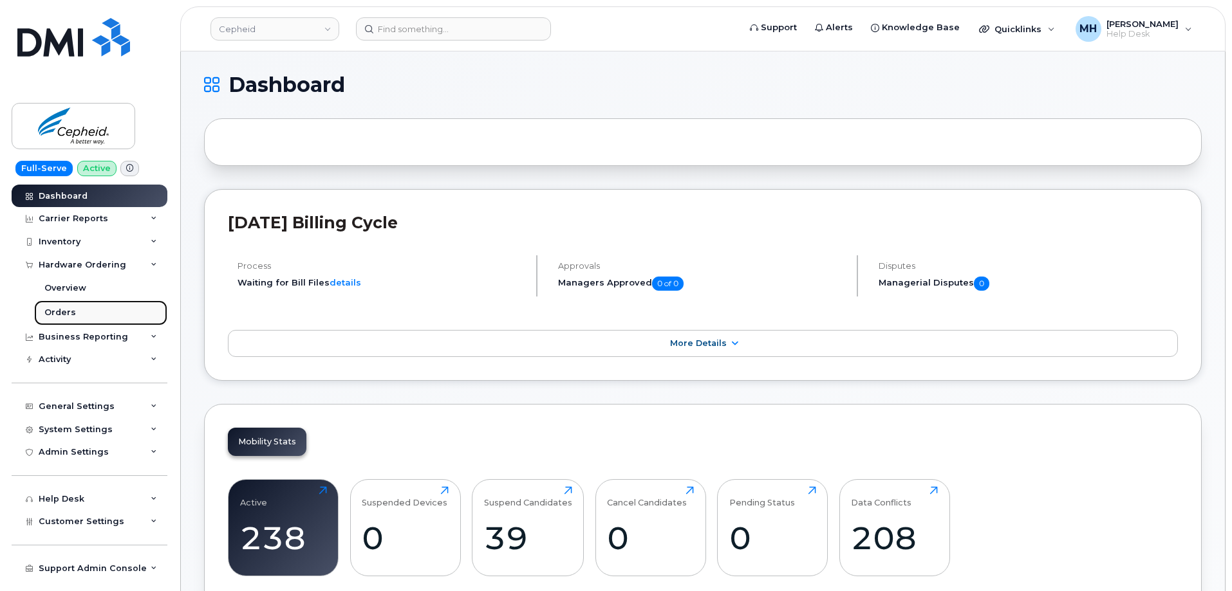
click at [97, 314] on link "Orders" at bounding box center [100, 312] width 133 height 24
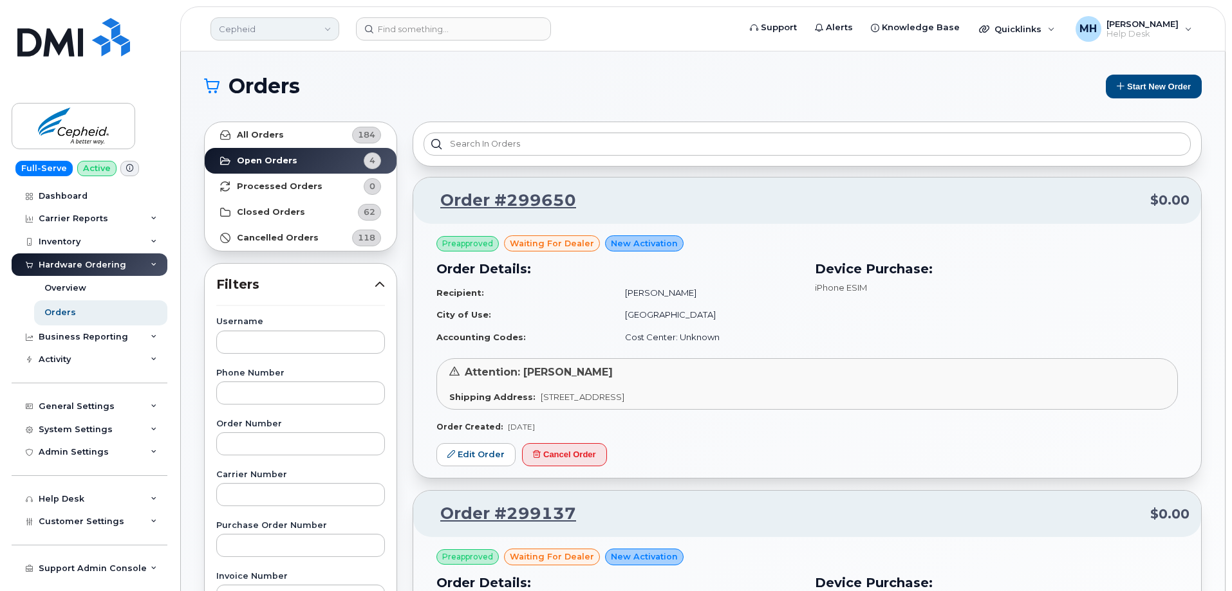
click at [277, 20] on link "Cepheid" at bounding box center [274, 28] width 129 height 23
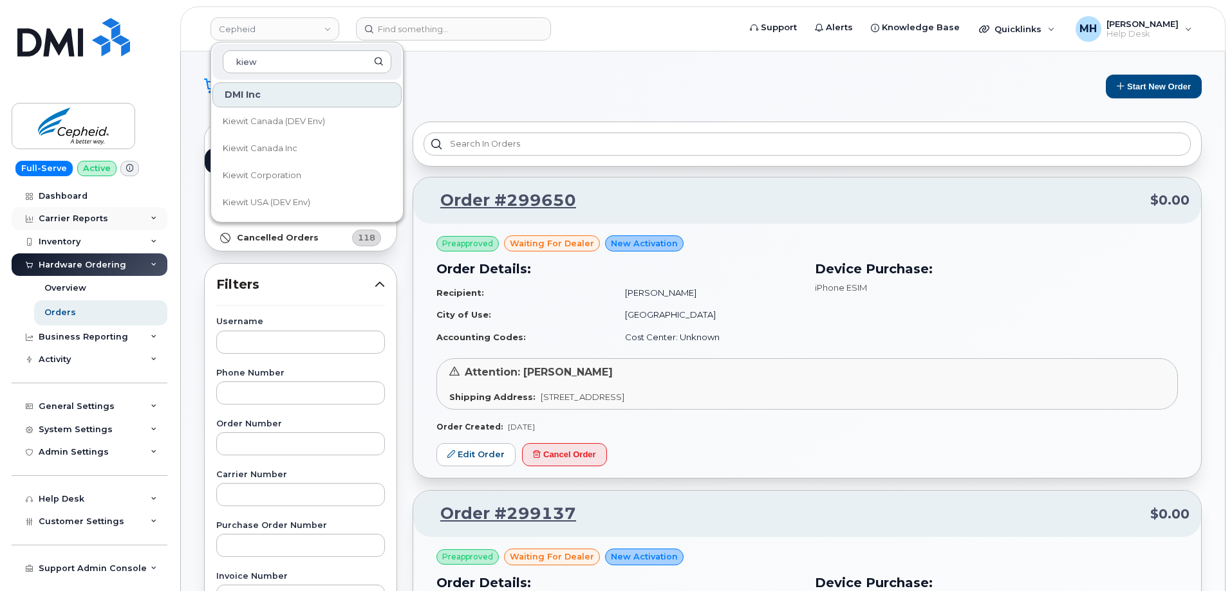
type input "kiew"
click at [261, 151] on span "Kiewit Canada Inc" at bounding box center [260, 148] width 75 height 13
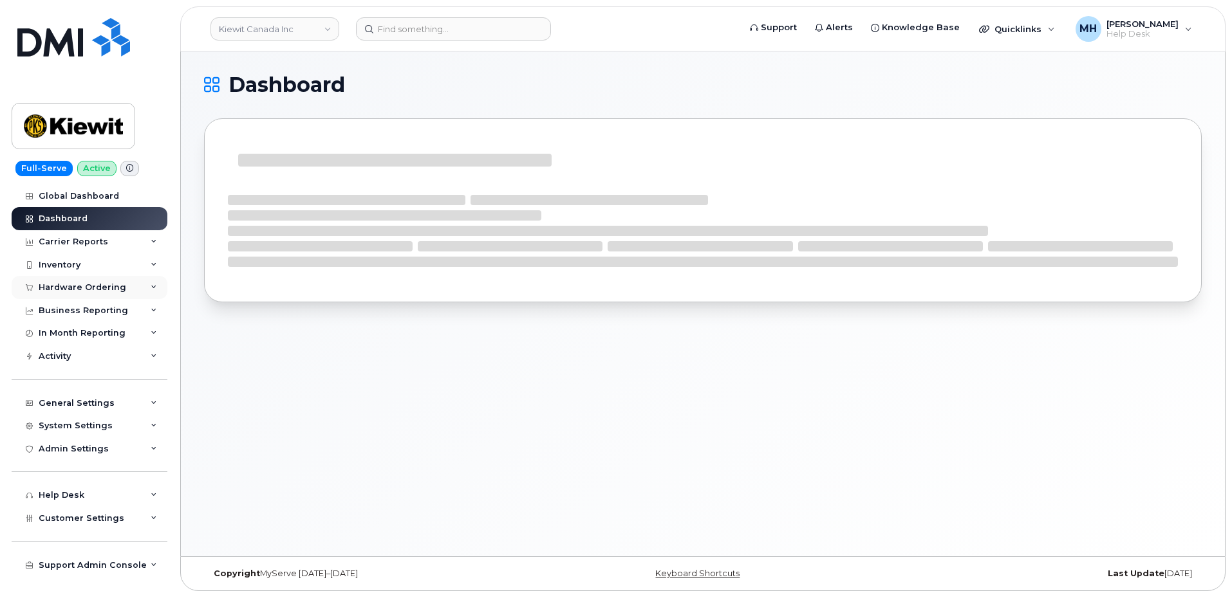
click at [115, 296] on div "Hardware Ordering" at bounding box center [90, 287] width 156 height 23
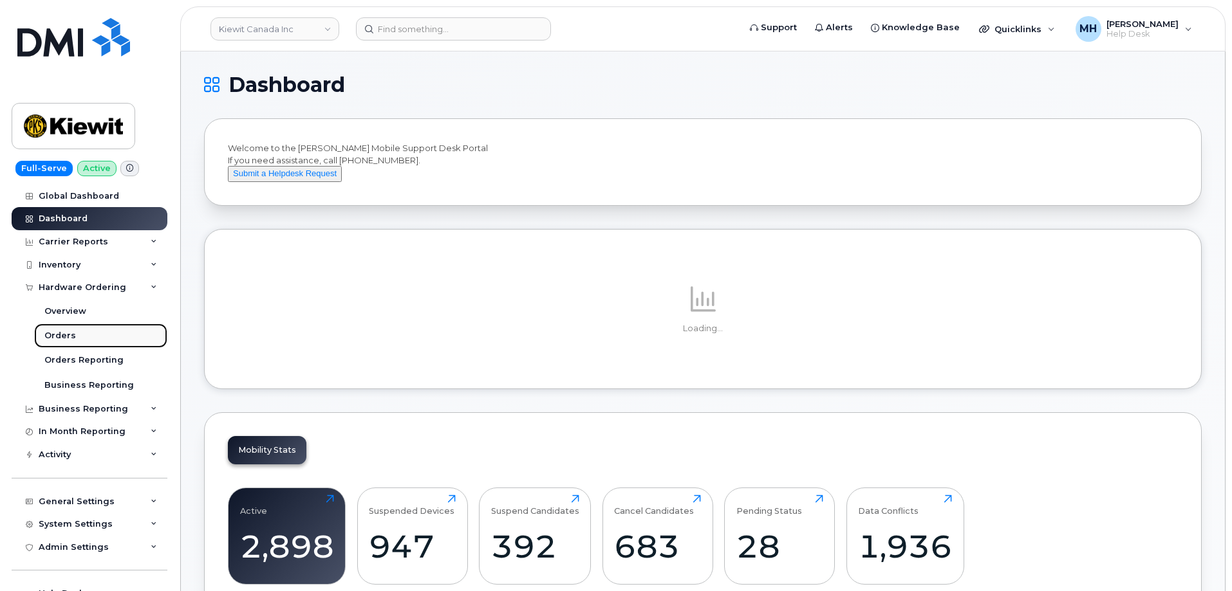
click at [89, 342] on link "Orders" at bounding box center [100, 336] width 133 height 24
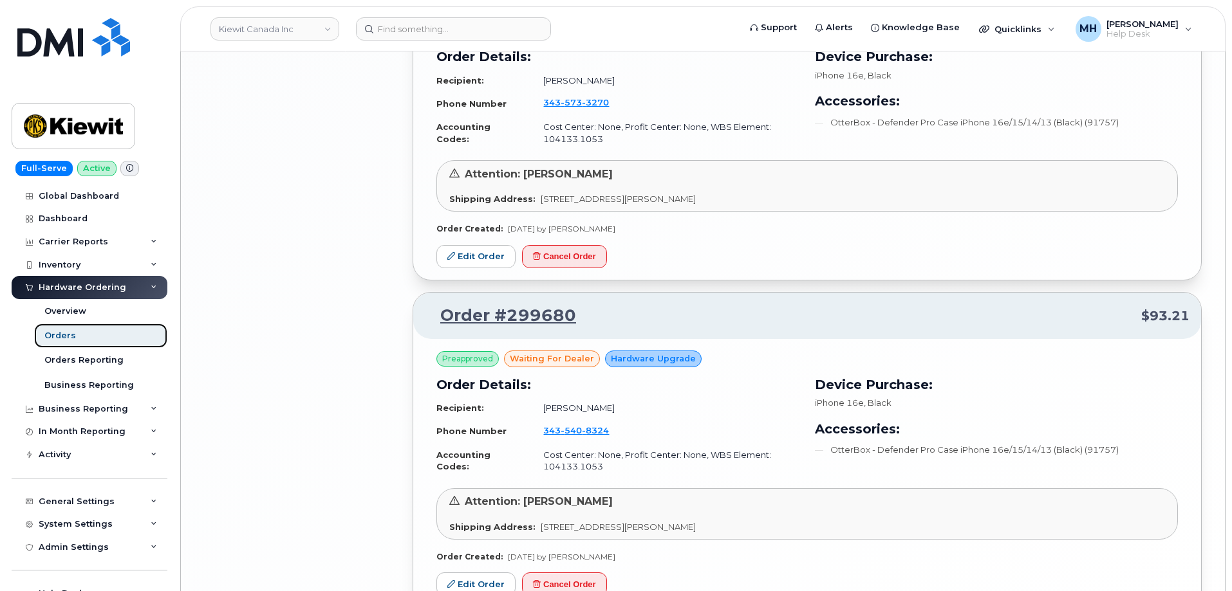
scroll to position [2596, 0]
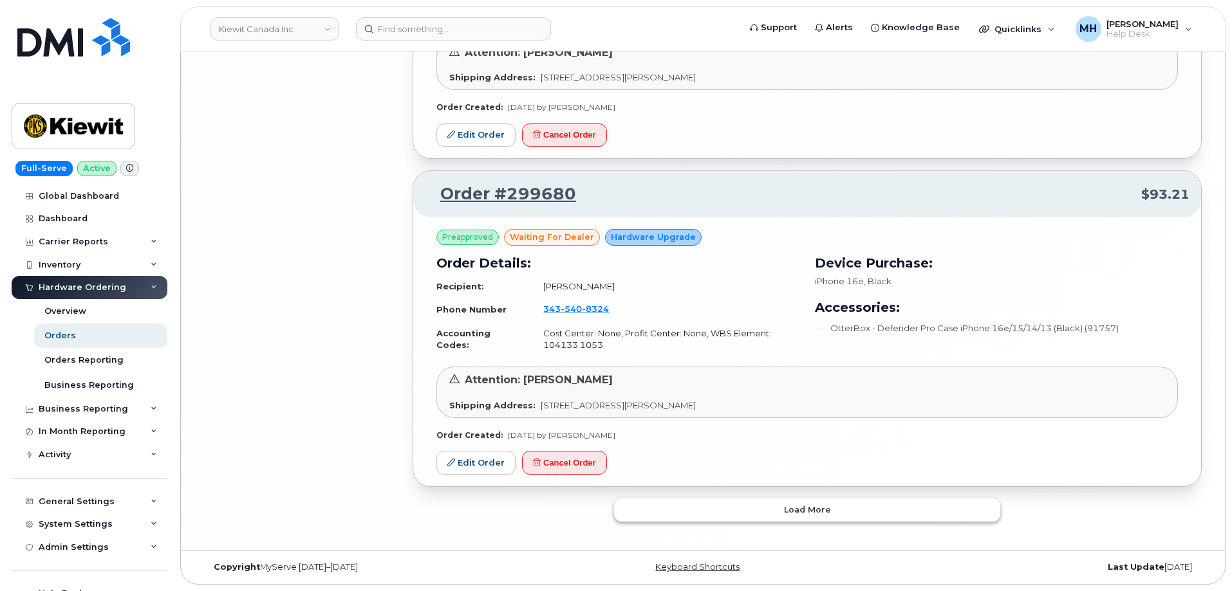
click at [682, 501] on button "Load more" at bounding box center [807, 510] width 386 height 23
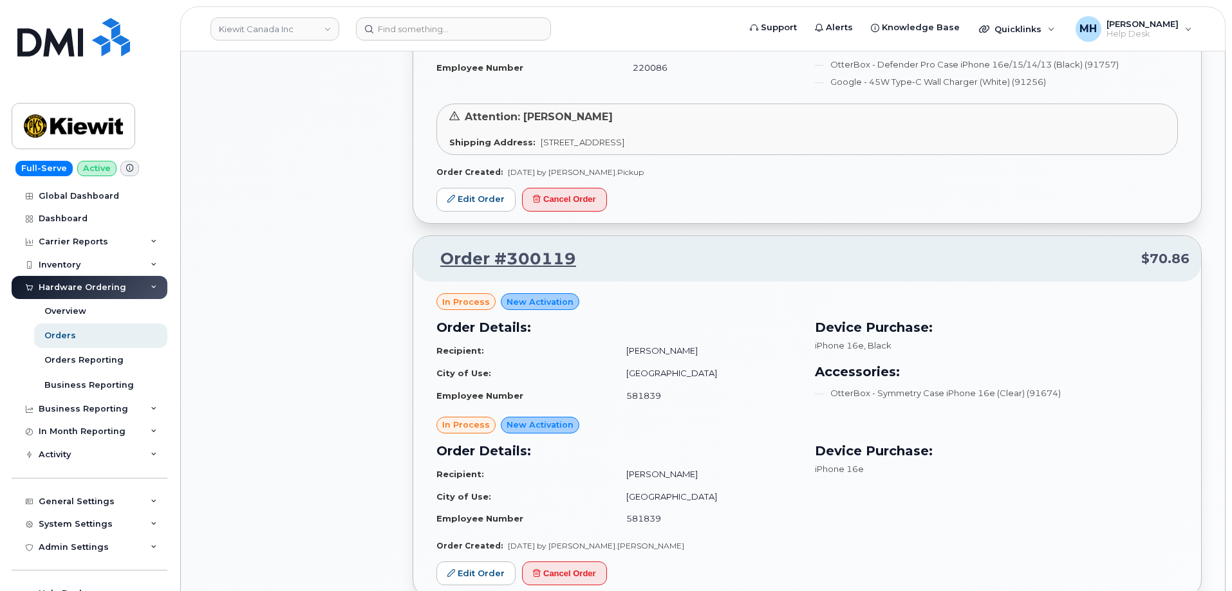
scroll to position [1181, 0]
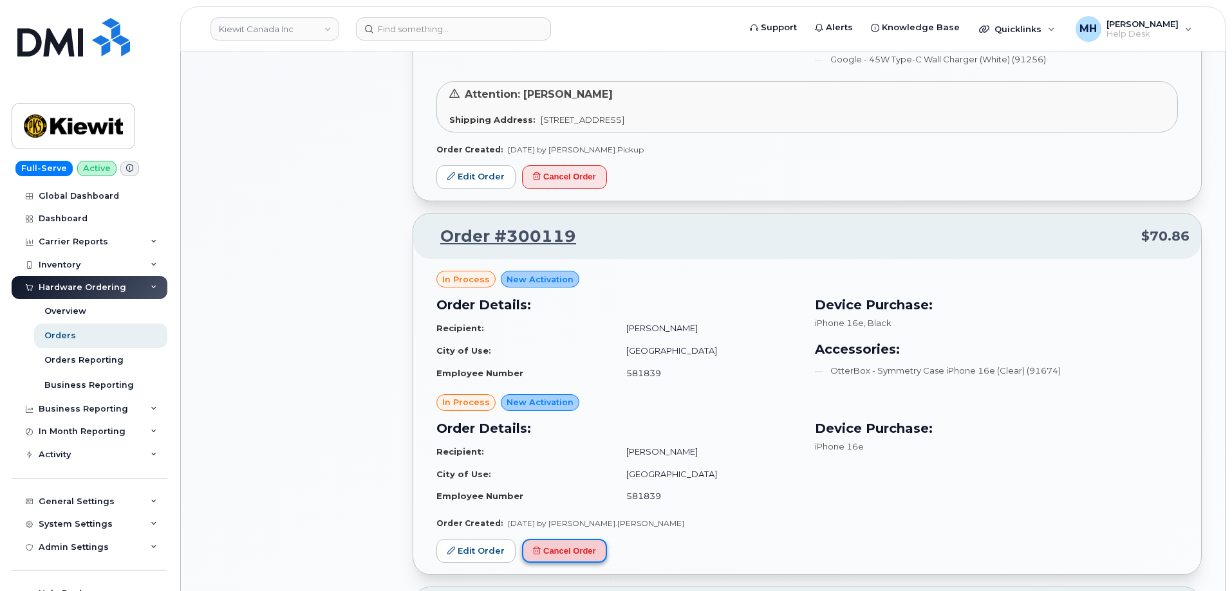
click at [543, 558] on button "Cancel Order" at bounding box center [564, 551] width 85 height 24
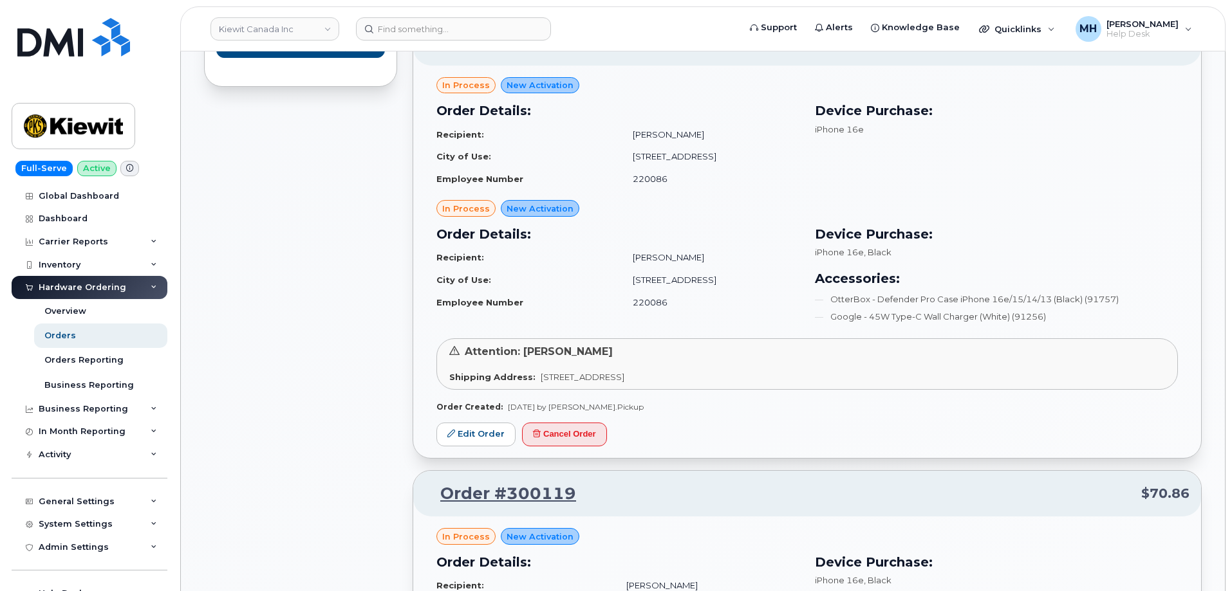
scroll to position [859, 0]
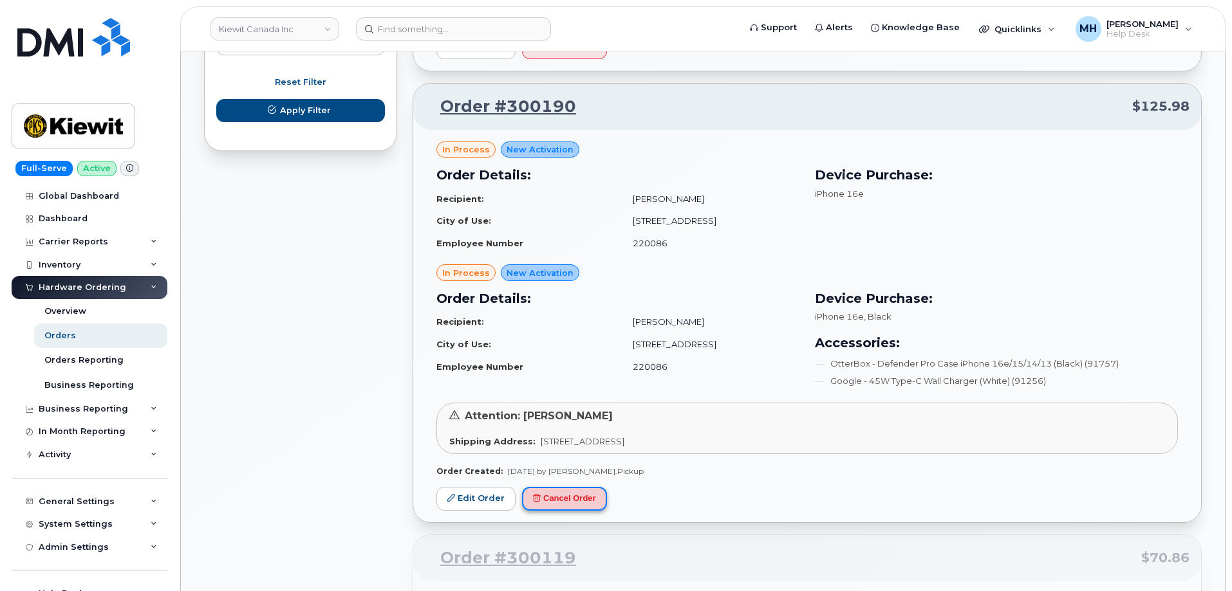
click at [600, 501] on button "Cancel Order" at bounding box center [564, 499] width 85 height 24
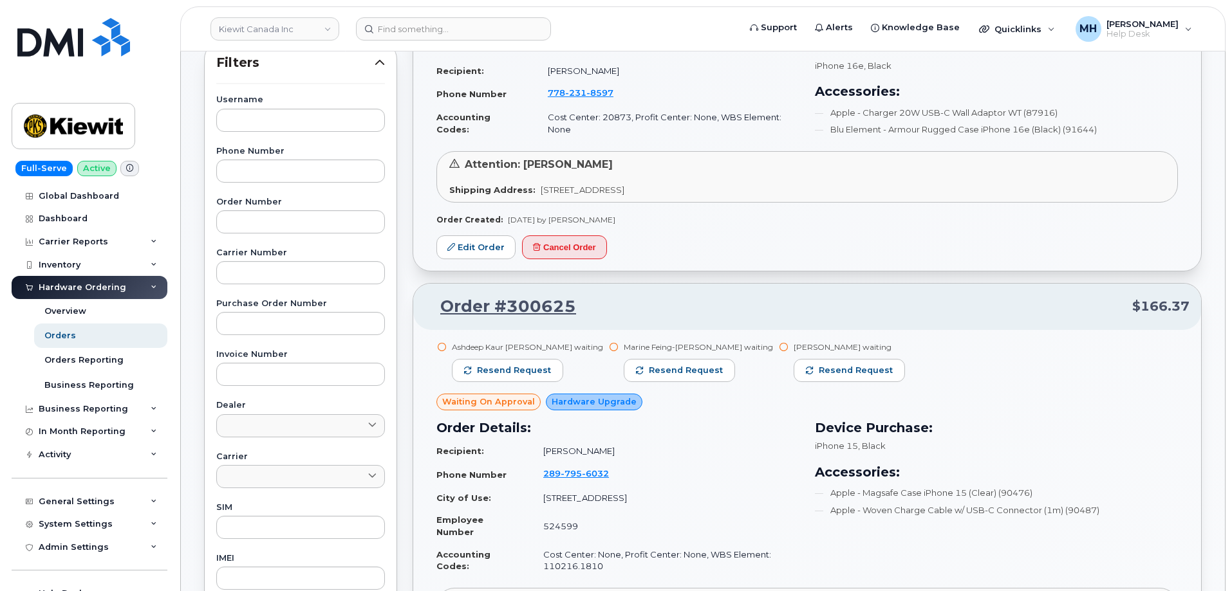
scroll to position [216, 0]
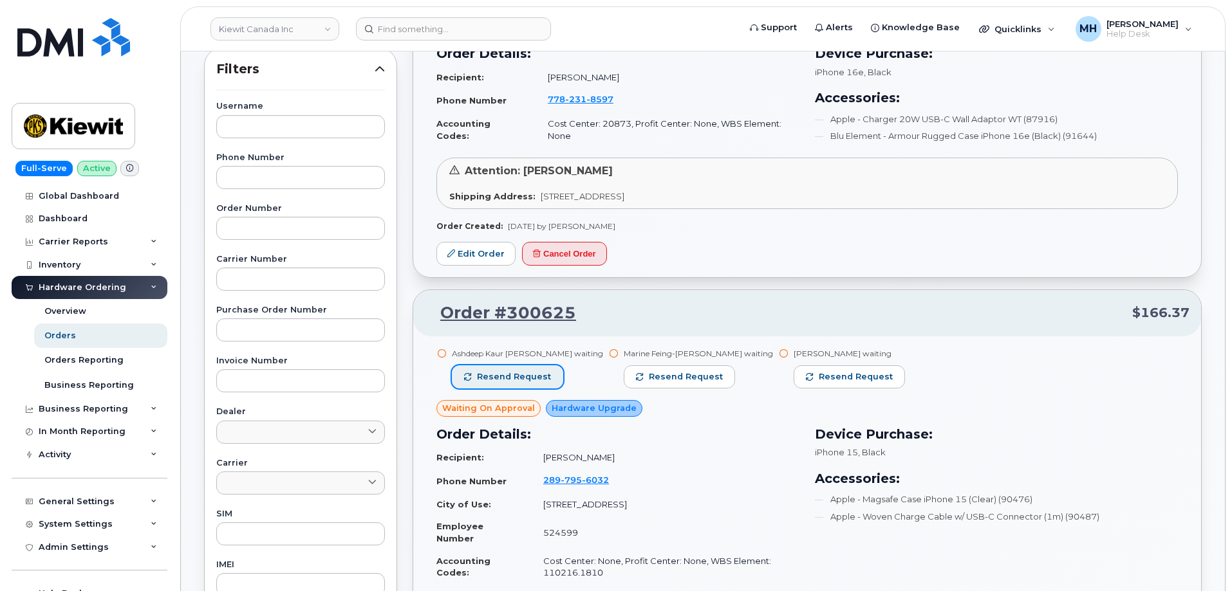
click at [544, 374] on span "Resend request" at bounding box center [514, 377] width 74 height 12
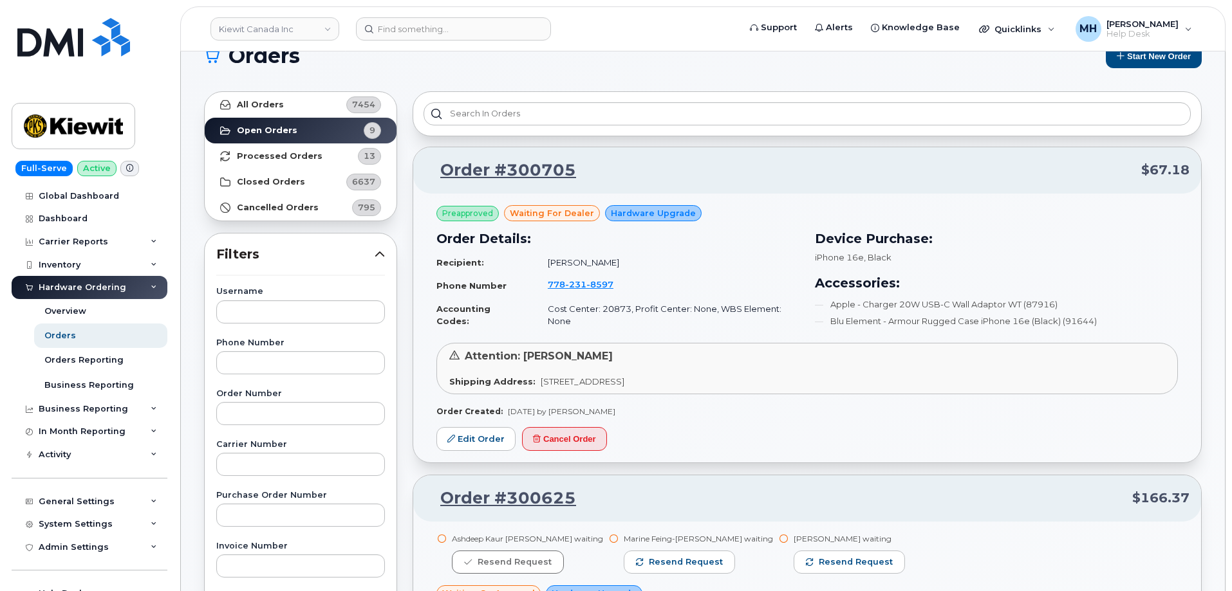
scroll to position [23, 0]
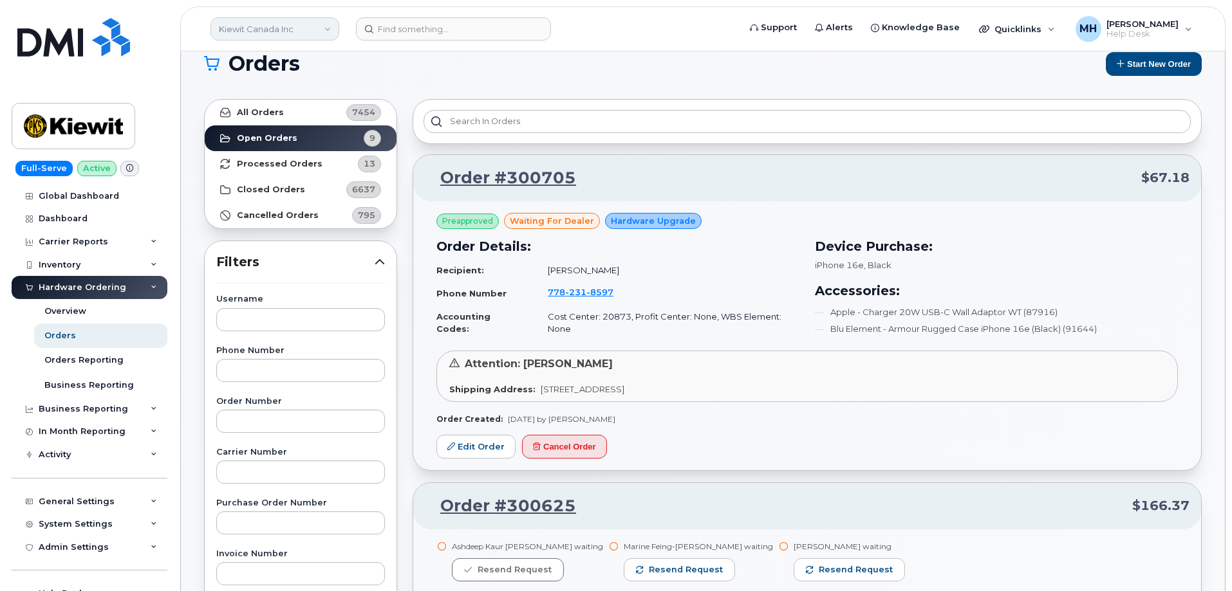
click at [241, 28] on link "Kiewit Canada Inc" at bounding box center [274, 28] width 129 height 23
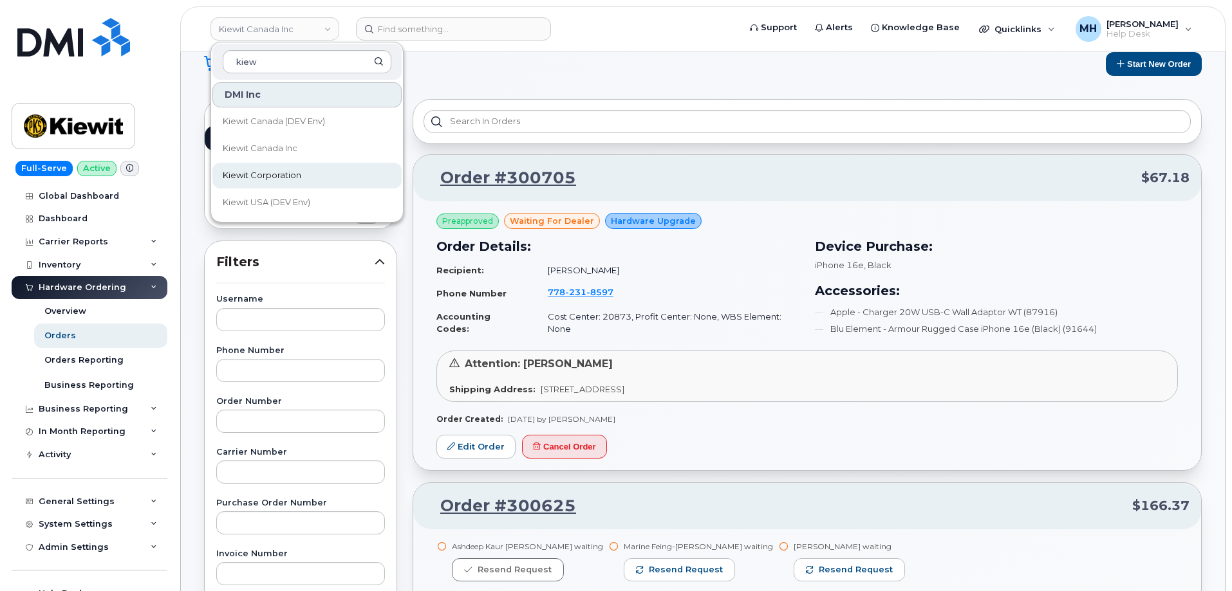
type input "kiew"
click at [233, 167] on link "Kiewit Corporation" at bounding box center [306, 176] width 189 height 26
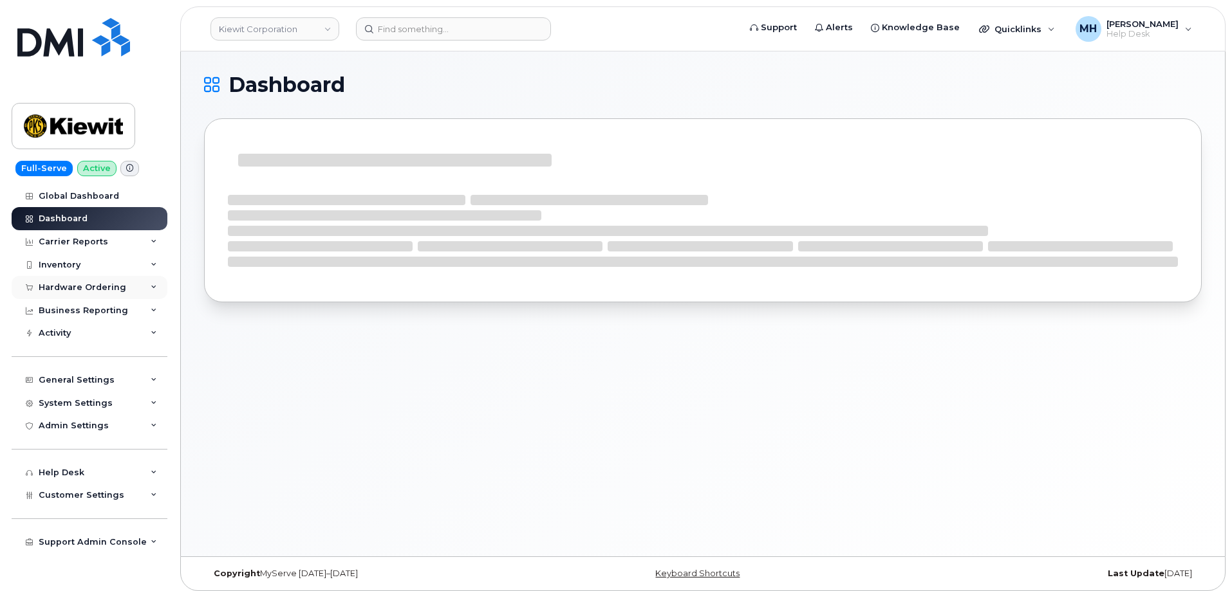
click at [73, 291] on div "Hardware Ordering" at bounding box center [83, 287] width 88 height 10
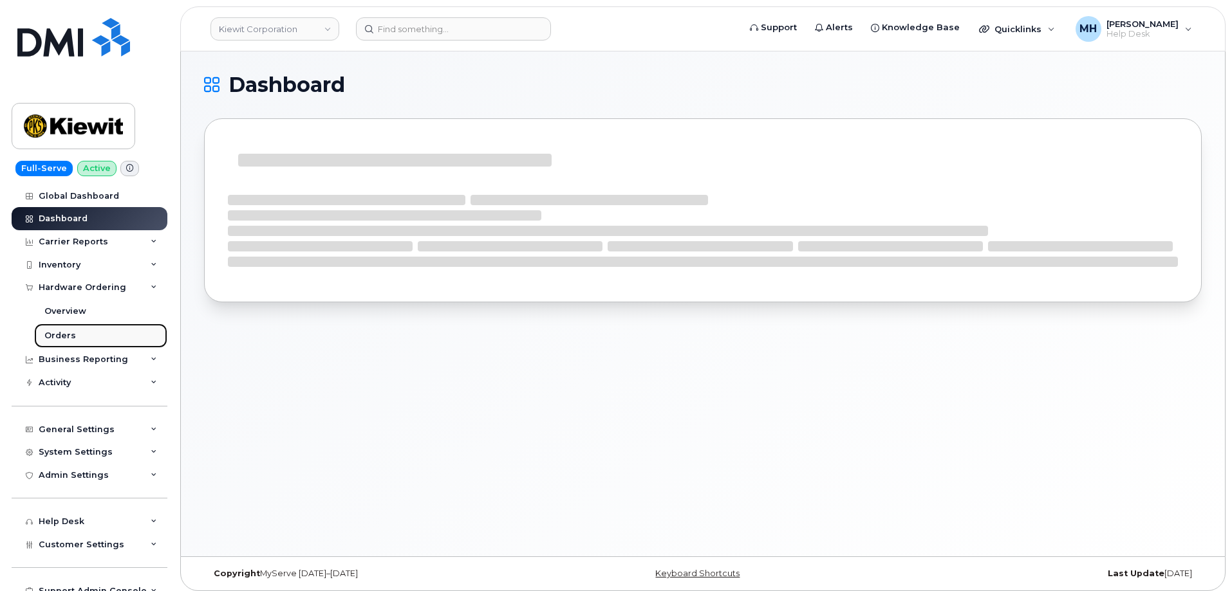
click at [79, 327] on link "Orders" at bounding box center [100, 336] width 133 height 24
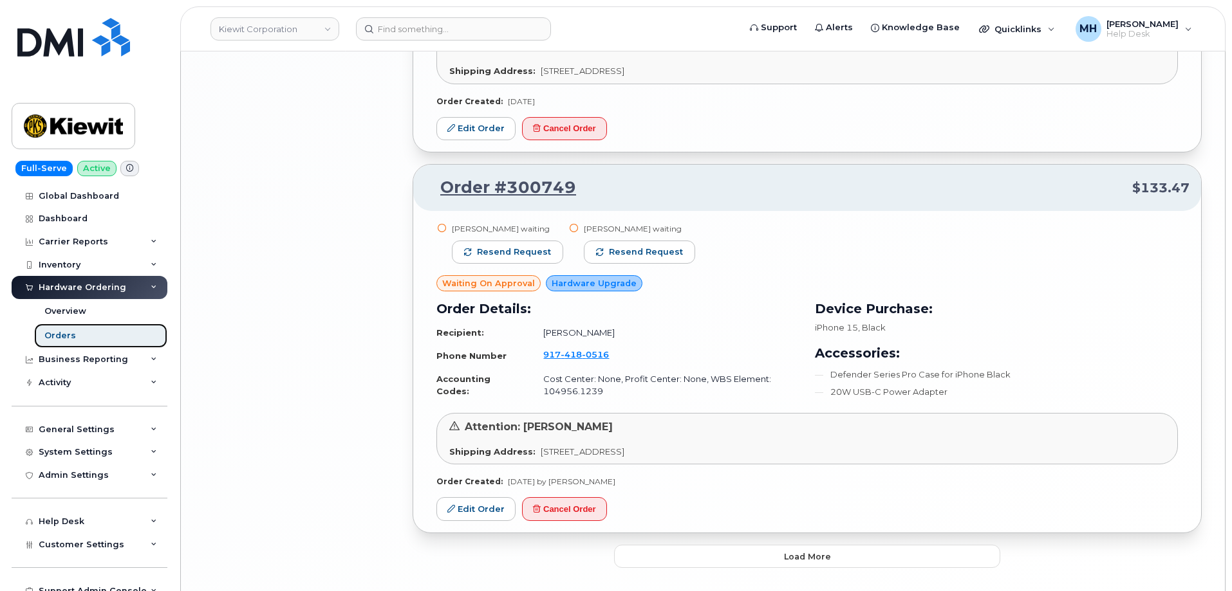
scroll to position [2654, 0]
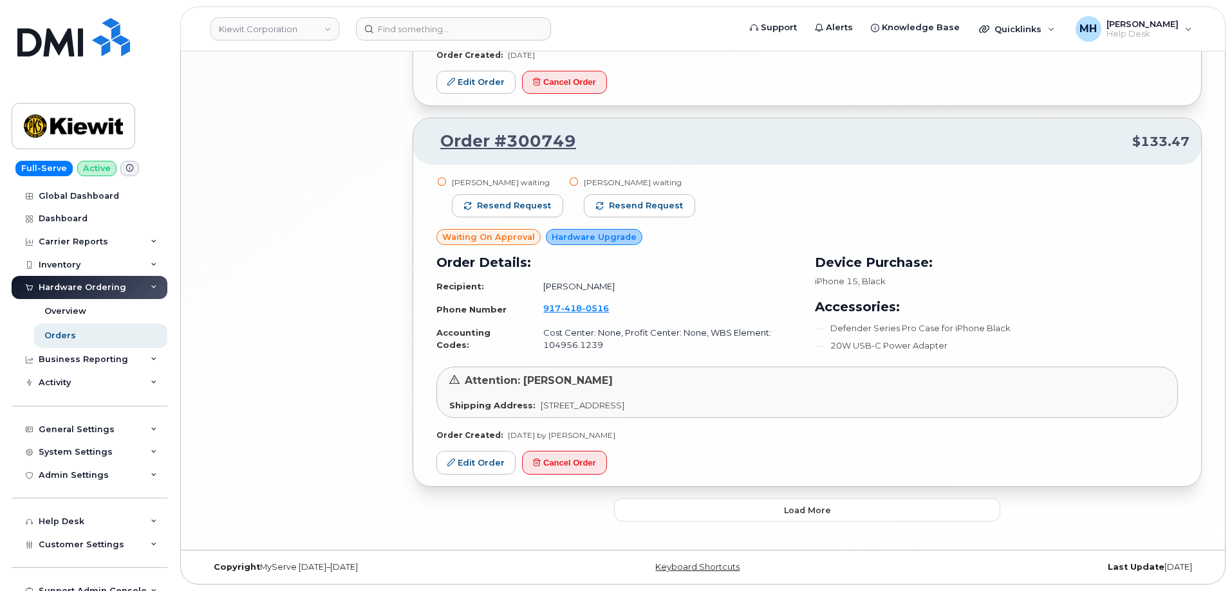
click at [809, 515] on span "Load more" at bounding box center [807, 510] width 47 height 12
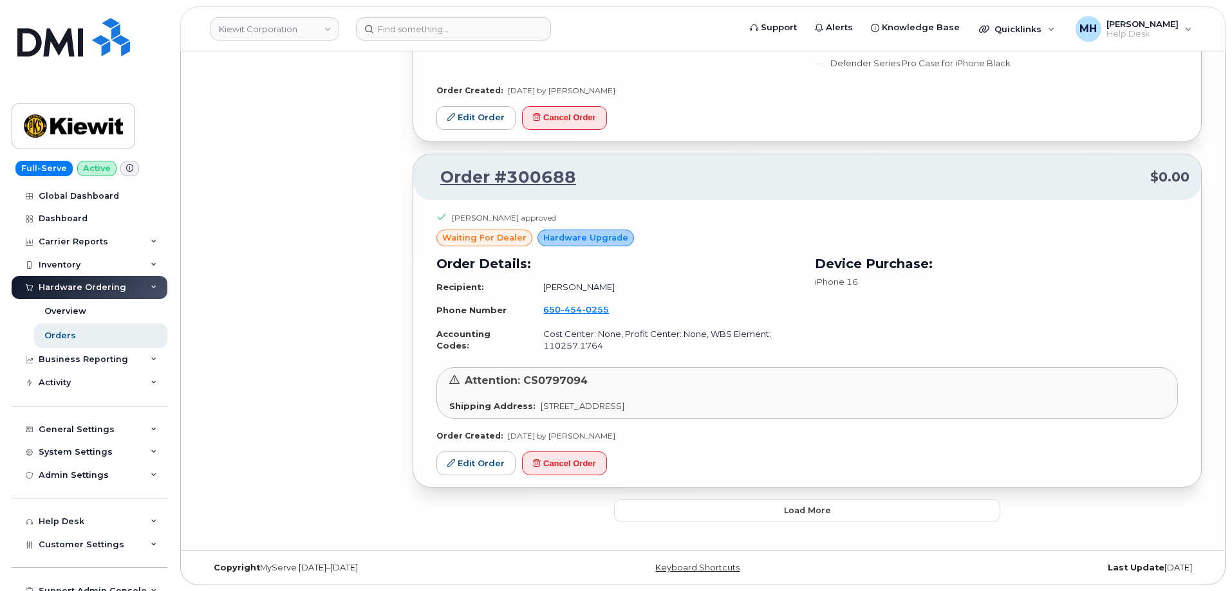
scroll to position [5616, 0]
click at [687, 511] on button "Load more" at bounding box center [807, 510] width 386 height 23
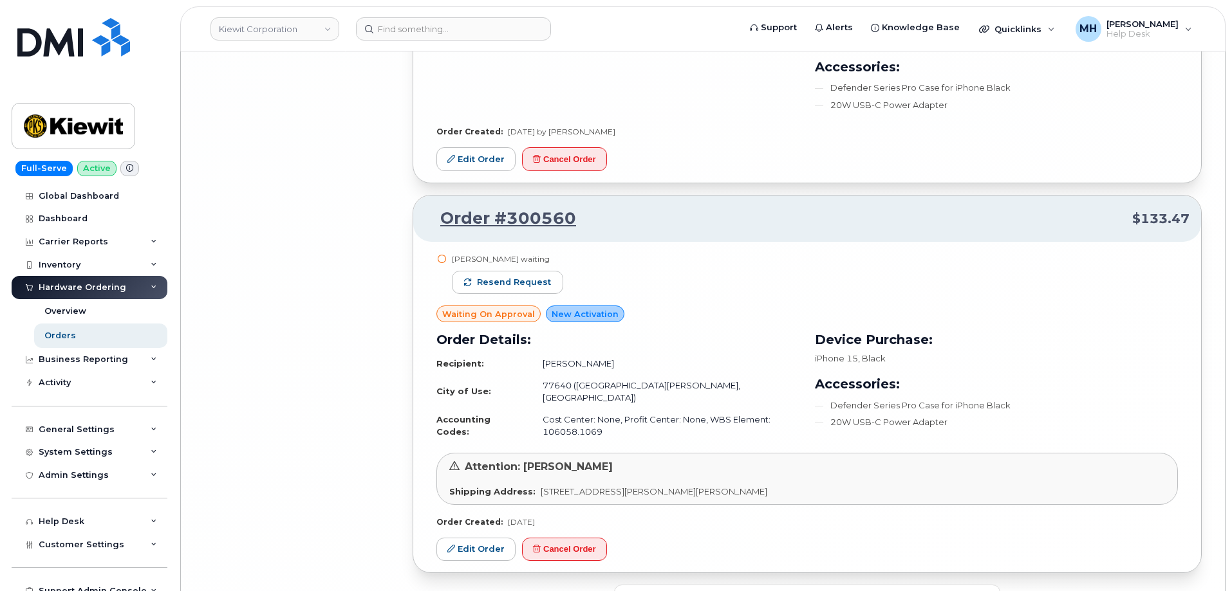
scroll to position [8522, 0]
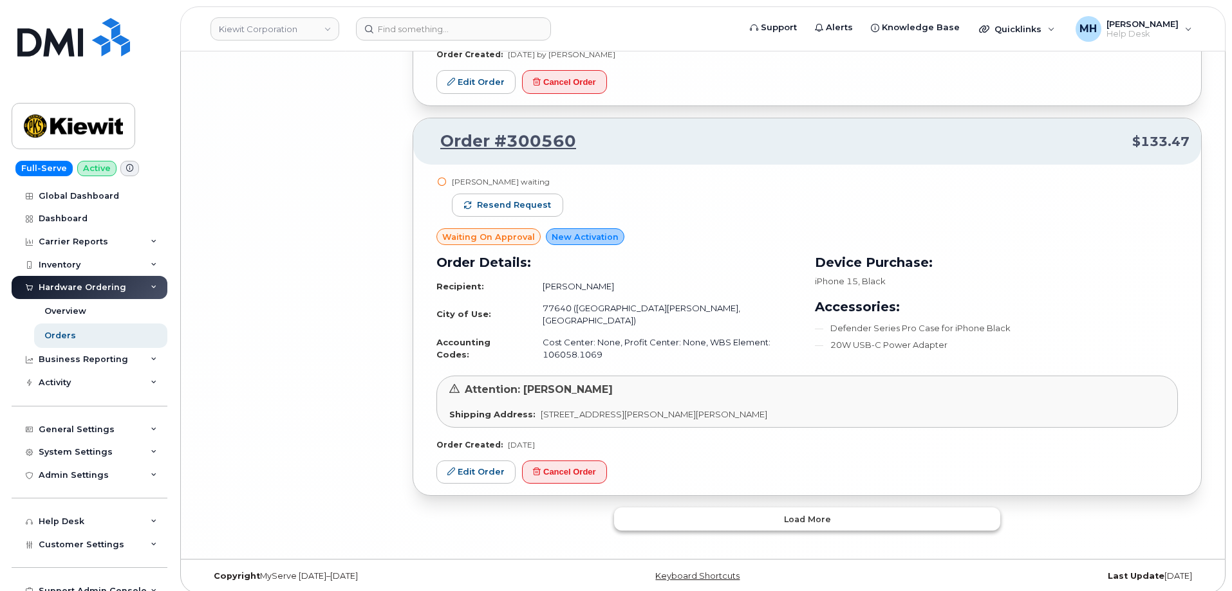
click at [820, 513] on span "Load more" at bounding box center [807, 519] width 47 height 12
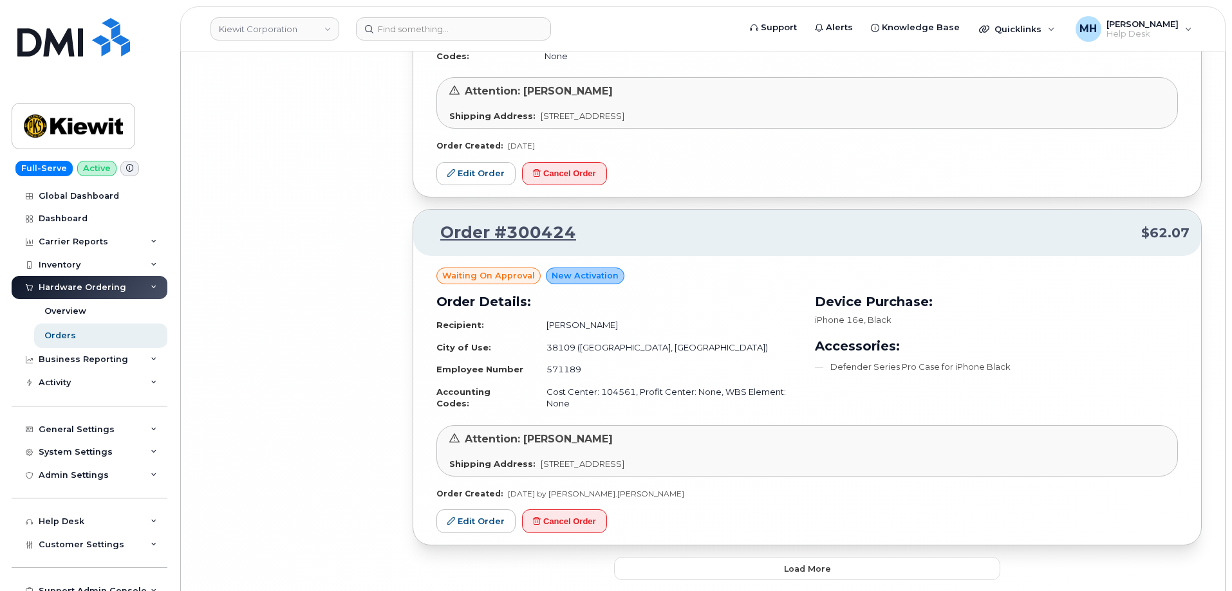
scroll to position [11095, 0]
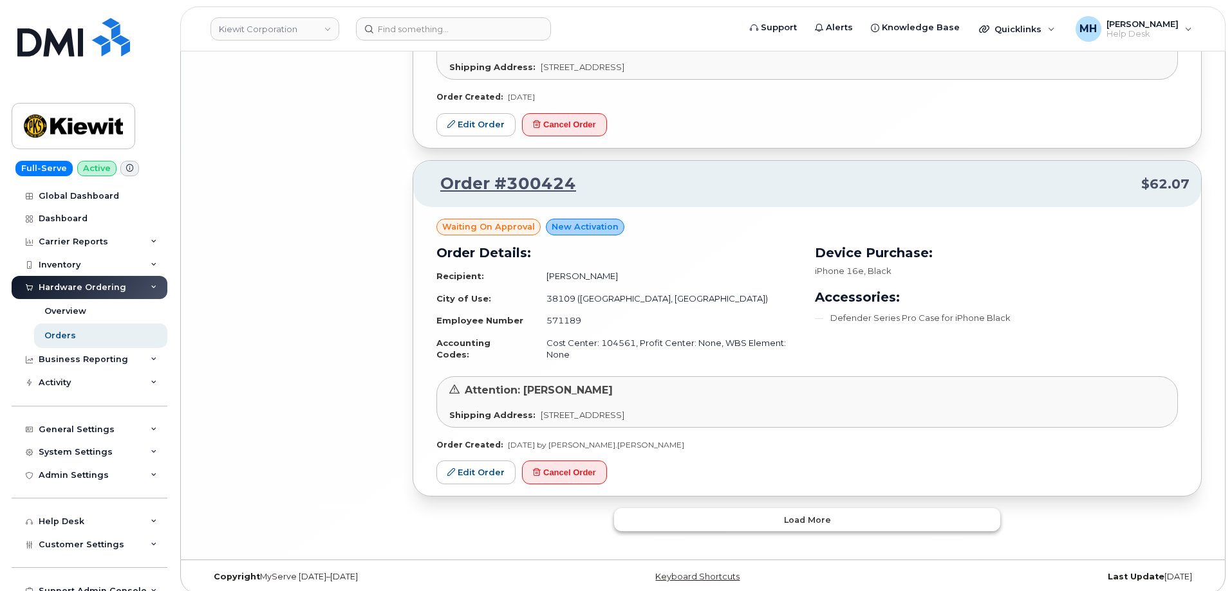
click at [739, 518] on button "Load more" at bounding box center [807, 519] width 386 height 23
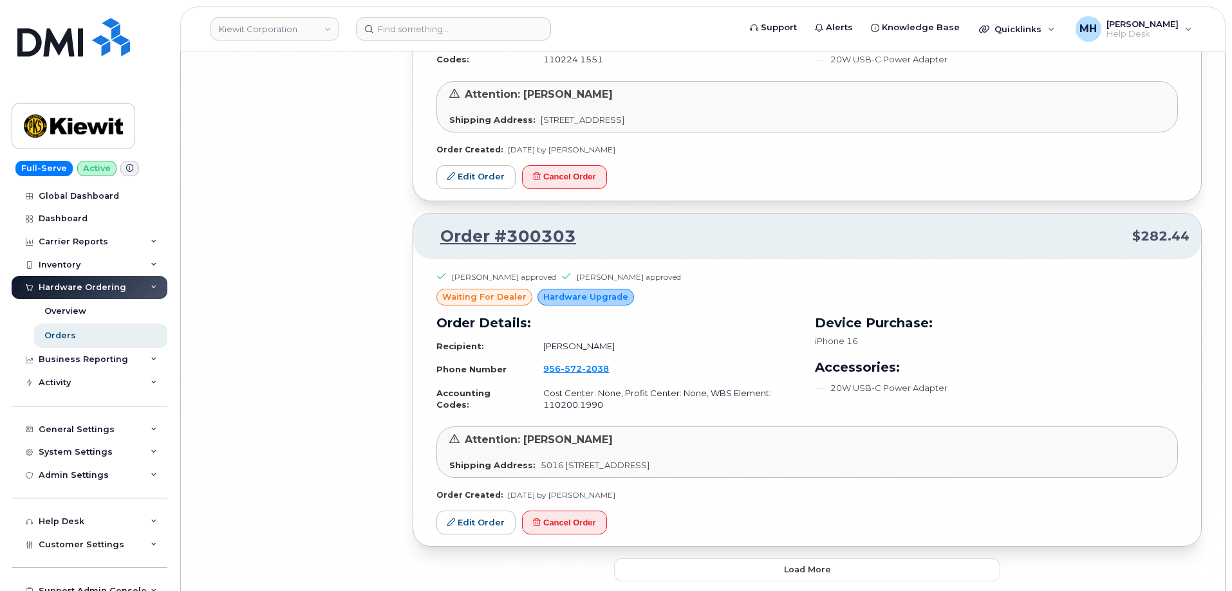
scroll to position [13784, 0]
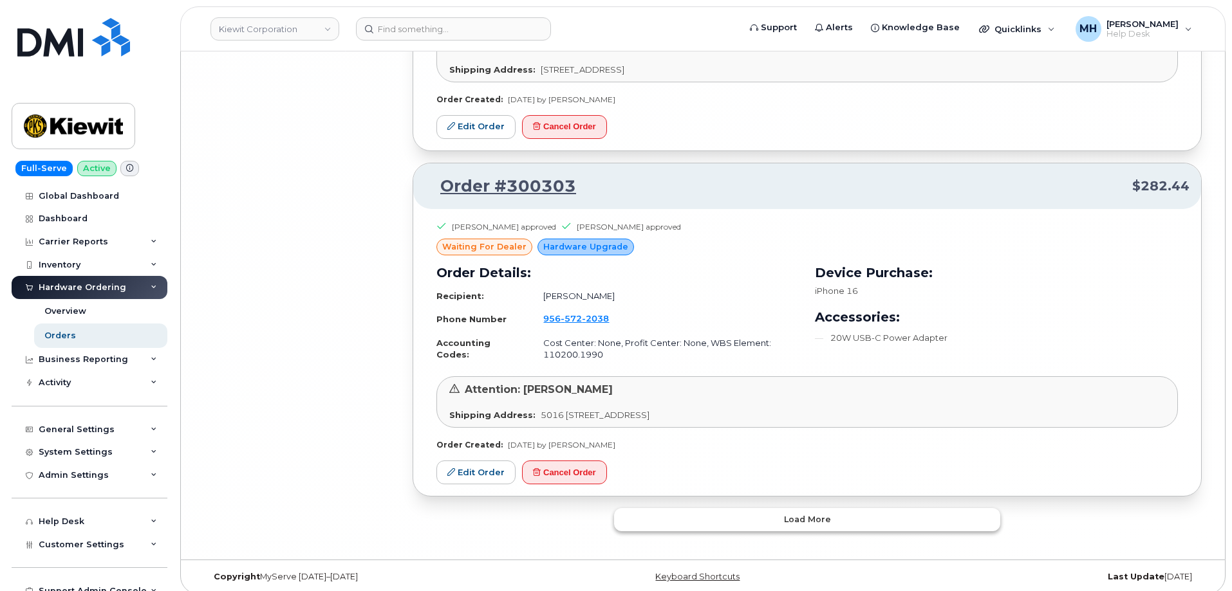
click at [861, 515] on button "Load more" at bounding box center [807, 519] width 386 height 23
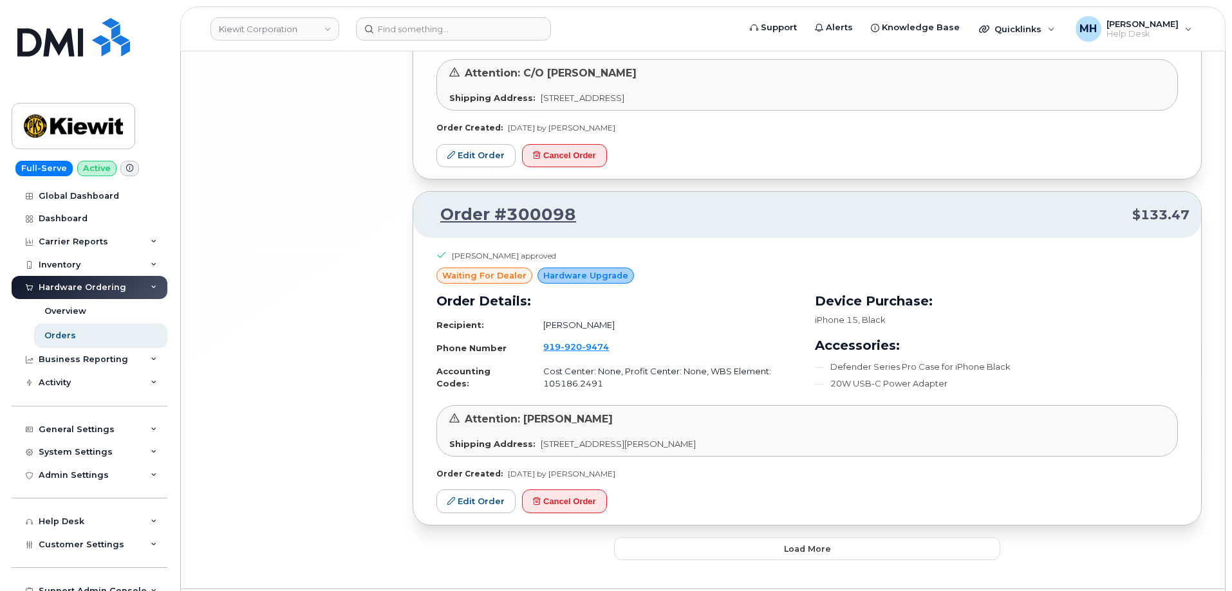
scroll to position [16451, 0]
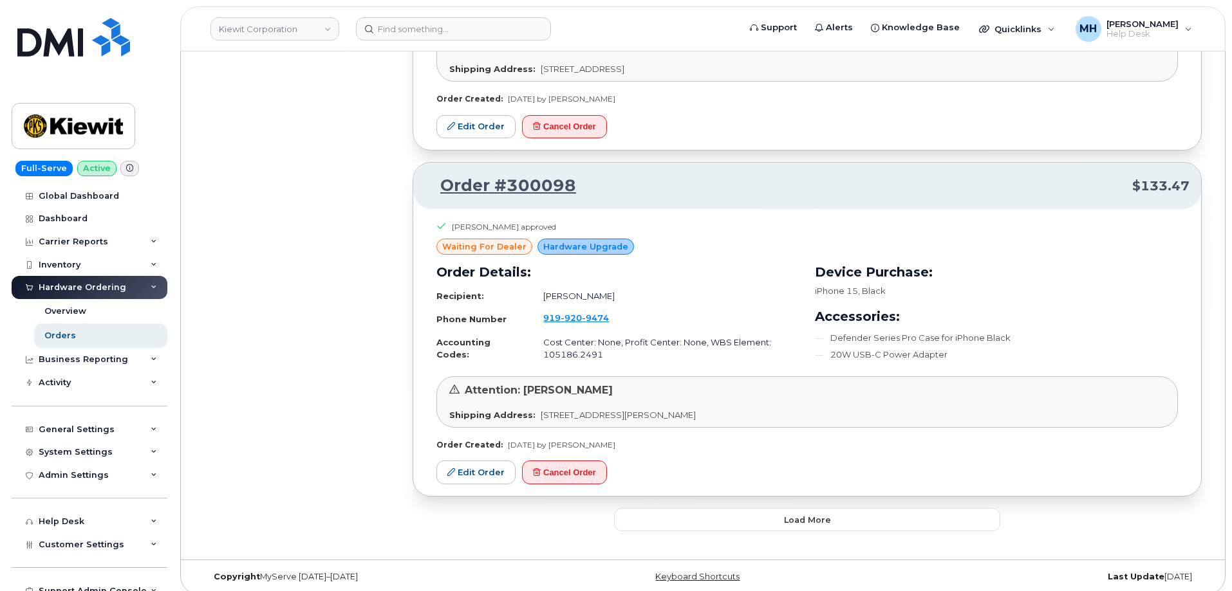
click at [714, 509] on button "Load more" at bounding box center [807, 519] width 386 height 23
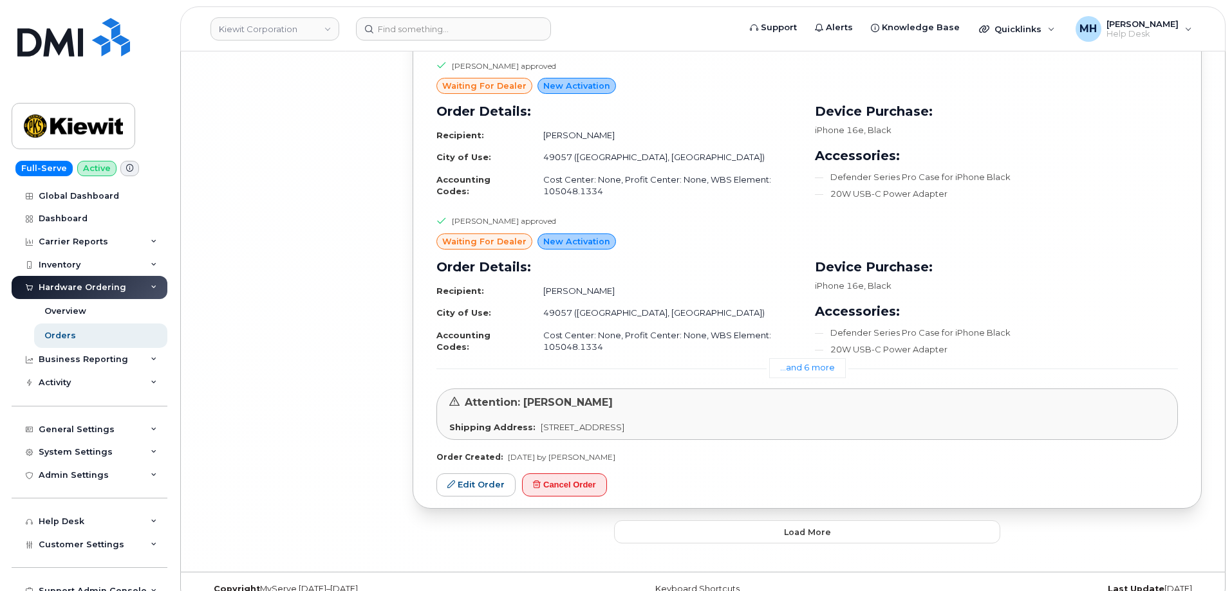
scroll to position [19643, 0]
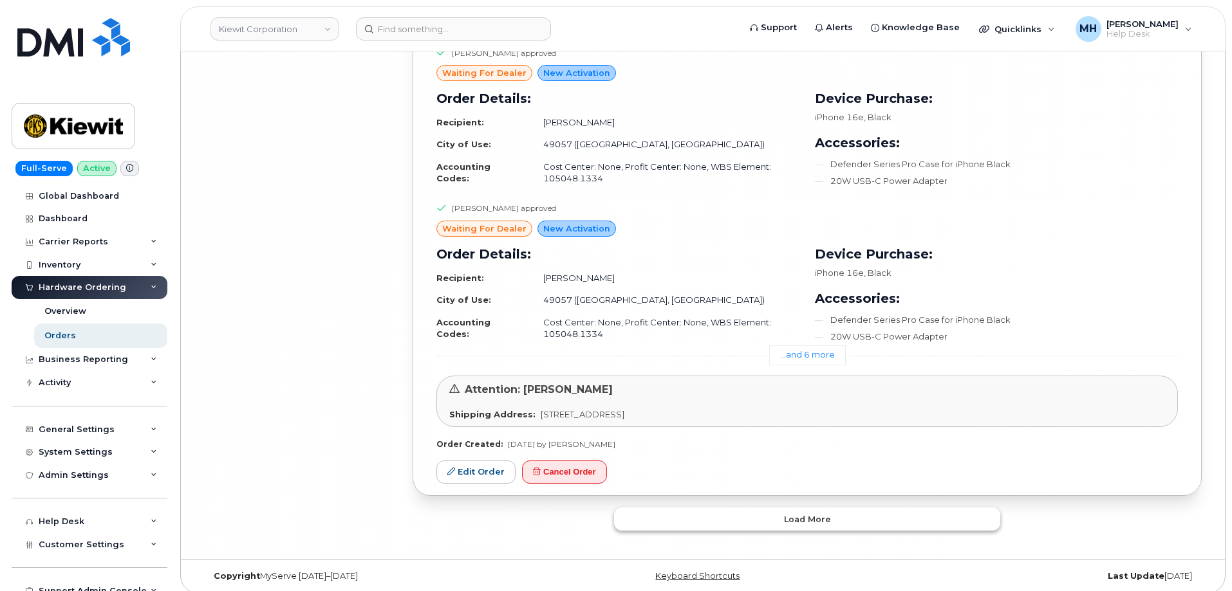
click at [693, 508] on button "Load more" at bounding box center [807, 519] width 386 height 23
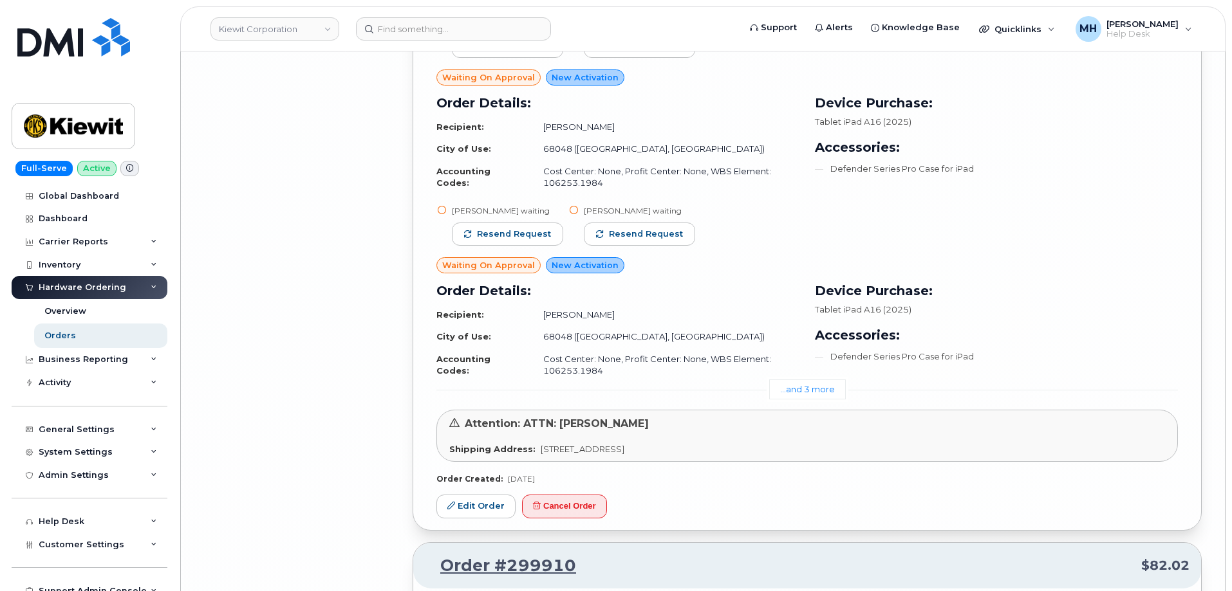
scroll to position [17881, 0]
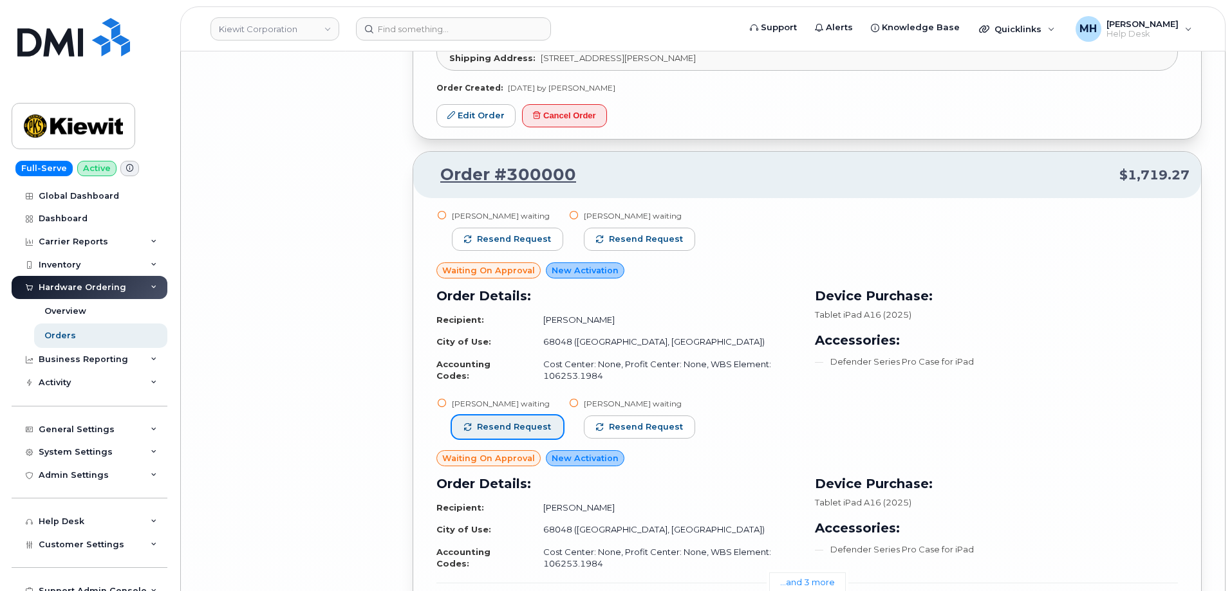
click at [535, 422] on span "Resend request" at bounding box center [514, 427] width 74 height 12
click at [533, 234] on span "Resend request" at bounding box center [514, 240] width 74 height 12
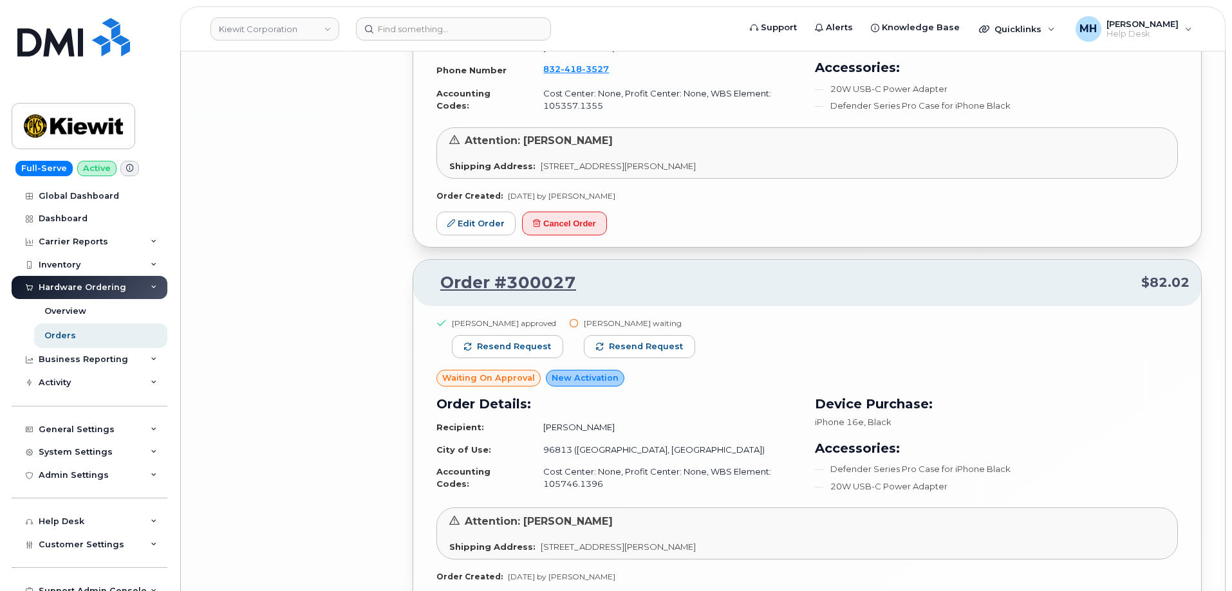
scroll to position [17044, 0]
click at [618, 347] on button "Resend request" at bounding box center [639, 348] width 111 height 23
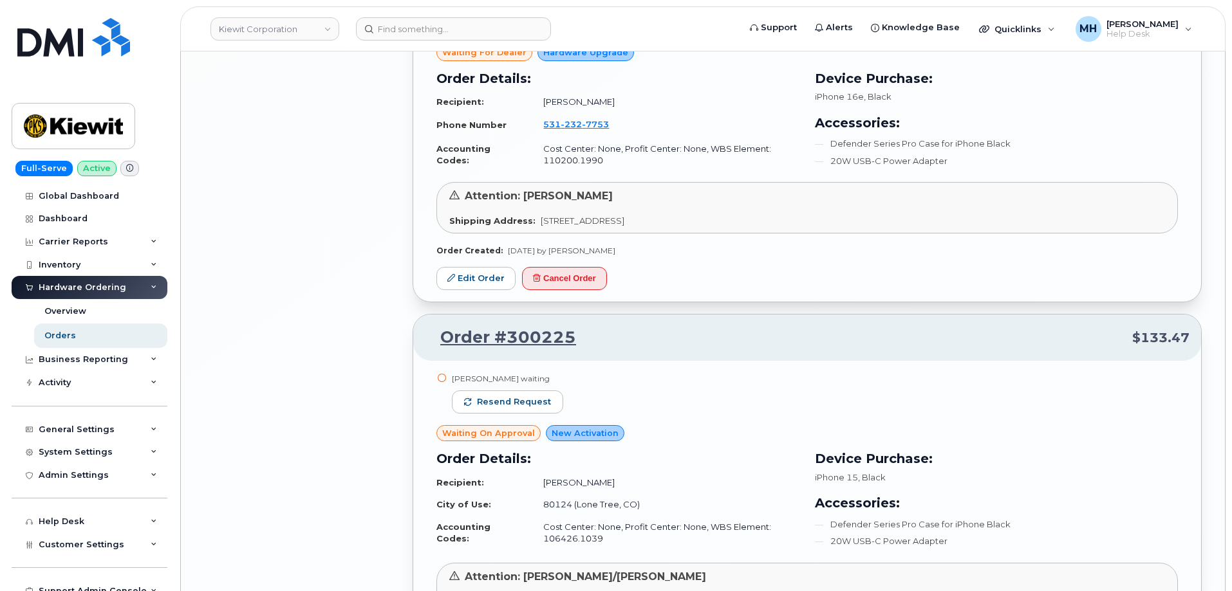
scroll to position [14792, 0]
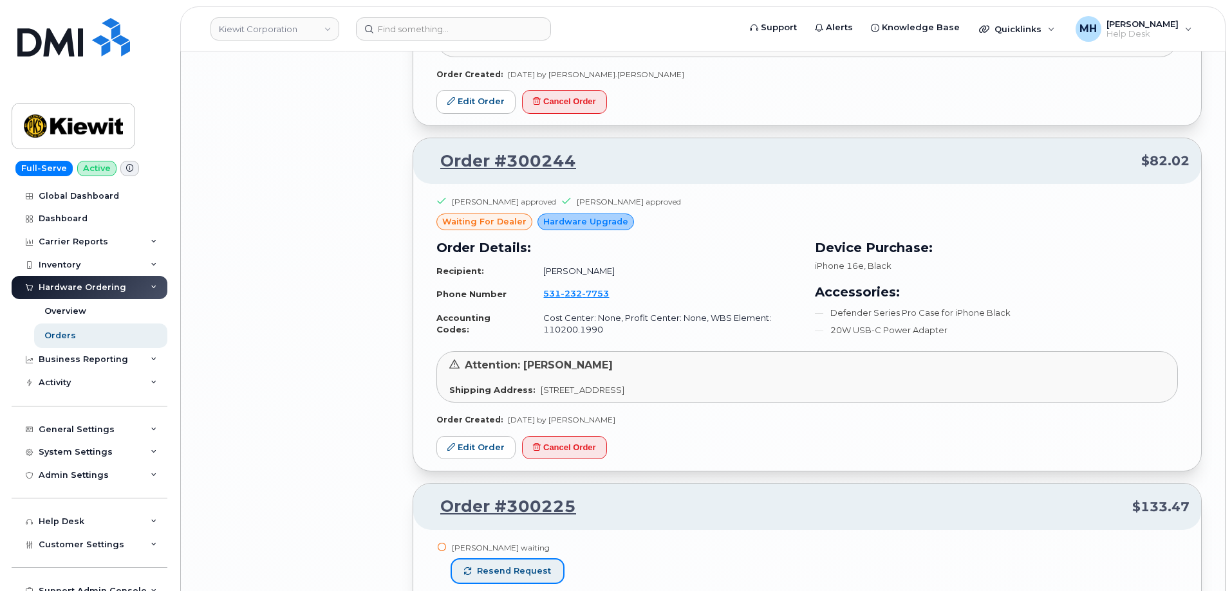
click at [544, 566] on span "Resend request" at bounding box center [514, 572] width 74 height 12
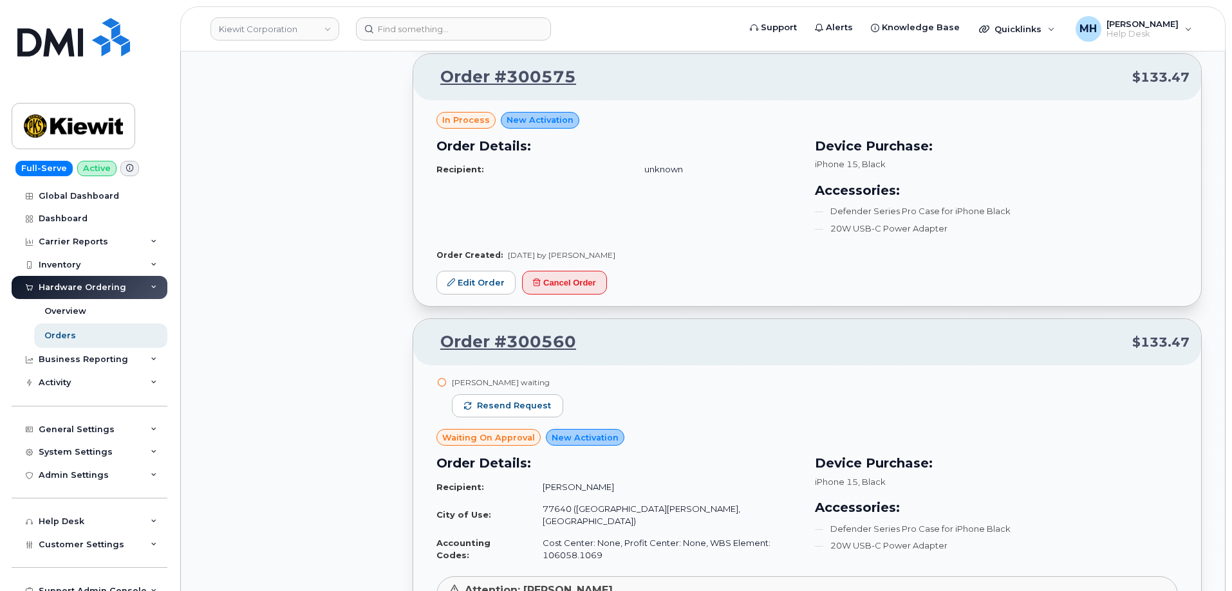
scroll to position [8294, 0]
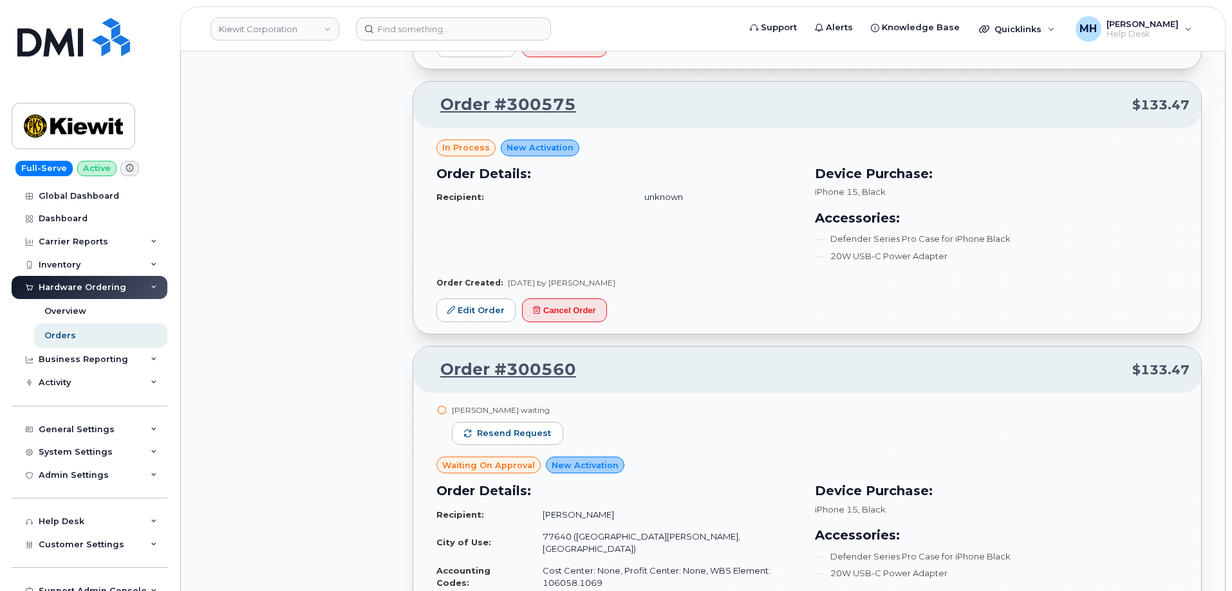
click at [562, 436] on div "Jace Miller waiting Resend request" at bounding box center [502, 431] width 132 height 52
click at [544, 435] on span "Resend request" at bounding box center [514, 434] width 74 height 12
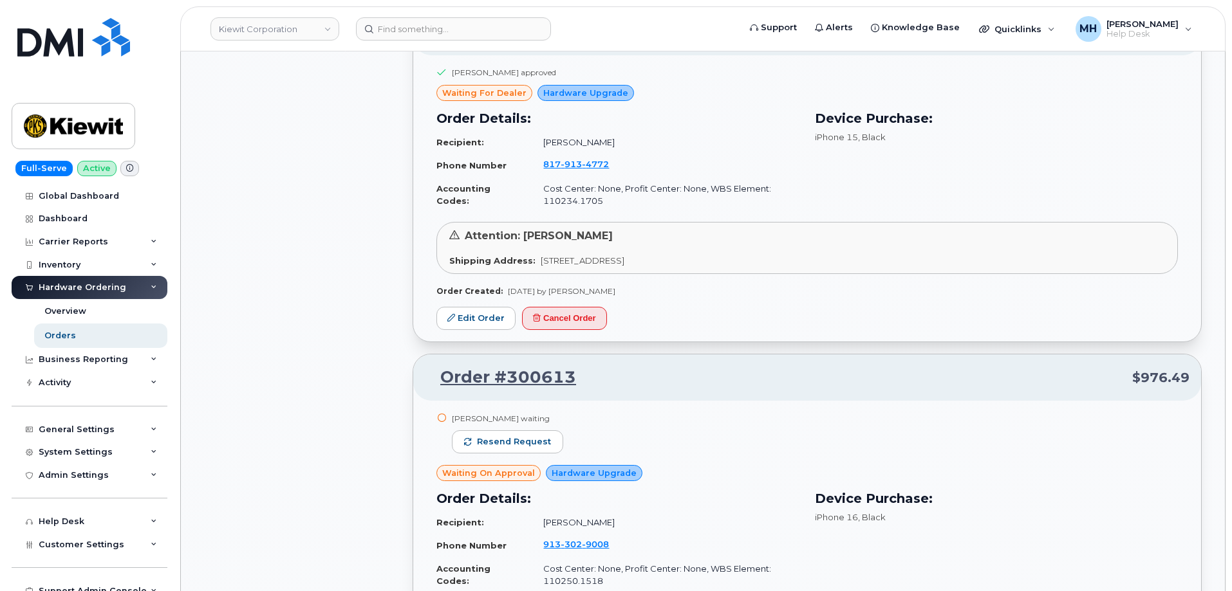
scroll to position [6943, 0]
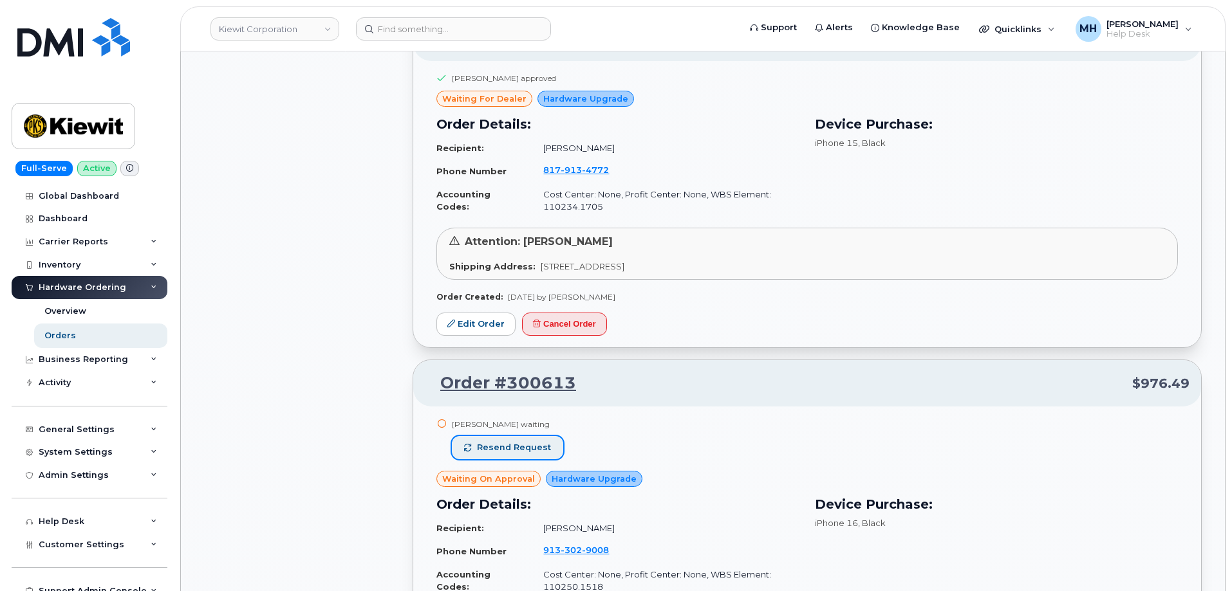
click at [540, 446] on span "Resend request" at bounding box center [514, 448] width 74 height 12
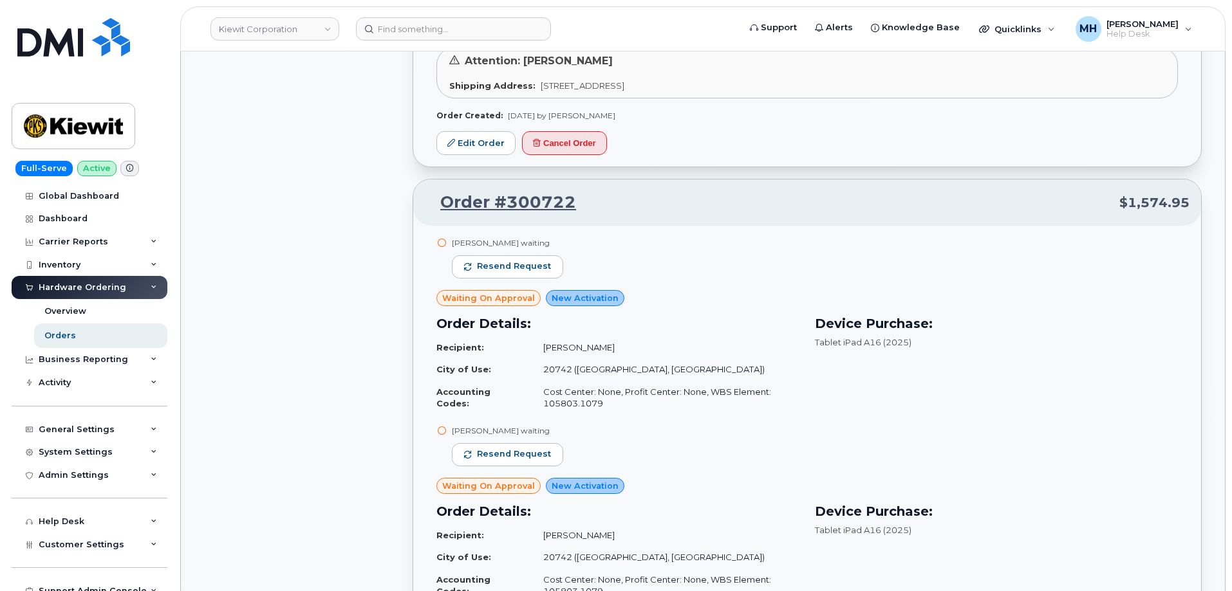
scroll to position [3661, 0]
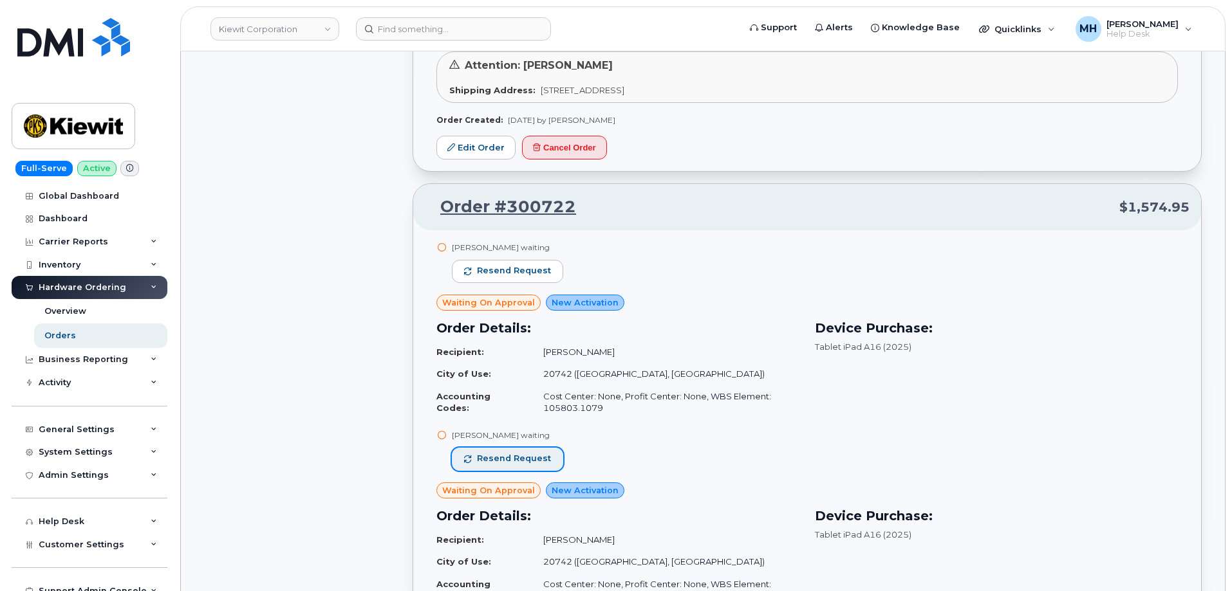
click at [531, 459] on span "Resend request" at bounding box center [514, 459] width 74 height 12
click at [526, 263] on button "Resend request" at bounding box center [507, 271] width 111 height 23
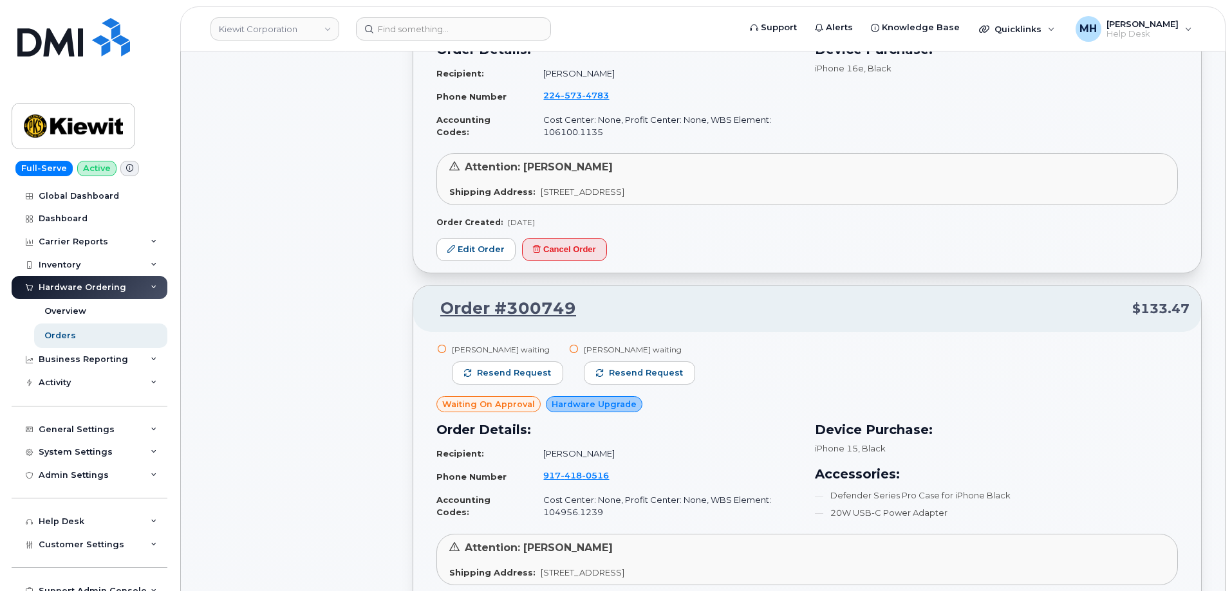
scroll to position [2374, 0]
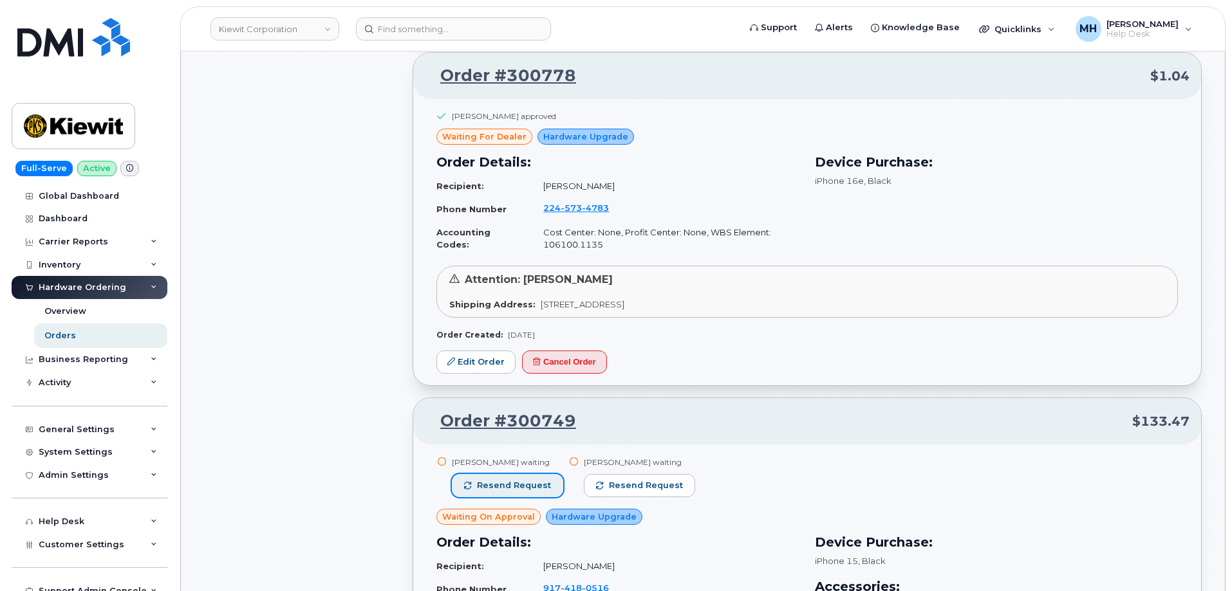
click at [519, 481] on span "Resend request" at bounding box center [514, 486] width 74 height 12
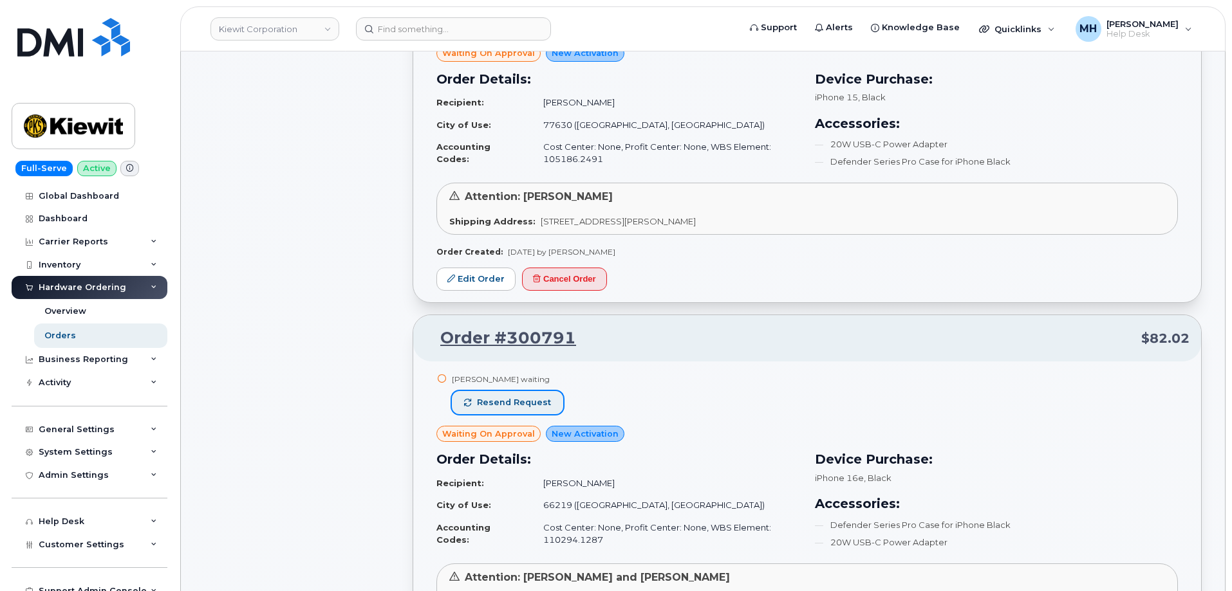
click at [530, 396] on button "Resend request" at bounding box center [507, 402] width 111 height 23
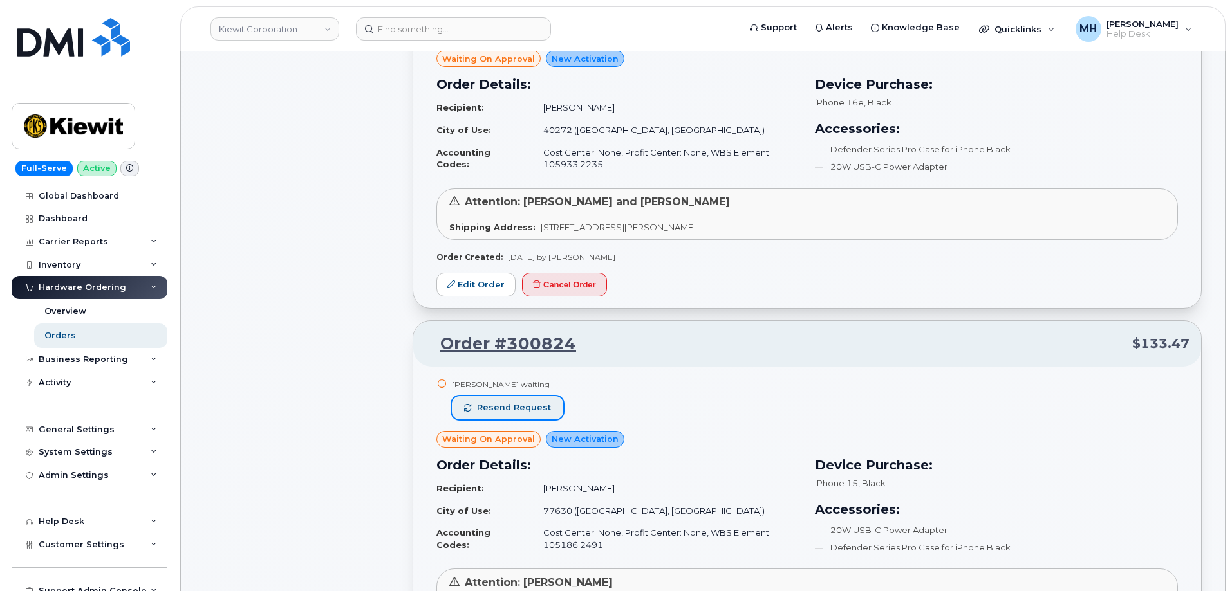
click at [527, 411] on span "Resend request" at bounding box center [514, 408] width 74 height 12
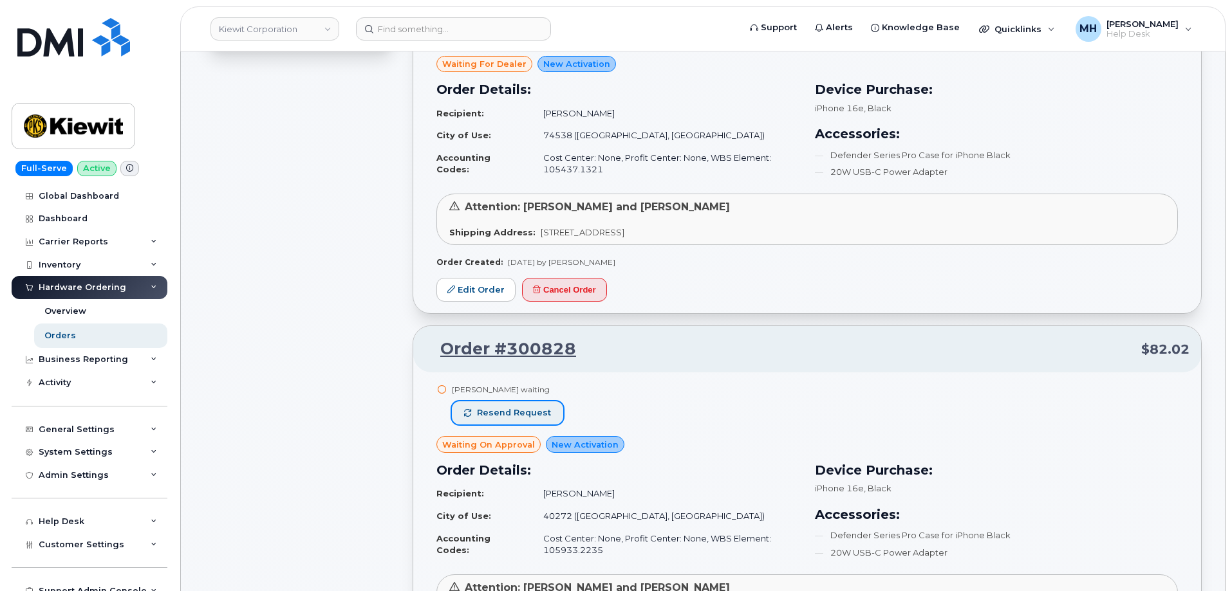
click at [528, 414] on span "Resend request" at bounding box center [514, 413] width 74 height 12
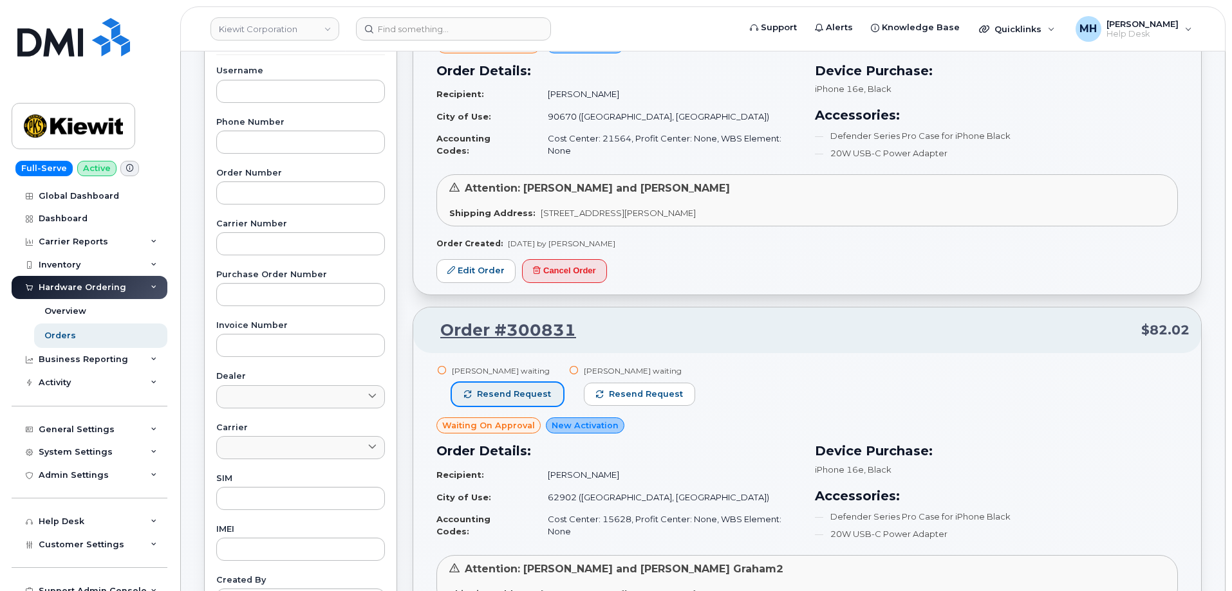
click at [530, 393] on span "Resend request" at bounding box center [514, 395] width 74 height 12
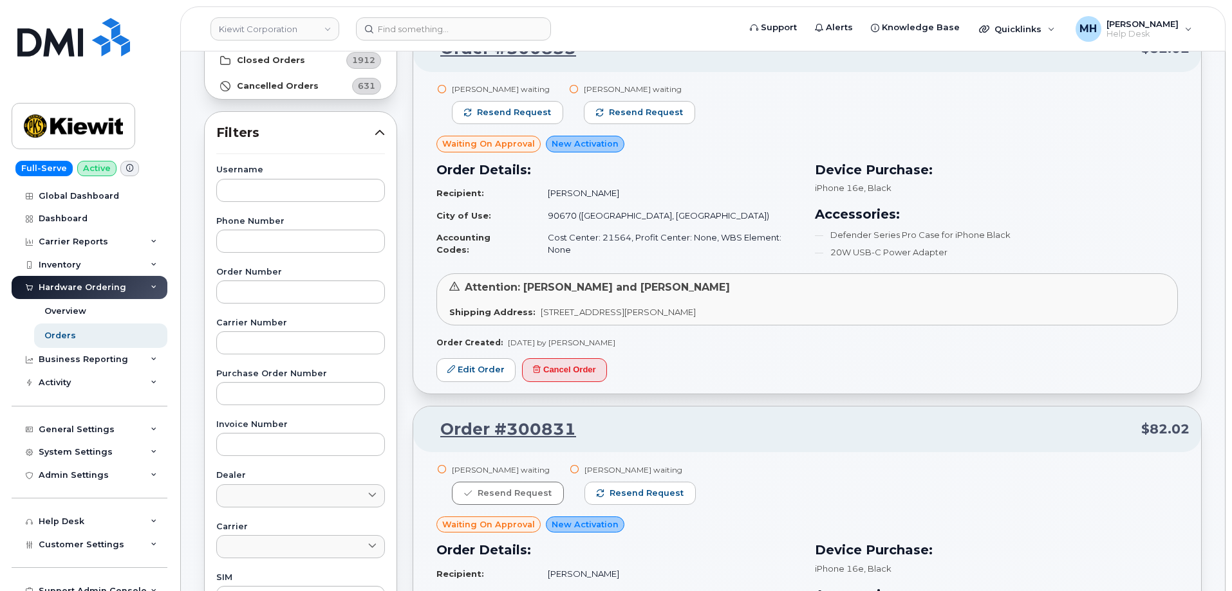
scroll to position [0, 0]
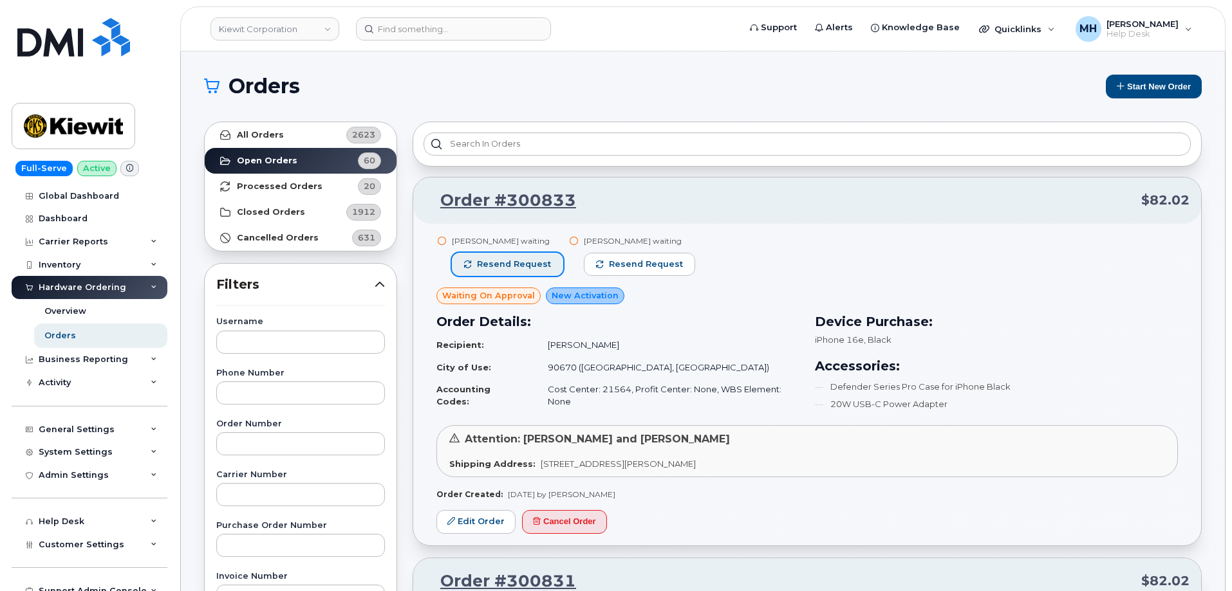
click at [537, 273] on button "Resend request" at bounding box center [507, 264] width 111 height 23
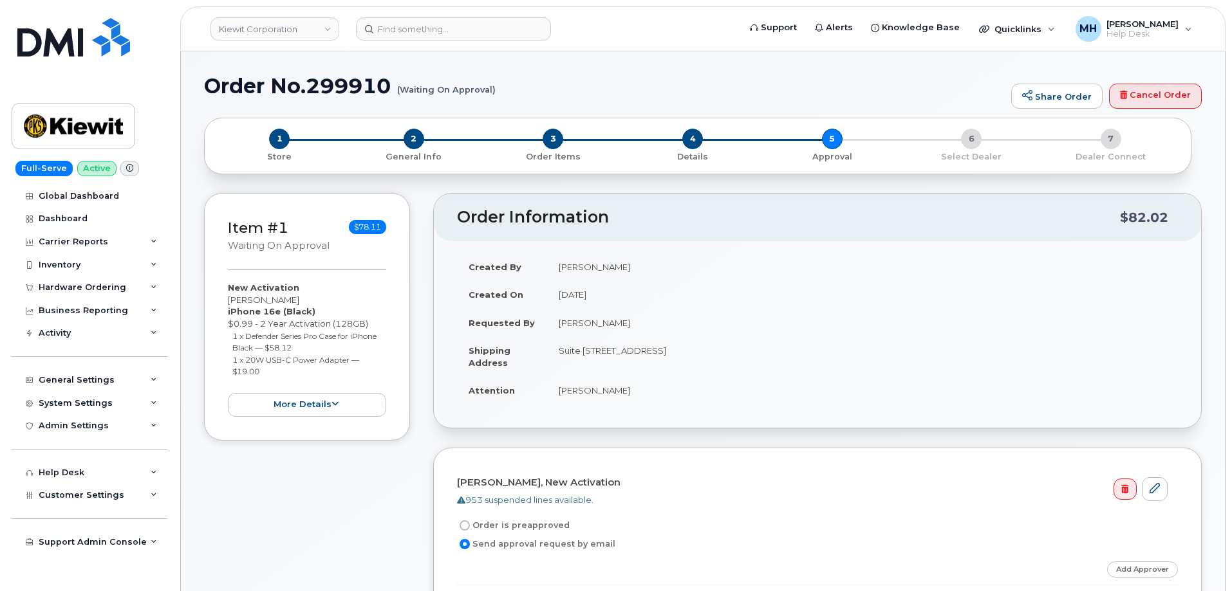
drag, startPoint x: 632, startPoint y: 326, endPoint x: 558, endPoint y: 328, distance: 74.0
click at [558, 328] on td "Phillip Reitmajer" at bounding box center [862, 323] width 631 height 28
copy td "Phillip Reitmajer"
click at [669, 480] on h4 "Rodolfo Sandoval, New Activation" at bounding box center [812, 482] width 710 height 11
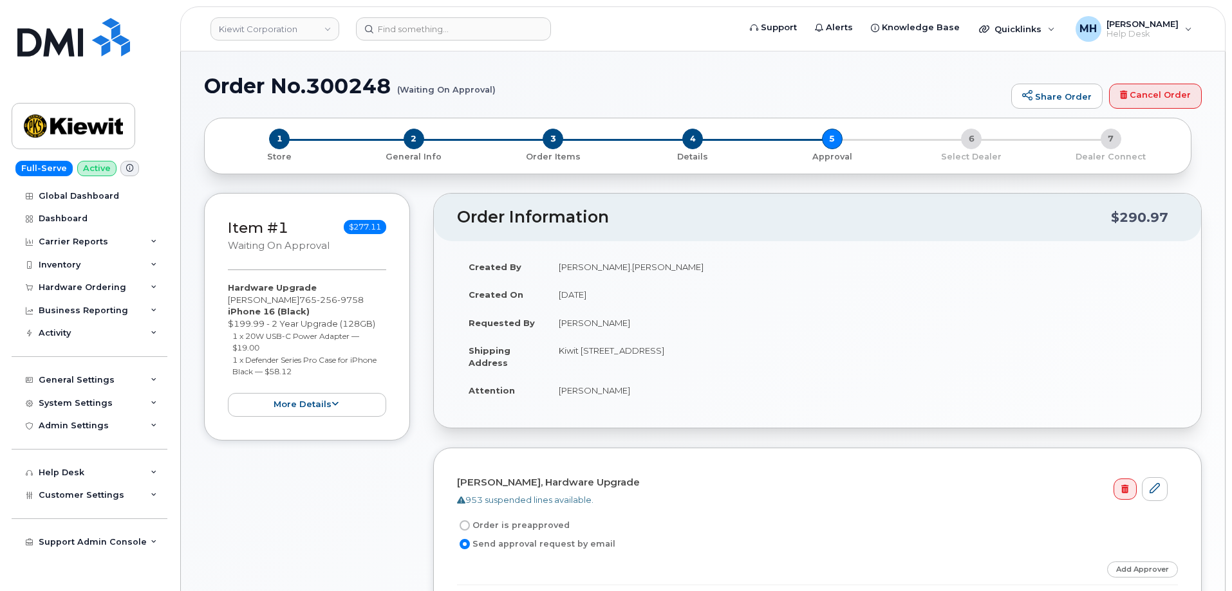
scroll to position [193, 0]
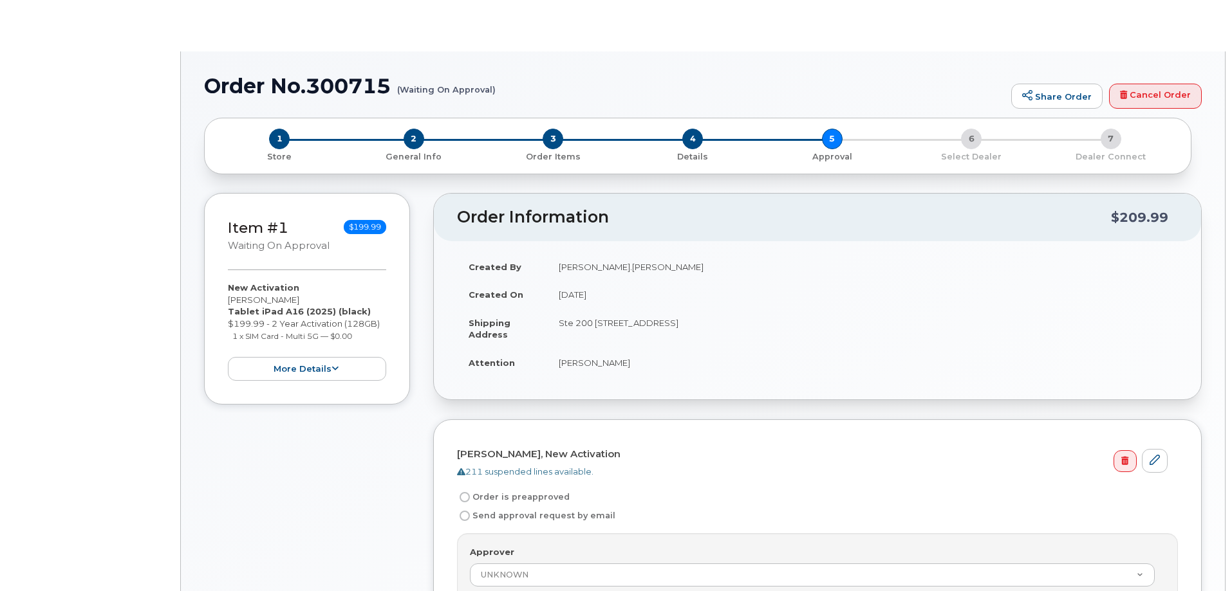
radio input "true"
